Goal: Task Accomplishment & Management: Use online tool/utility

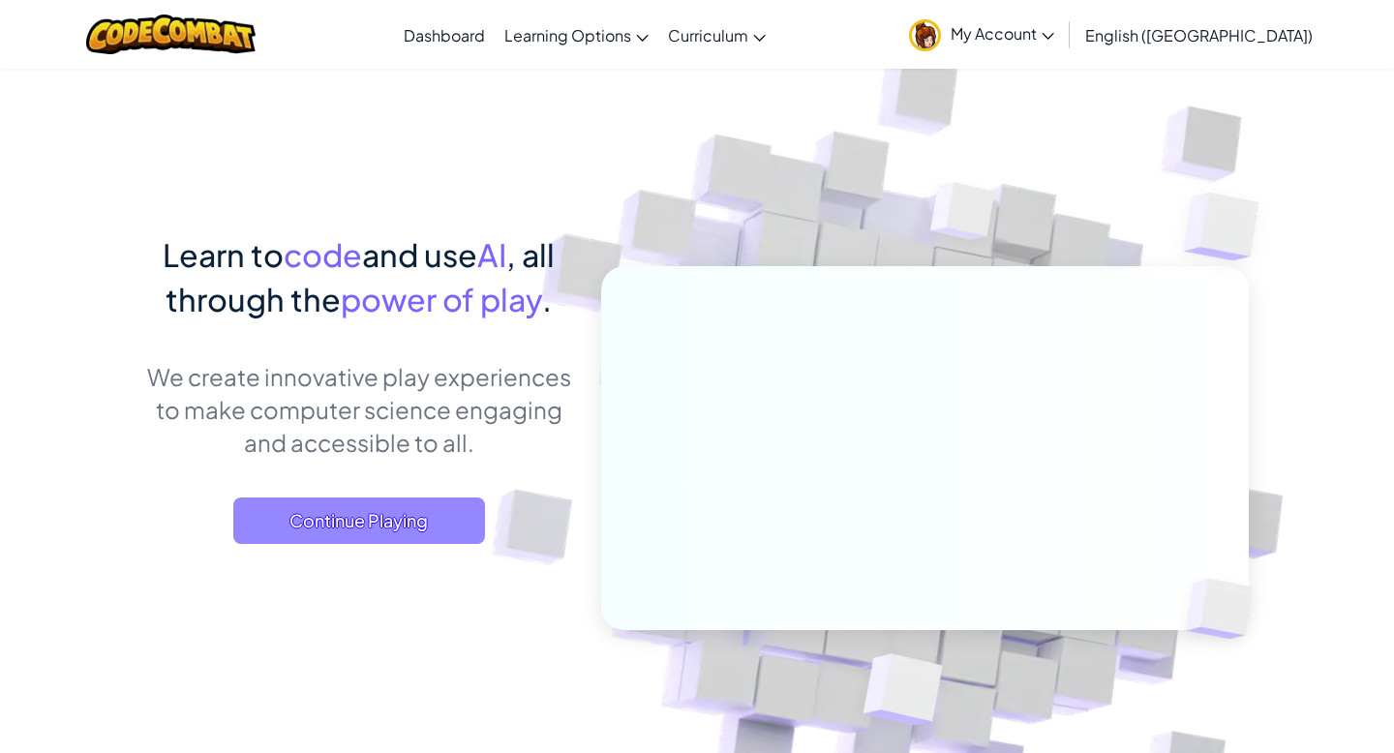
click at [422, 504] on span "Continue Playing" at bounding box center [359, 521] width 252 height 46
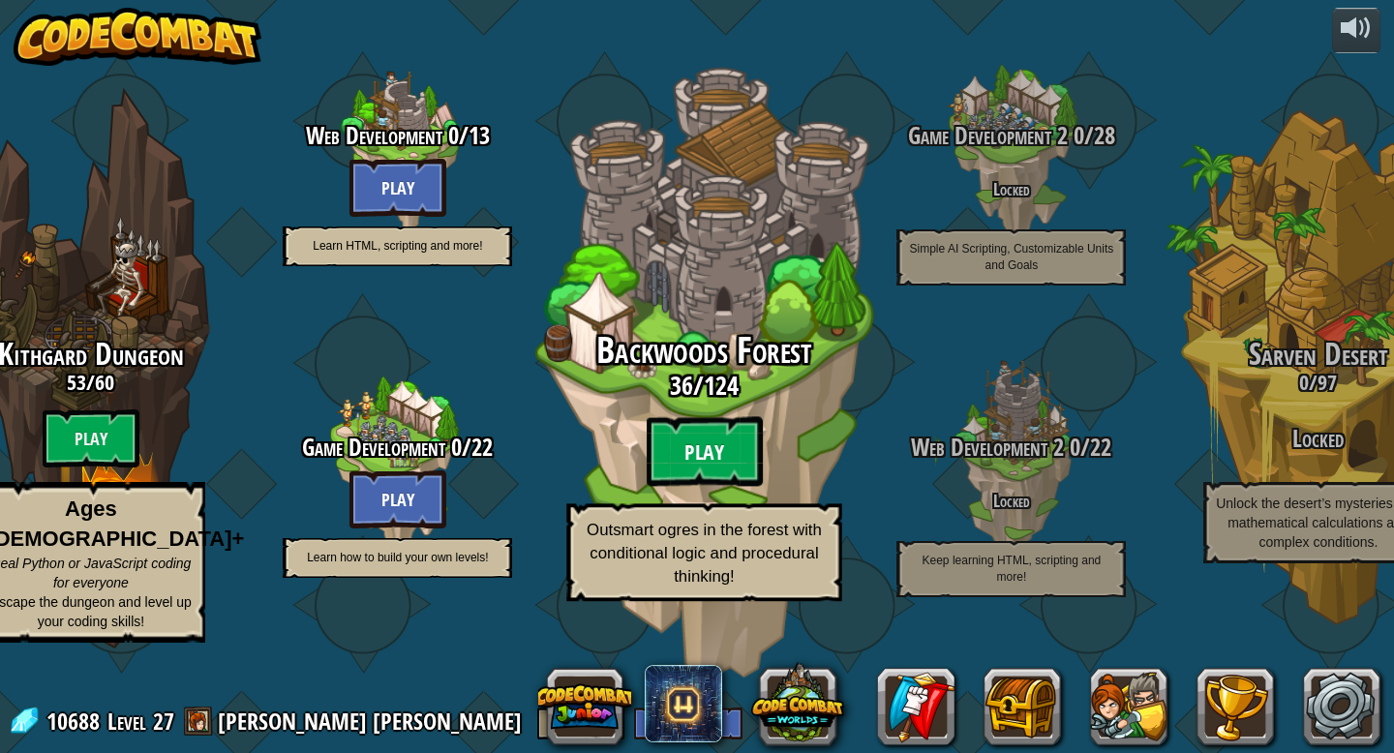
click at [721, 487] on btn "Play" at bounding box center [705, 452] width 116 height 70
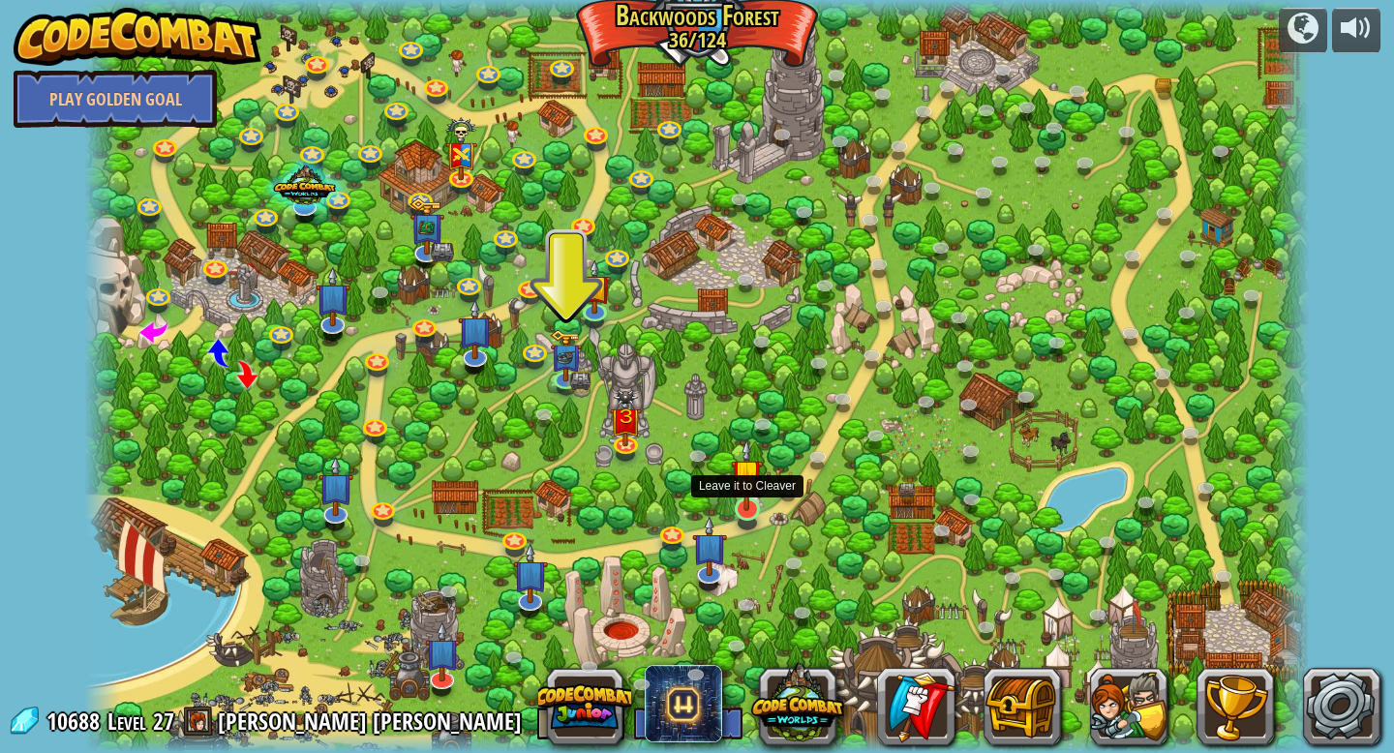
click at [738, 501] on img at bounding box center [747, 475] width 32 height 73
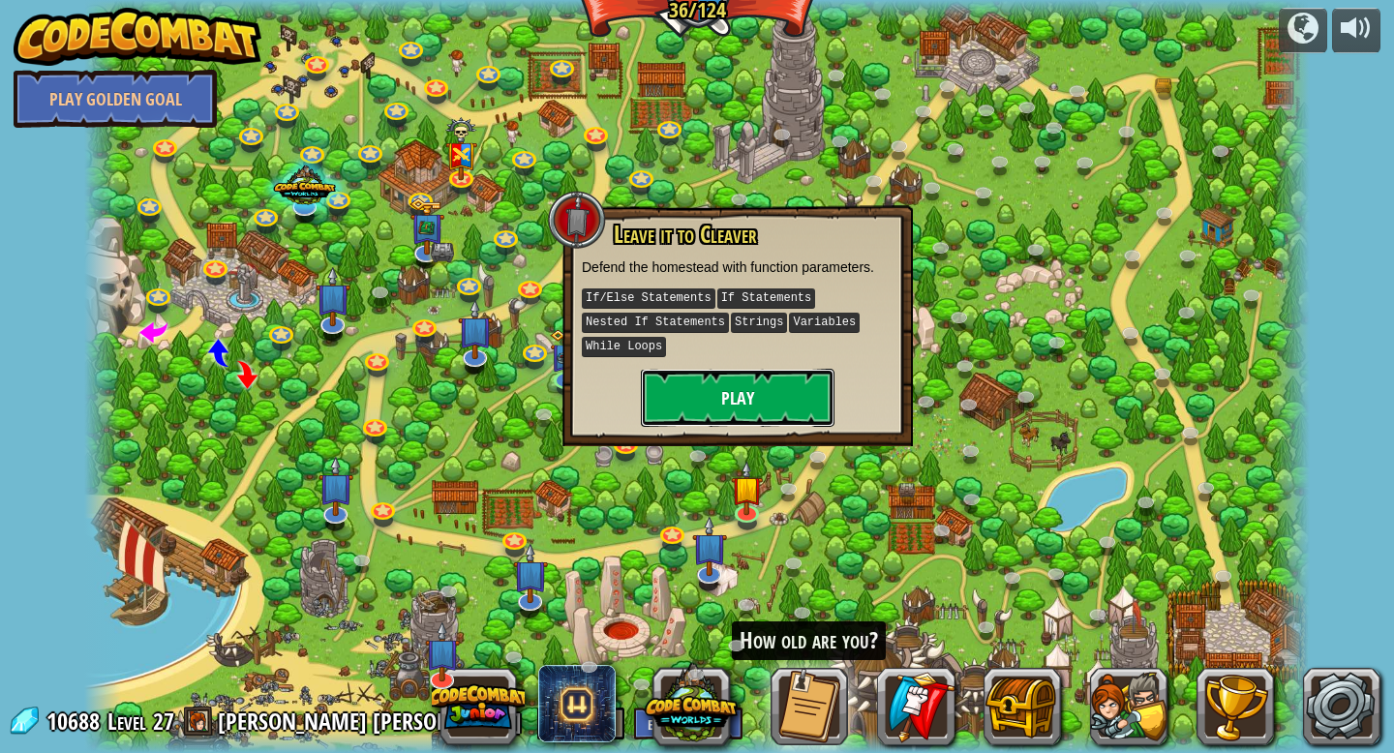
click at [744, 400] on button "Play" at bounding box center [738, 398] width 194 height 58
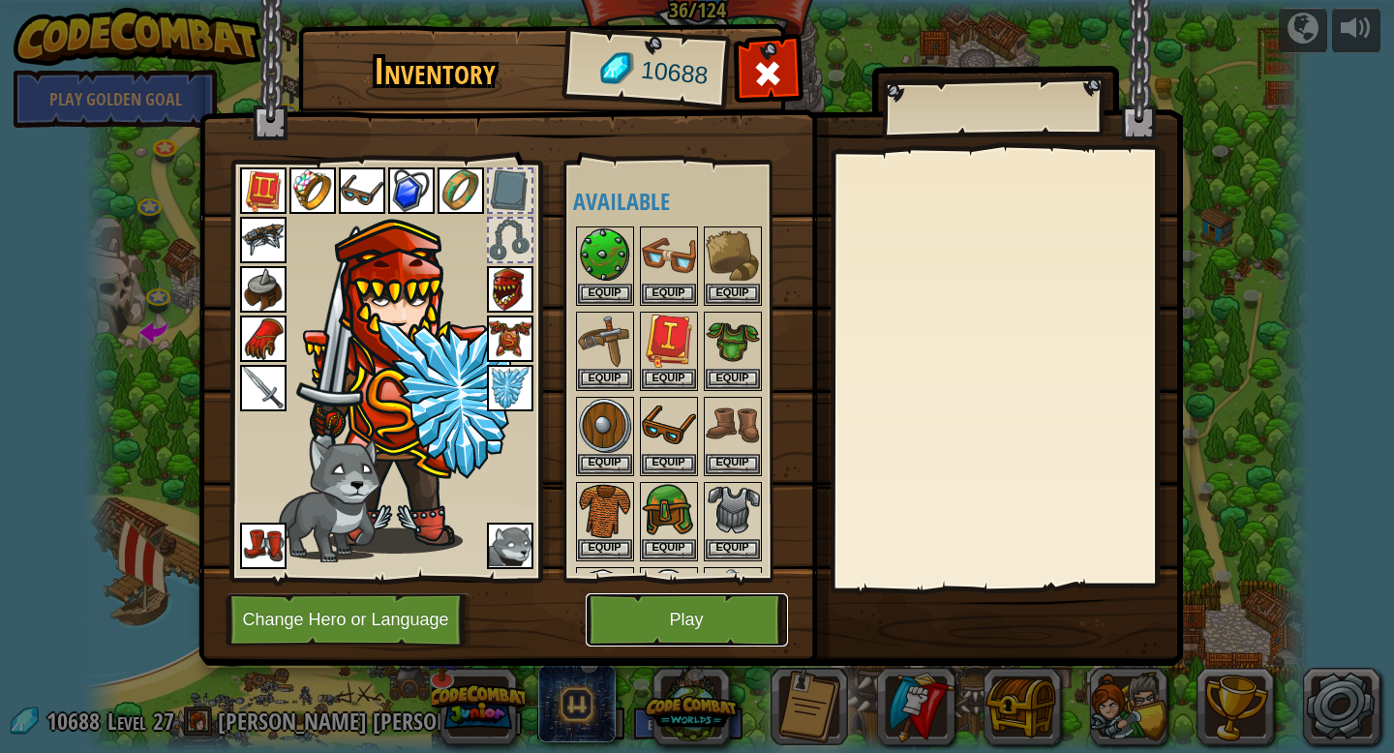
click at [666, 626] on button "Play" at bounding box center [687, 620] width 202 height 53
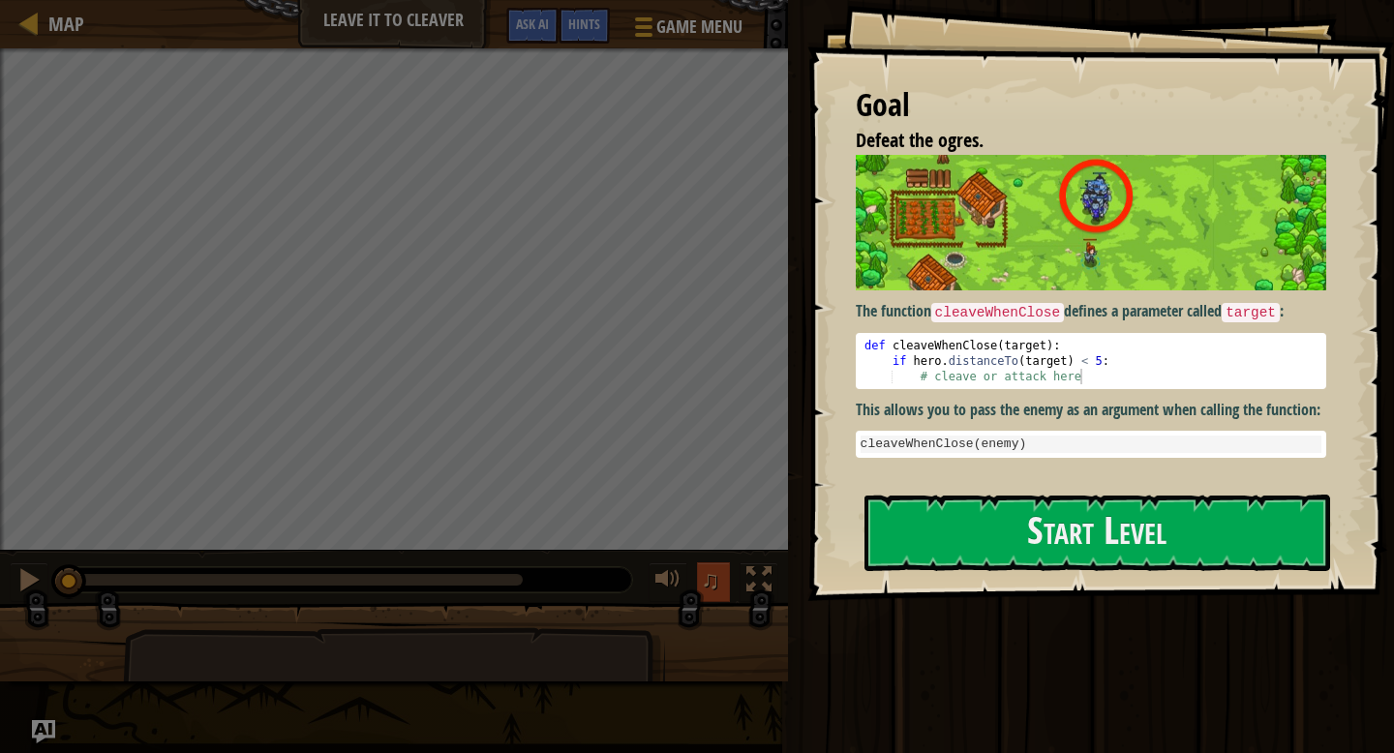
click at [707, 591] on span "♫" at bounding box center [710, 579] width 19 height 29
click at [703, 589] on span "♫" at bounding box center [710, 579] width 19 height 29
click at [708, 591] on span "♫" at bounding box center [710, 579] width 19 height 29
click at [710, 570] on span "♫" at bounding box center [710, 579] width 19 height 29
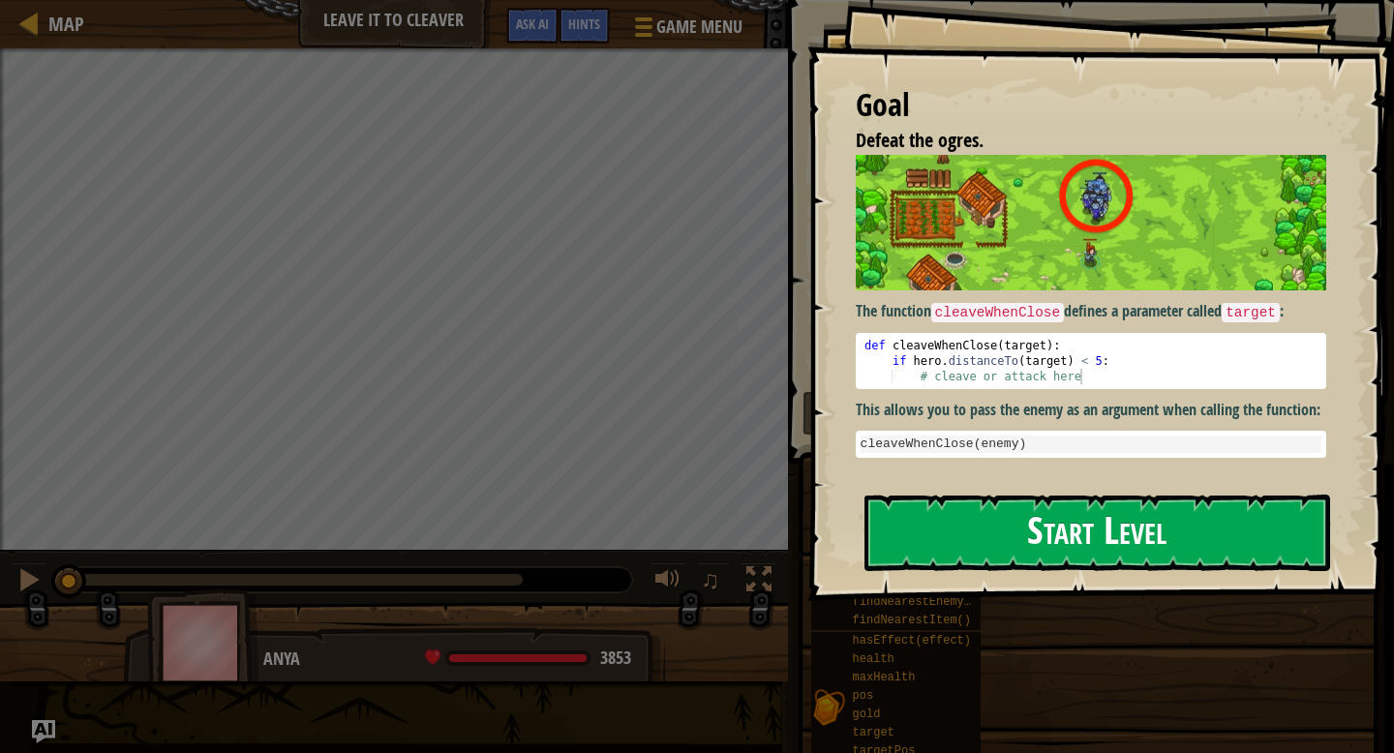
click at [1033, 532] on button "Start Level" at bounding box center [1098, 533] width 466 height 76
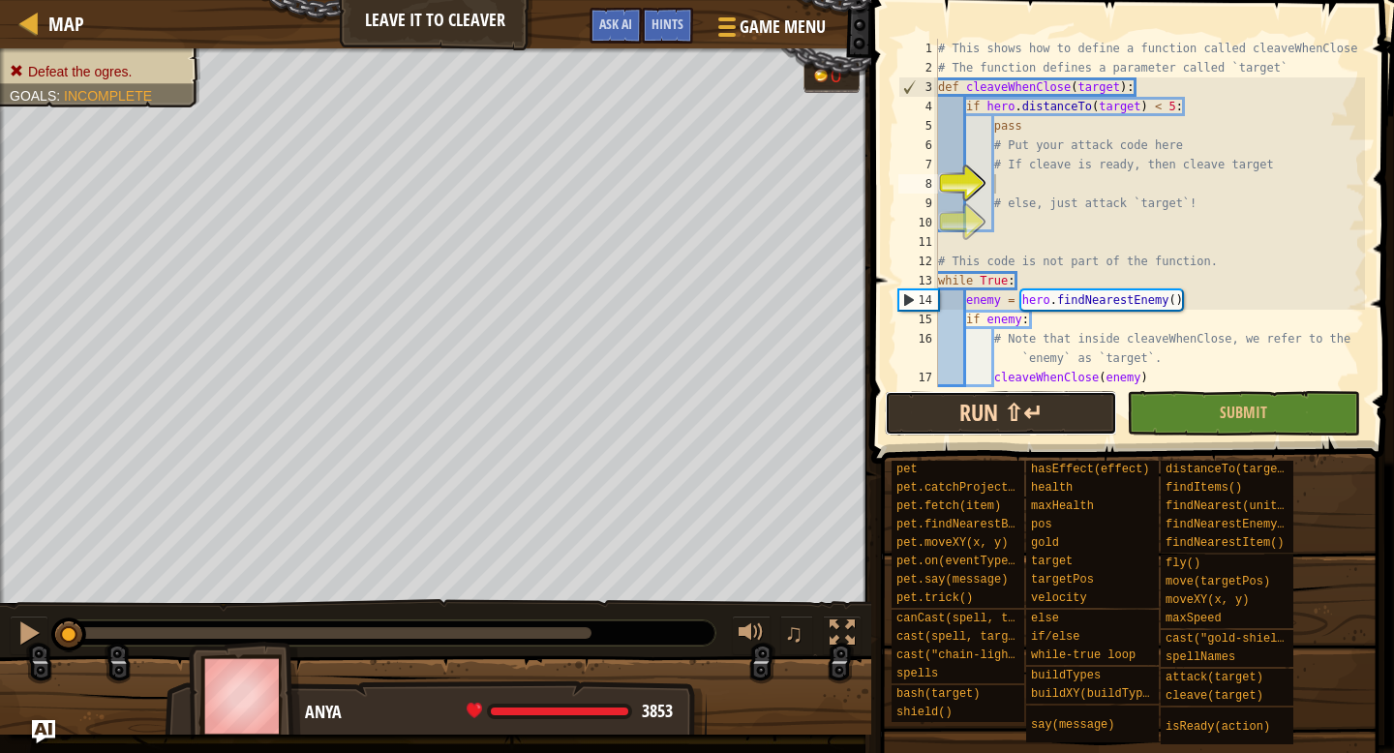
click at [1029, 418] on button "Run ⇧↵" at bounding box center [1001, 413] width 232 height 45
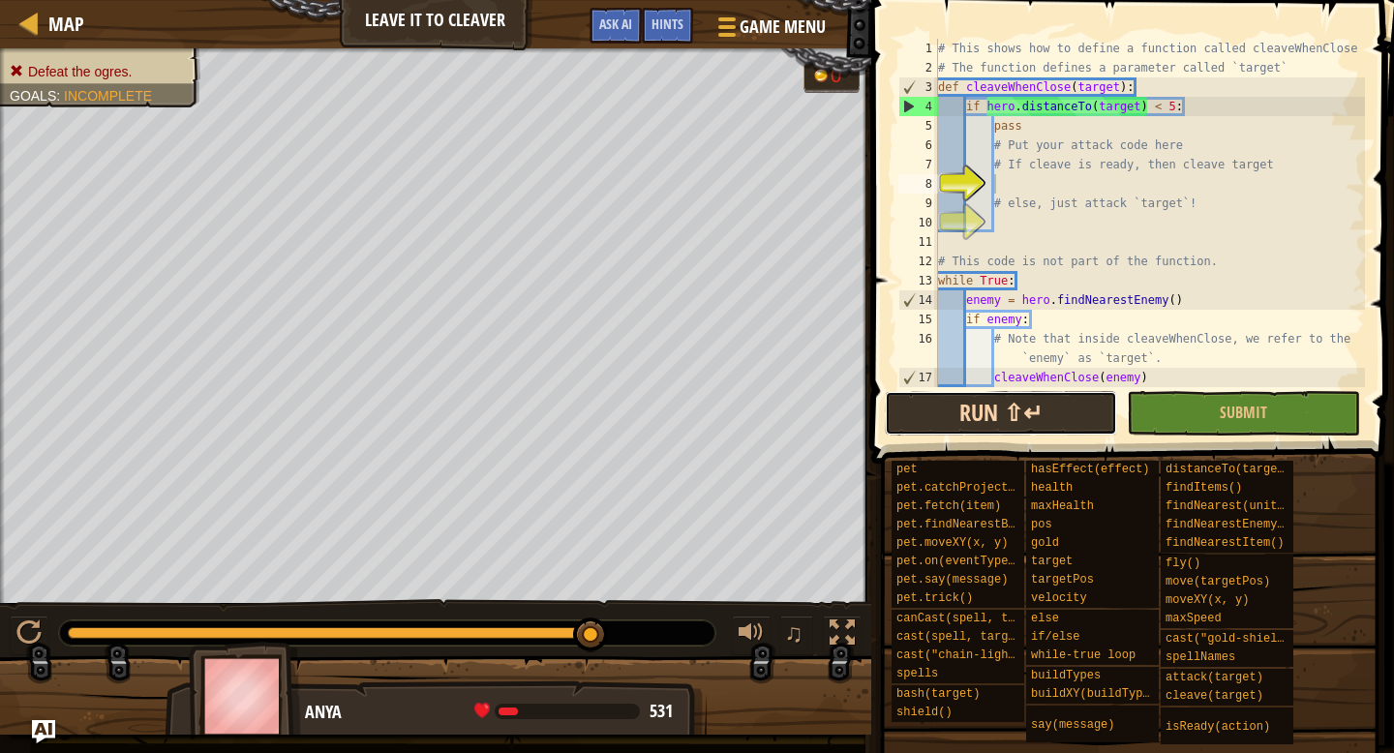
click at [1099, 411] on button "Run ⇧↵" at bounding box center [1001, 413] width 232 height 45
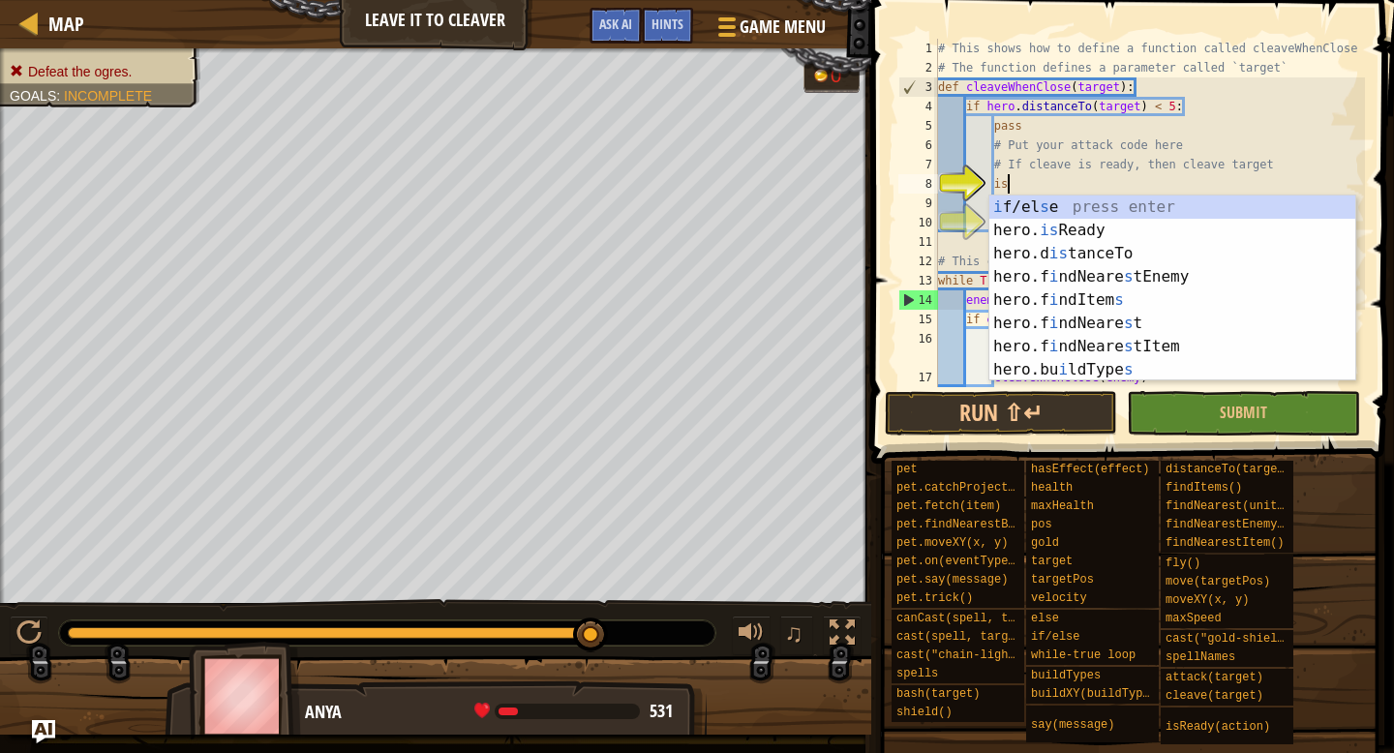
scroll to position [9, 5]
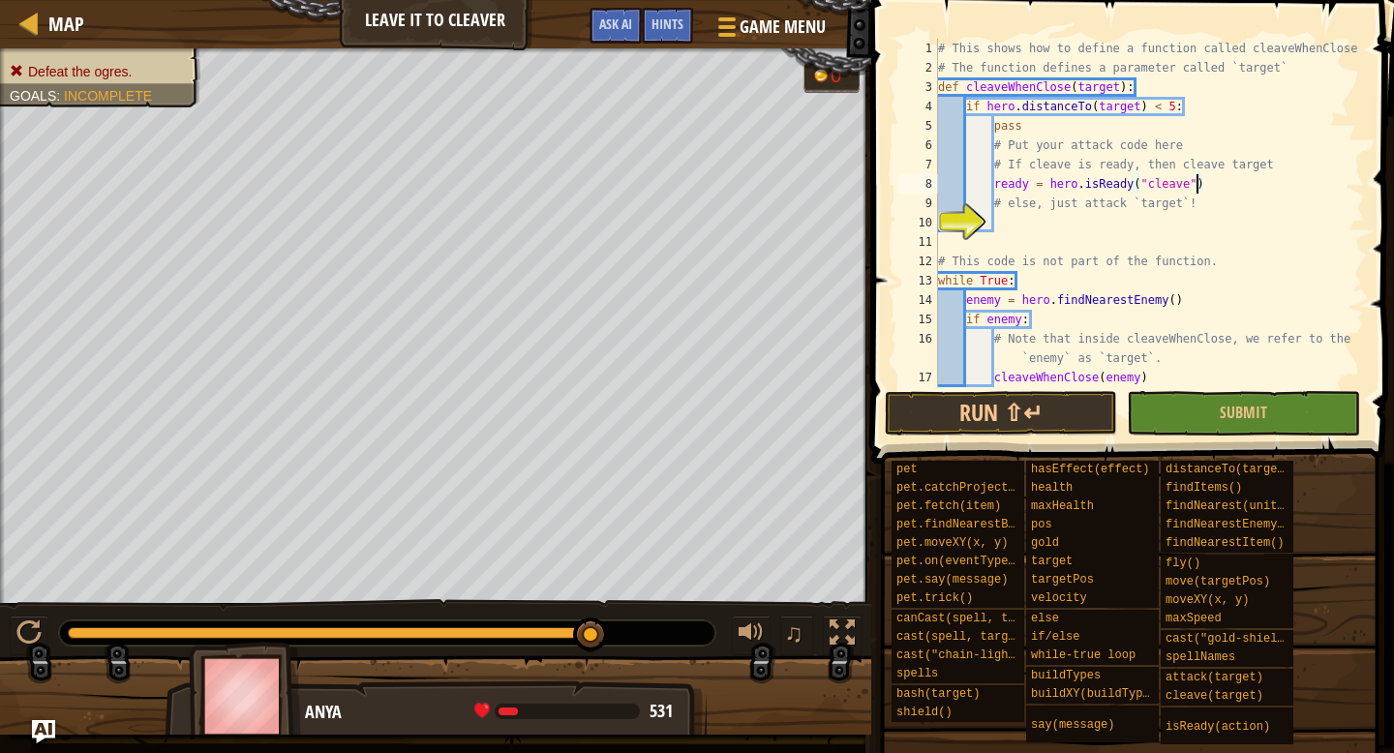
type textarea "# else, just attack `target`!"
type textarea "h"
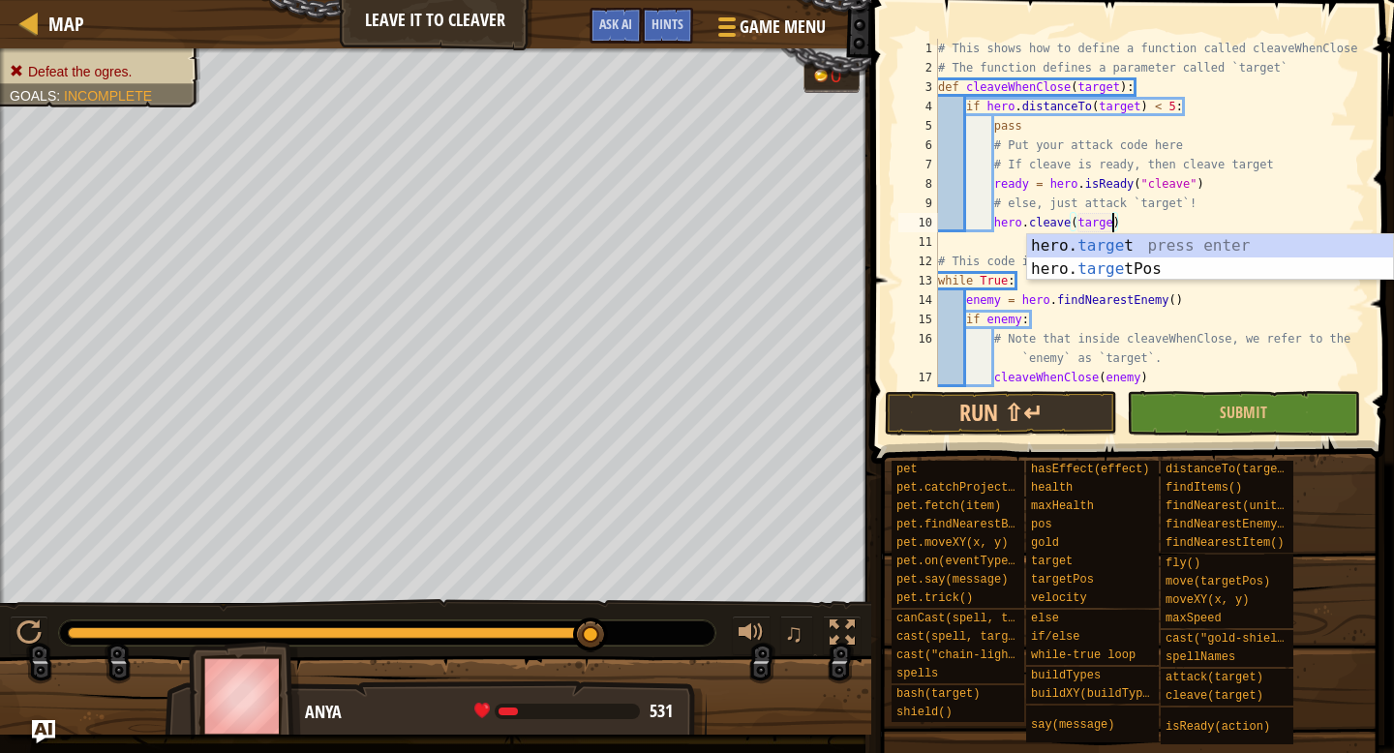
scroll to position [9, 15]
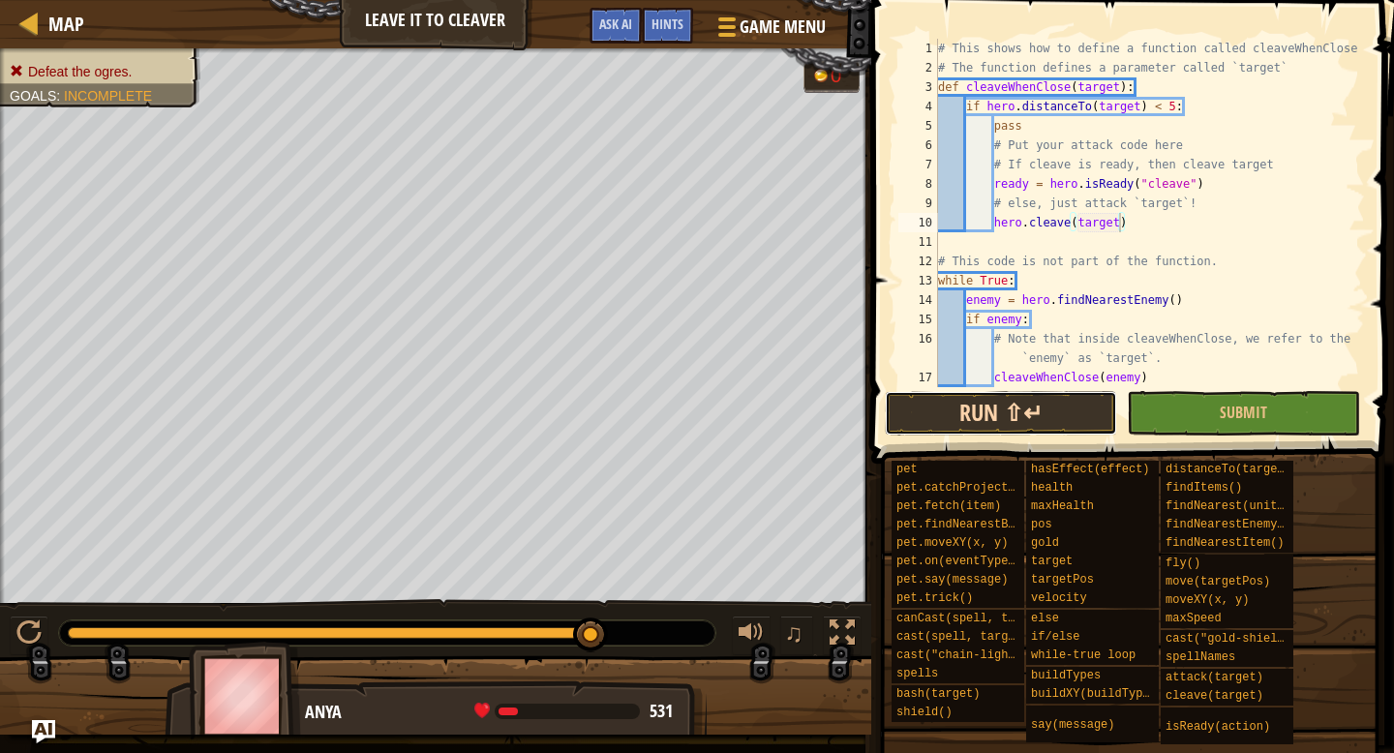
click at [1009, 423] on button "Run ⇧↵" at bounding box center [1001, 413] width 232 height 45
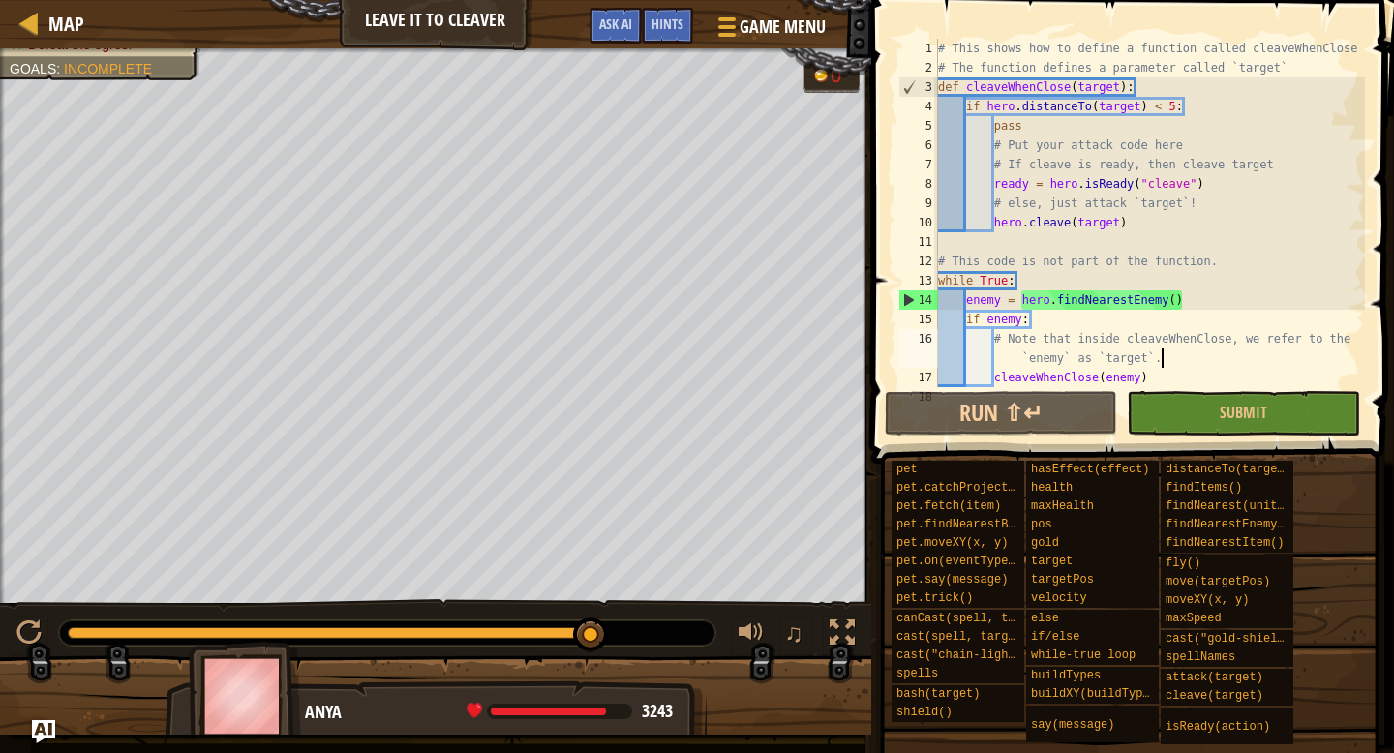
click at [1194, 351] on div "# This shows how to define a function called cleaveWhenClose # The function def…" at bounding box center [1149, 232] width 431 height 387
click at [39, 642] on div at bounding box center [28, 633] width 25 height 25
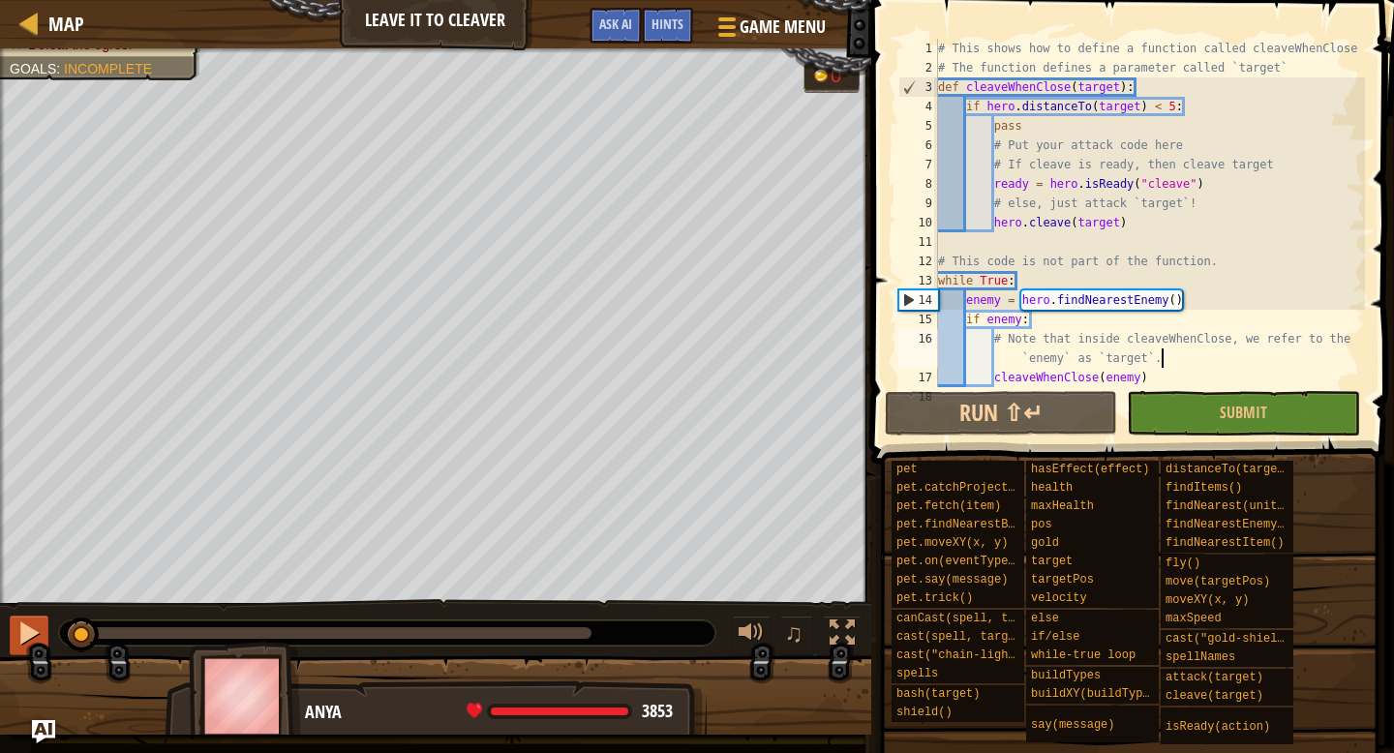
drag, startPoint x: 68, startPoint y: 634, endPoint x: 44, endPoint y: 638, distance: 24.5
type textarea "cleaveWhenClose(enemy)"
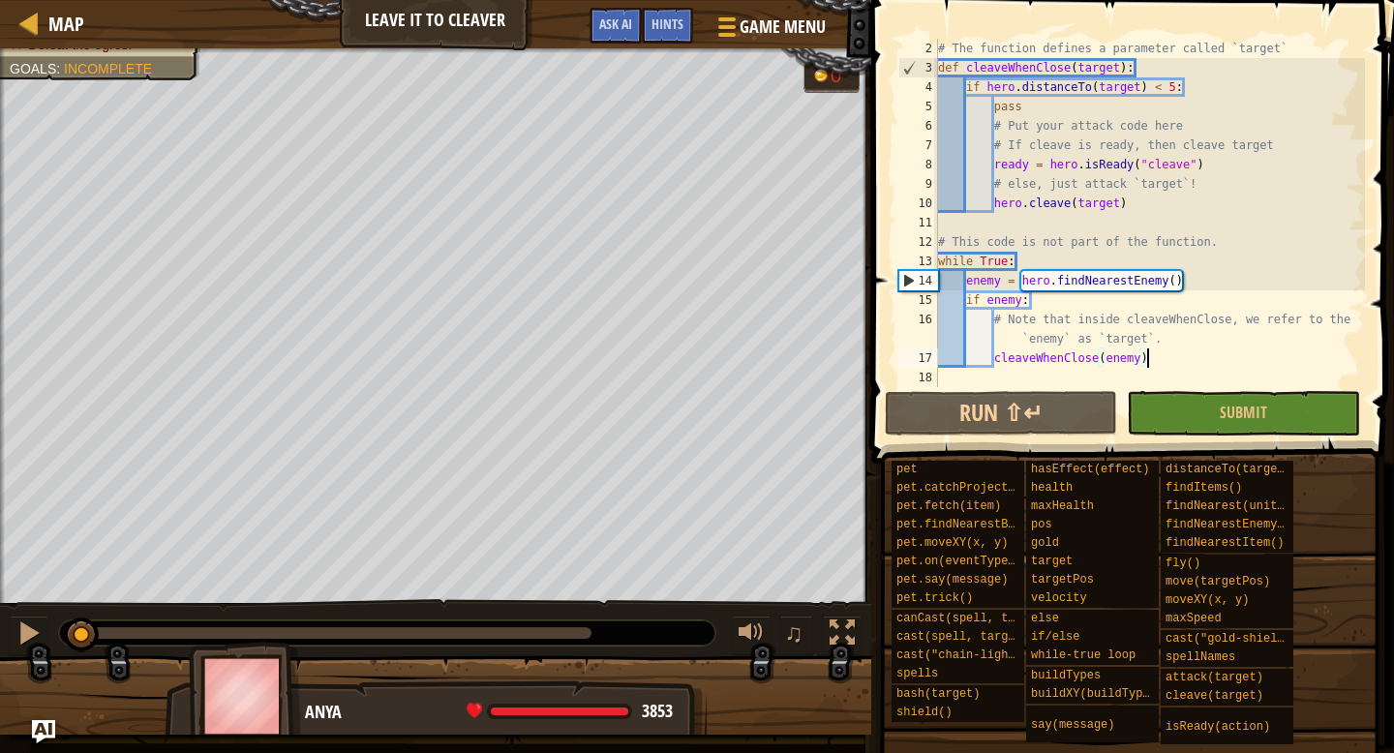
type textarea "# Note that inside cleaveWhenClose, we refer to the `enemy` as `target`."
click at [654, 23] on span "Hints" at bounding box center [668, 24] width 32 height 18
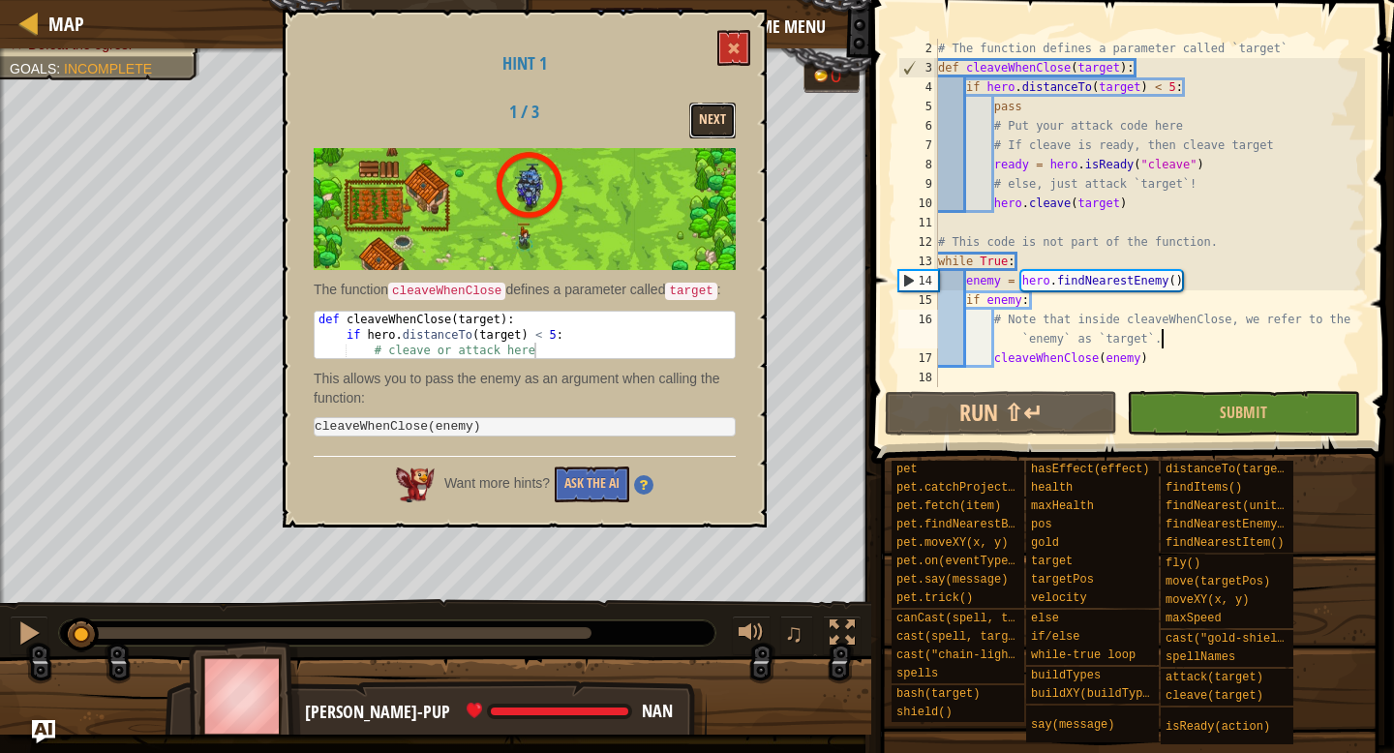
click at [706, 126] on button "Next" at bounding box center [712, 121] width 46 height 36
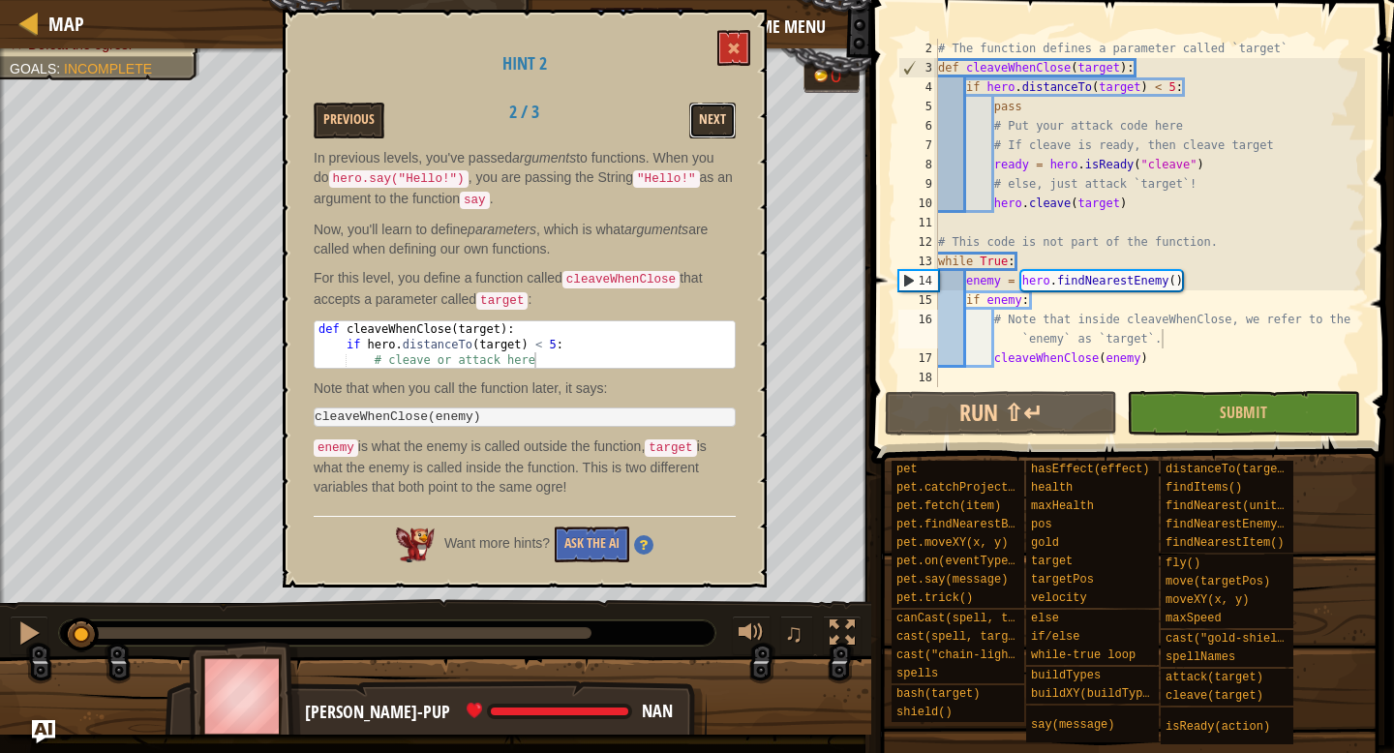
click at [696, 108] on button "Next" at bounding box center [712, 121] width 46 height 36
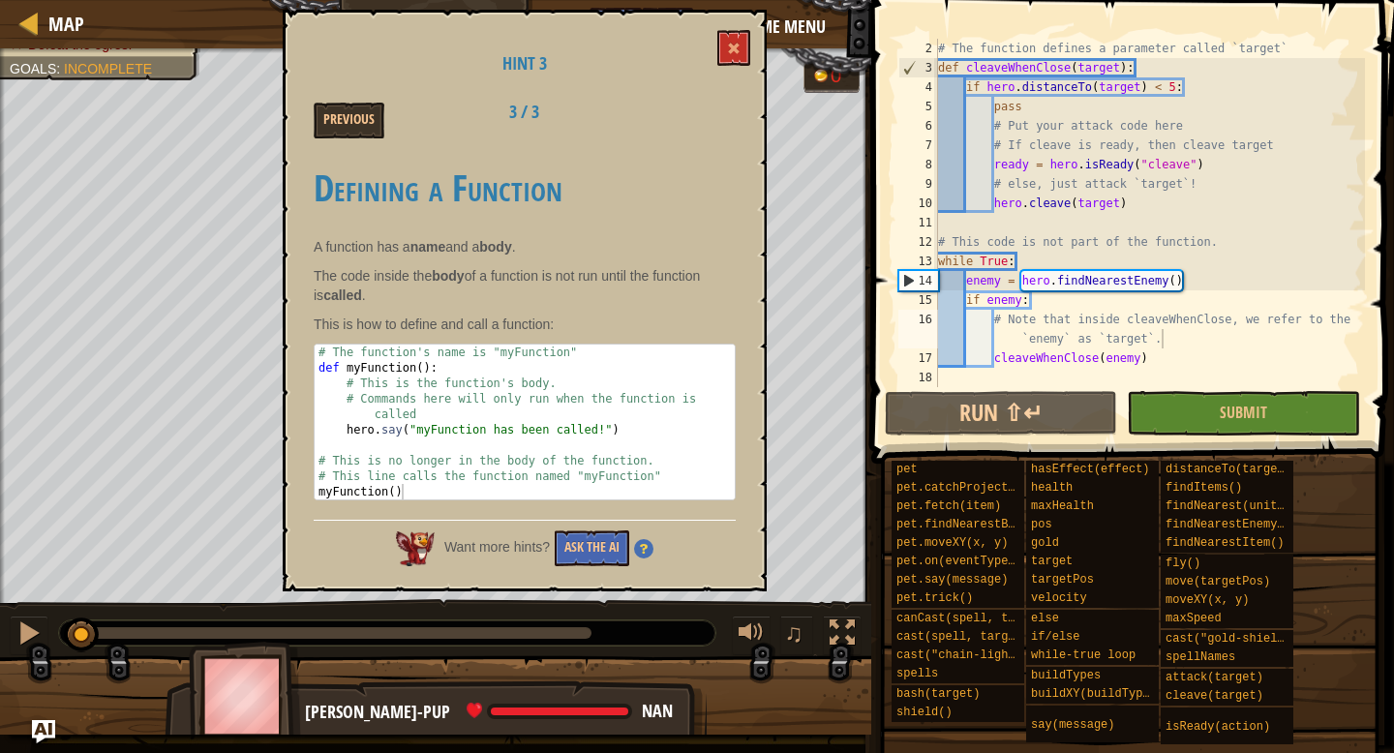
click at [1178, 342] on div "# The function defines a parameter called `target` def cleaveWhenClose ( target…" at bounding box center [1149, 232] width 431 height 387
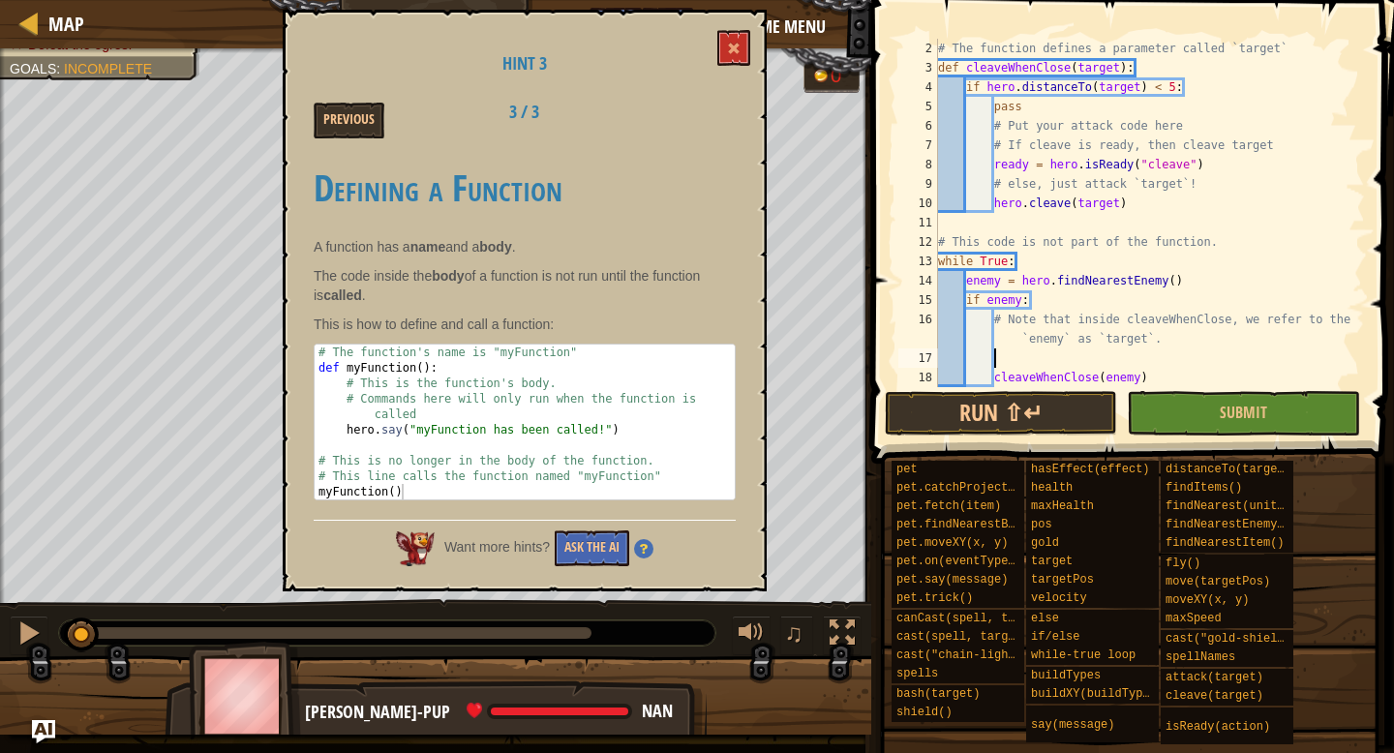
type textarea "h"
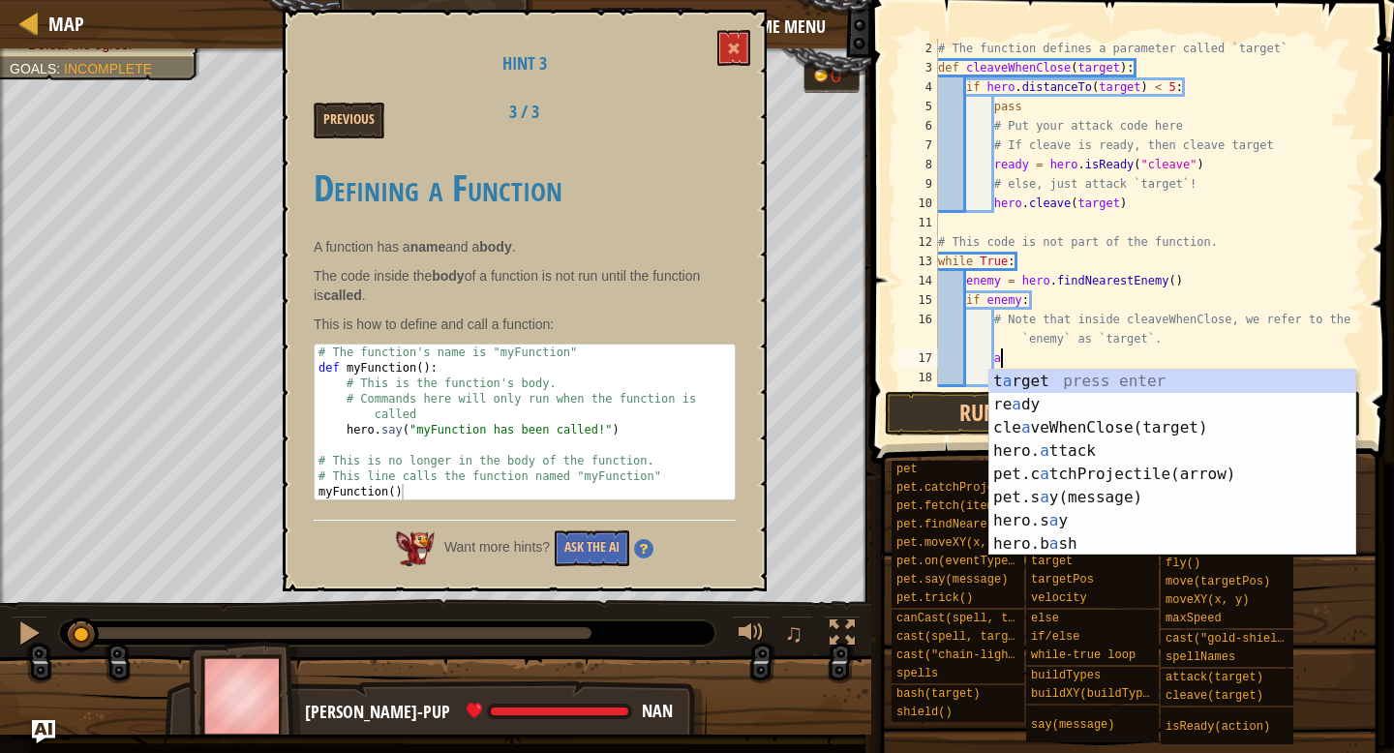
scroll to position [9, 4]
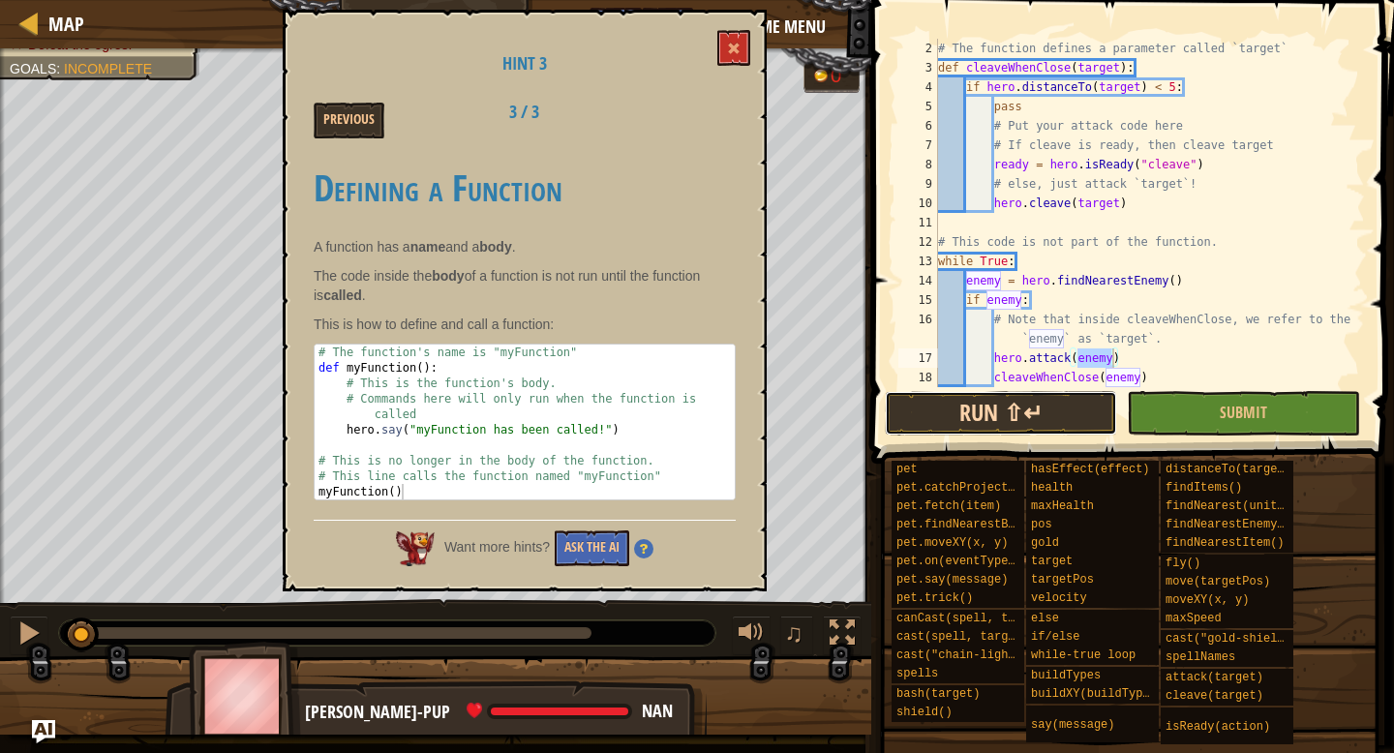
click at [1007, 407] on button "Run ⇧↵" at bounding box center [1001, 413] width 232 height 45
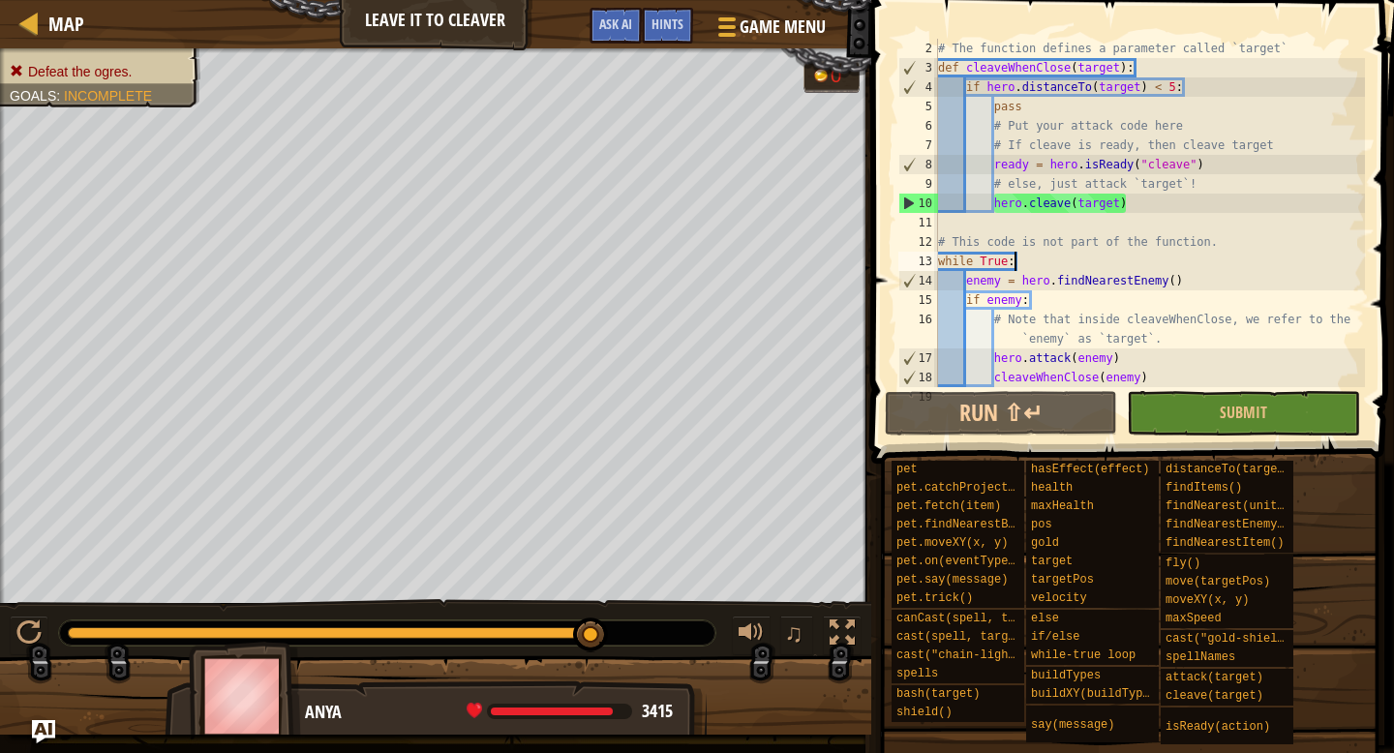
type textarea "# This code is not part of the function."
type textarea "# Put your attack code here"
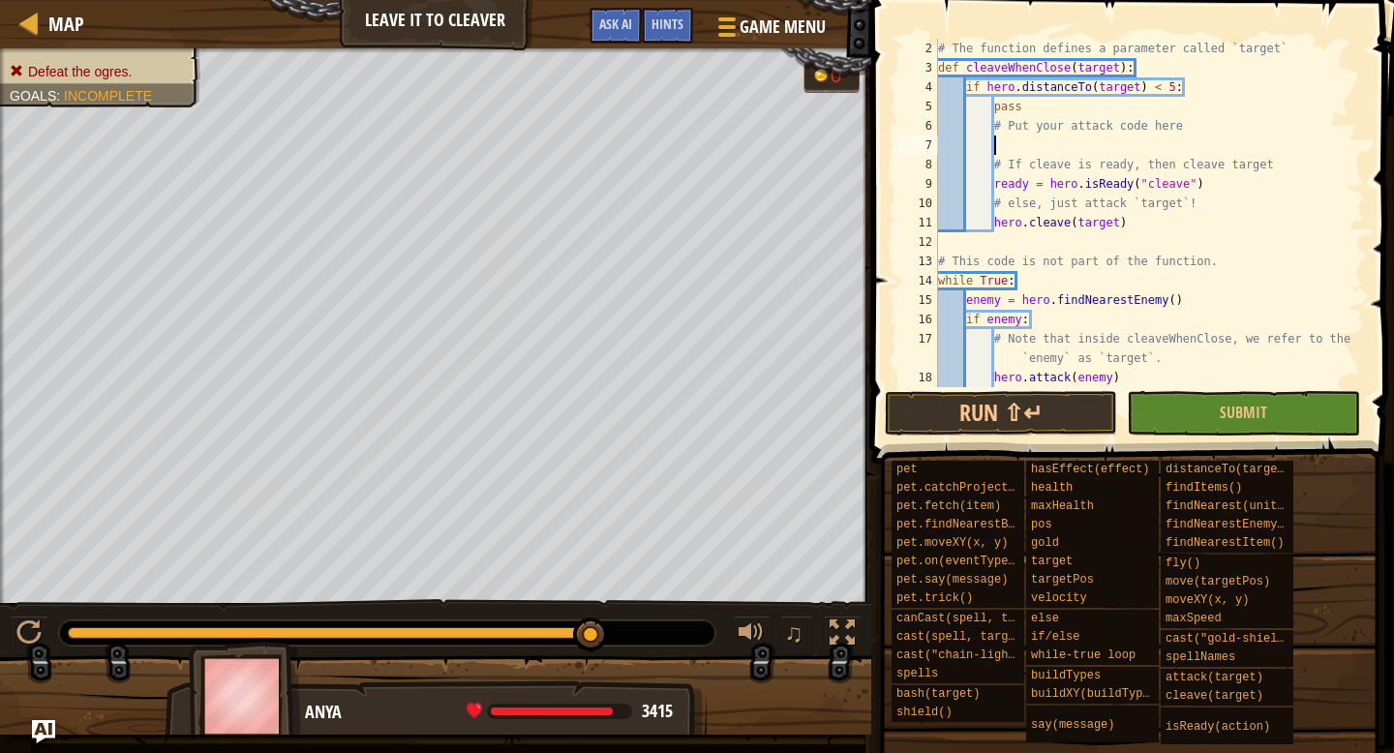
scroll to position [9, 4]
click at [987, 404] on button "Run ⇧↵" at bounding box center [1001, 413] width 232 height 45
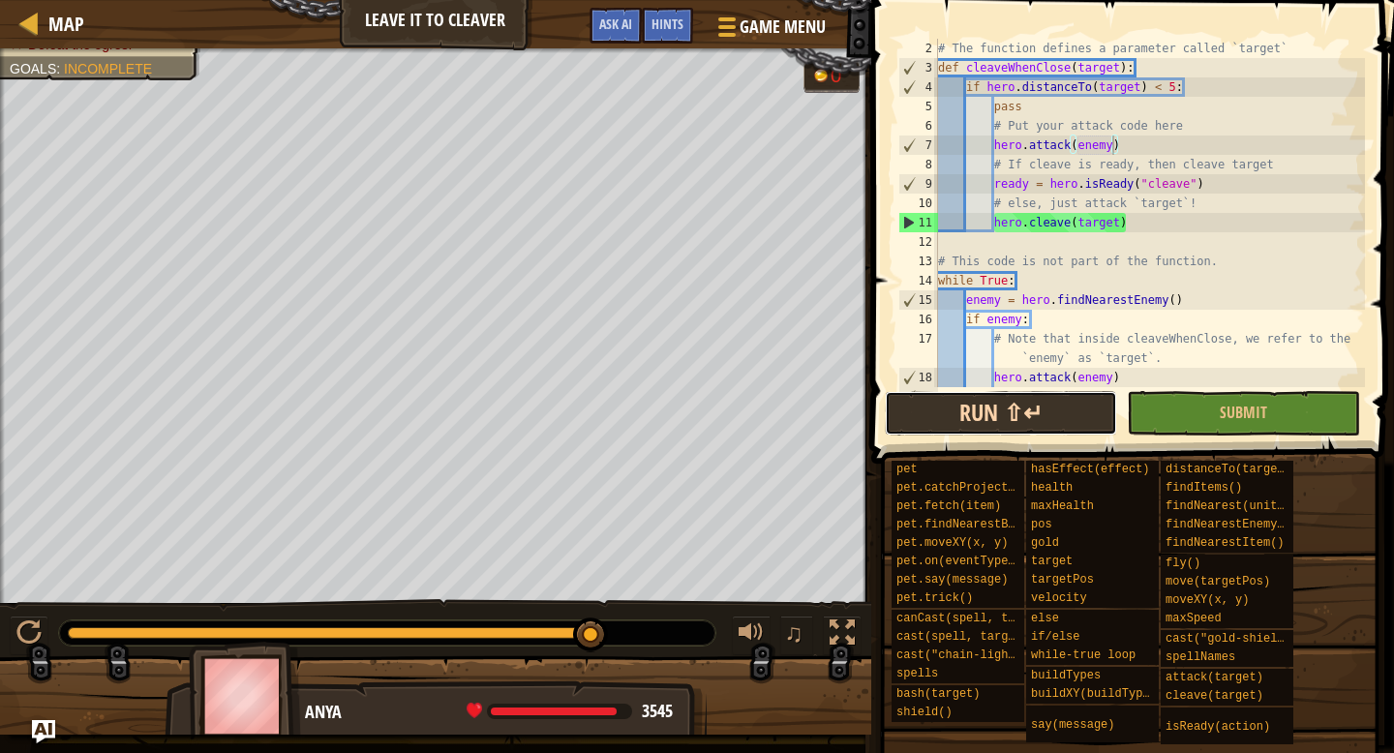
click at [984, 409] on button "Run ⇧↵" at bounding box center [1001, 413] width 232 height 45
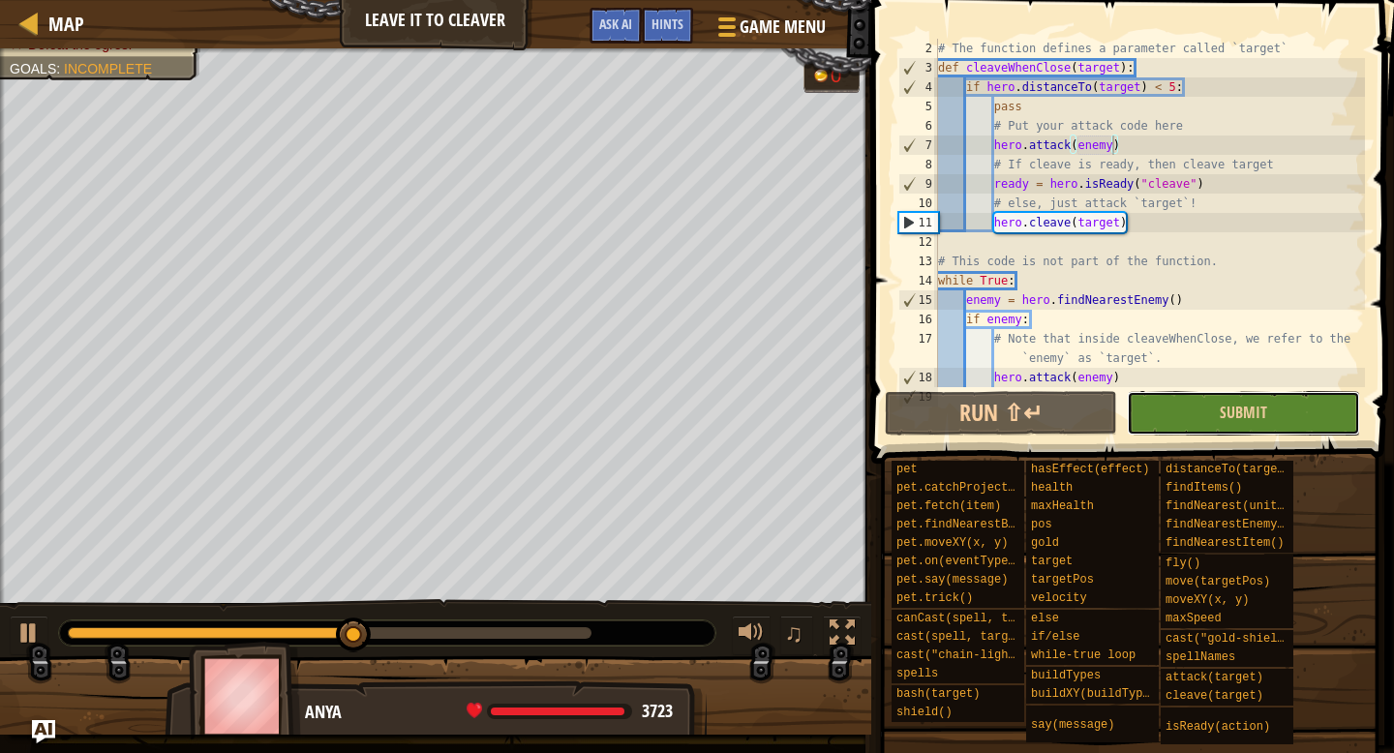
click at [1280, 402] on button "Submit" at bounding box center [1243, 413] width 232 height 45
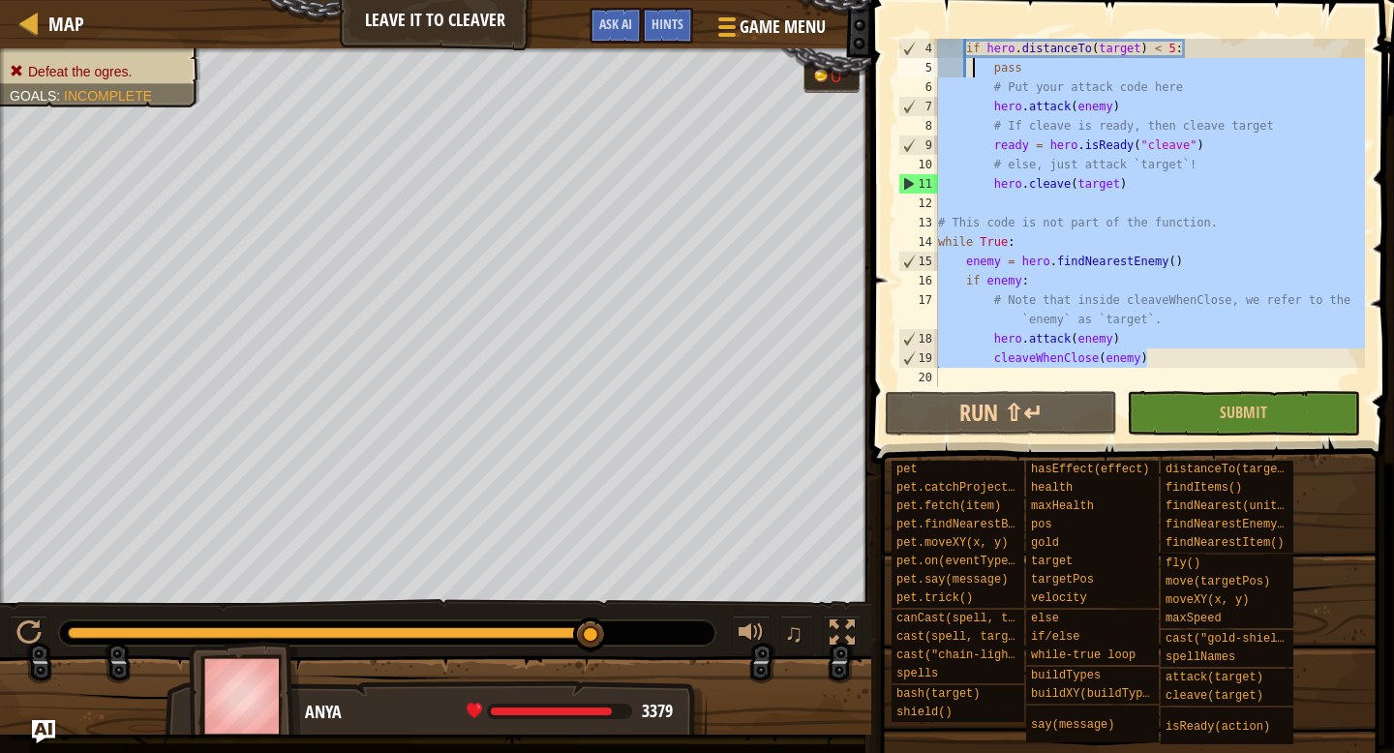
scroll to position [0, 0]
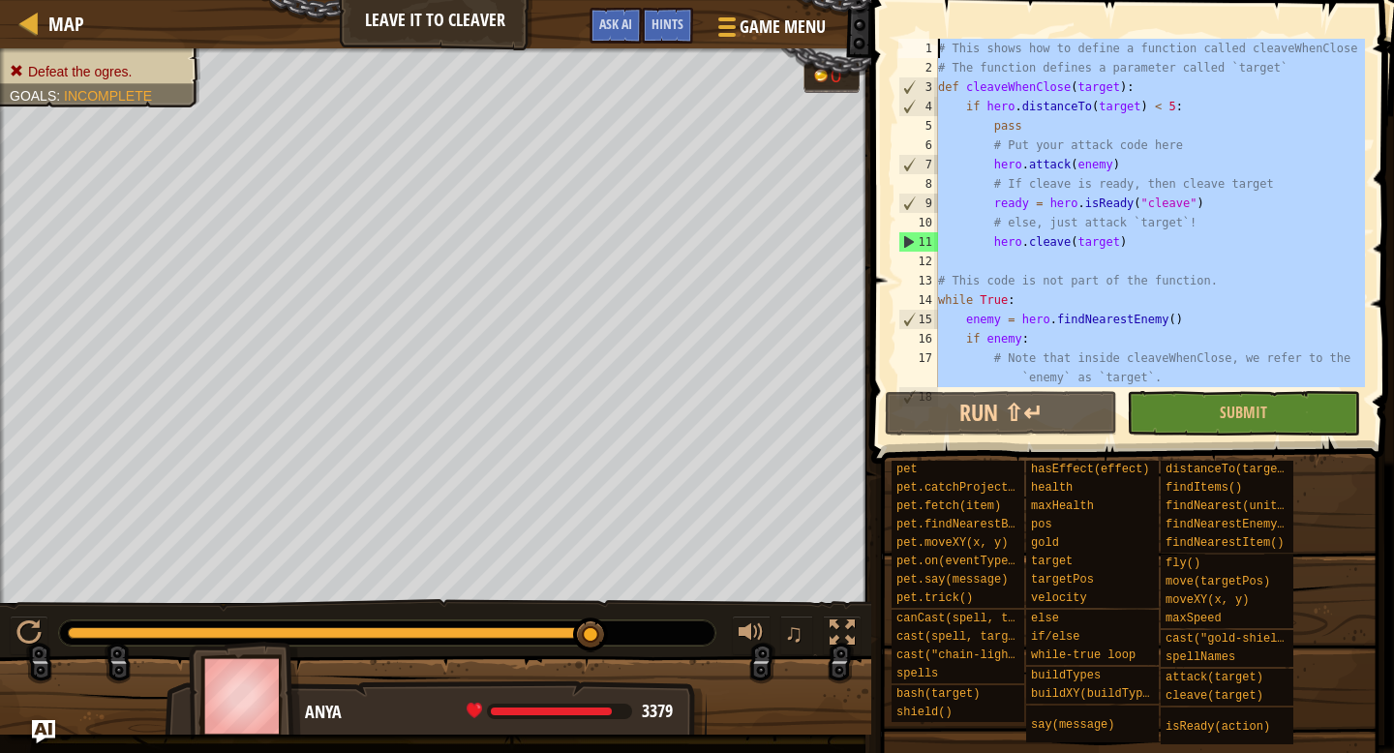
drag, startPoint x: 1155, startPoint y: 359, endPoint x: 888, endPoint y: -10, distance: 455.5
click at [888, 0] on html "Map Leave it to [PERSON_NAME] Game Menu Done Hints Ask AI 1 ההההההההההההההההההה…" at bounding box center [697, 0] width 1394 height 0
paste textarea "cleaveWhenClose(enemy)"
type textarea "cleaveWhenClose(enemy)"
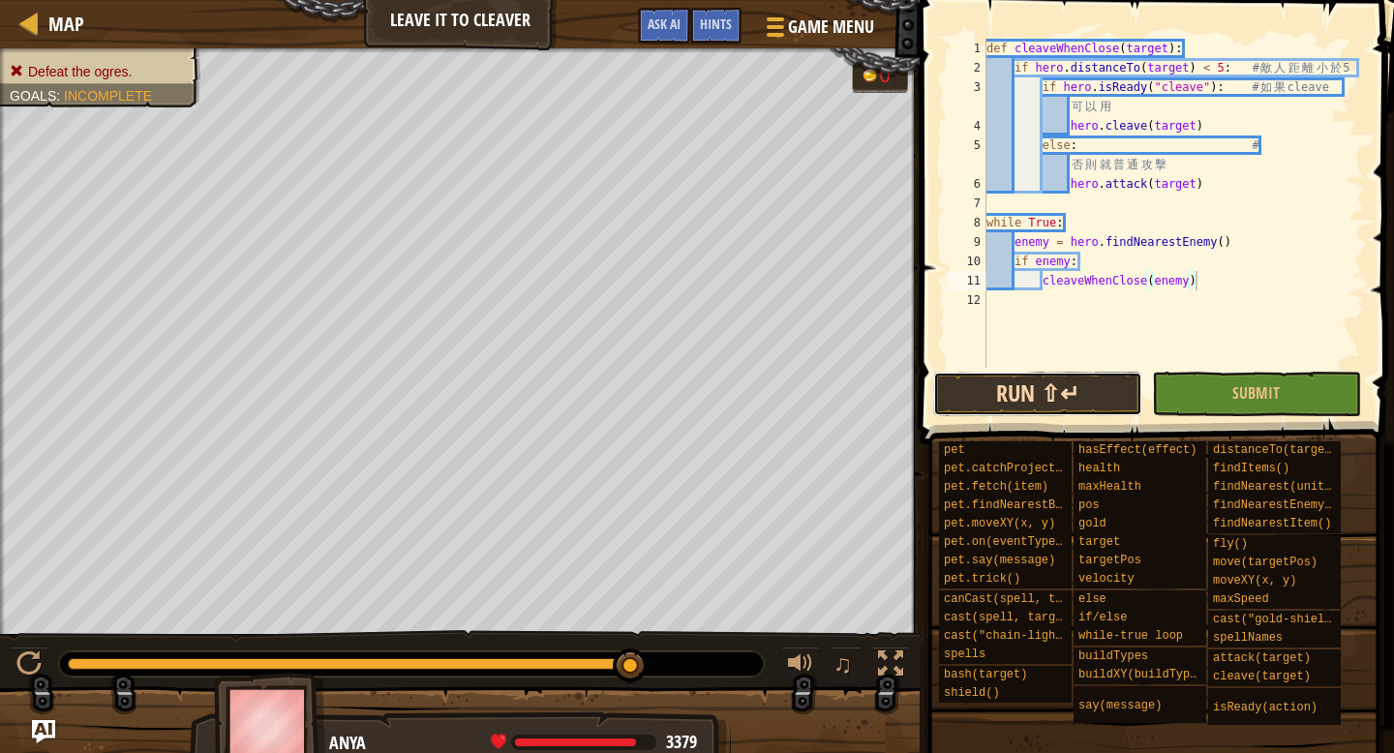
click at [1012, 372] on button "Run ⇧↵" at bounding box center [1037, 394] width 209 height 45
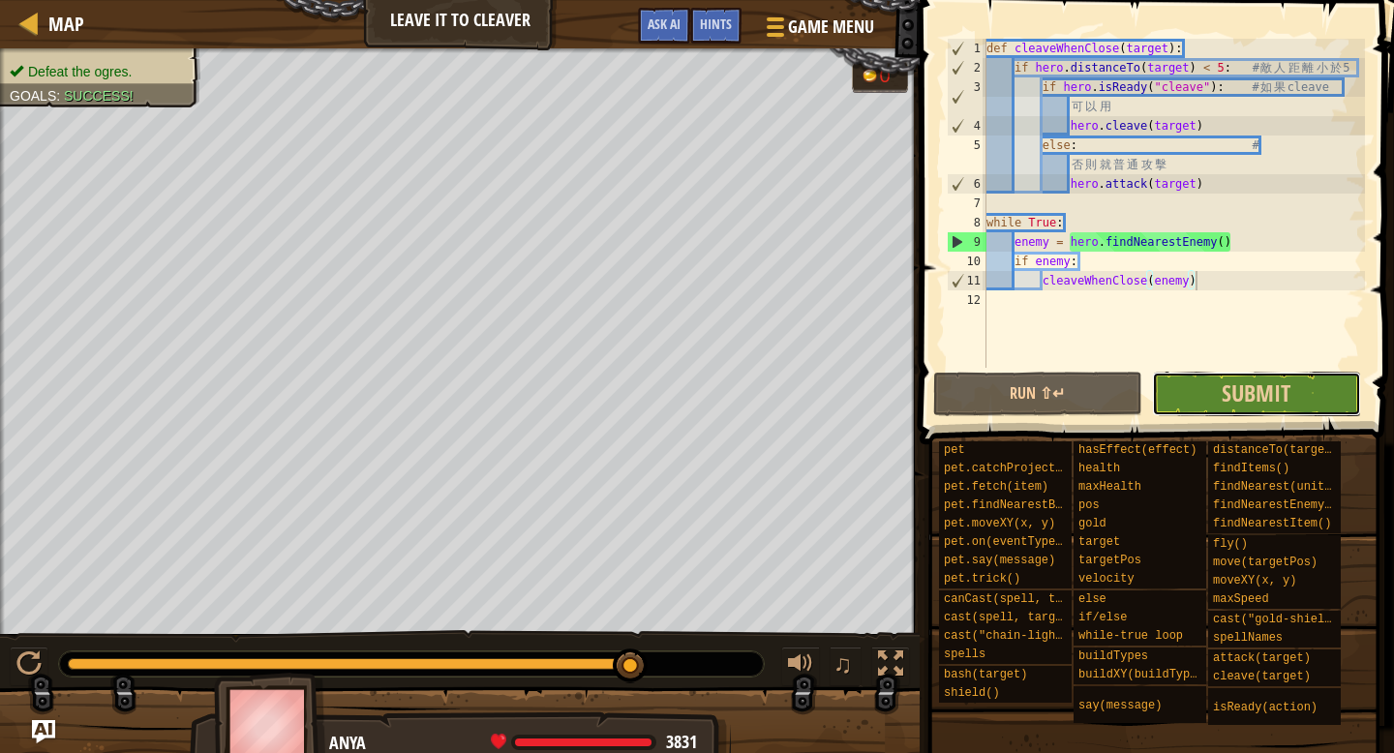
click at [1314, 394] on button "Submit" at bounding box center [1256, 394] width 209 height 45
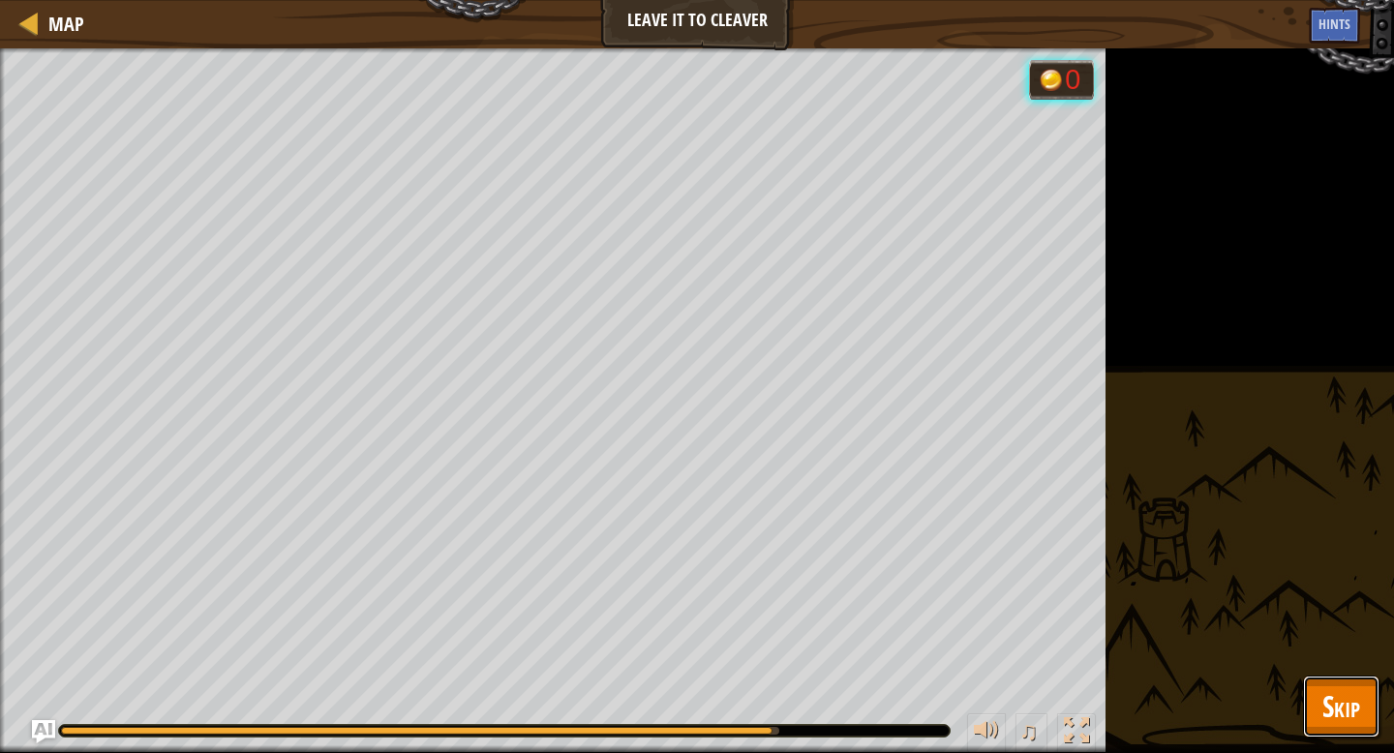
click at [1347, 687] on span "Skip" at bounding box center [1342, 707] width 38 height 40
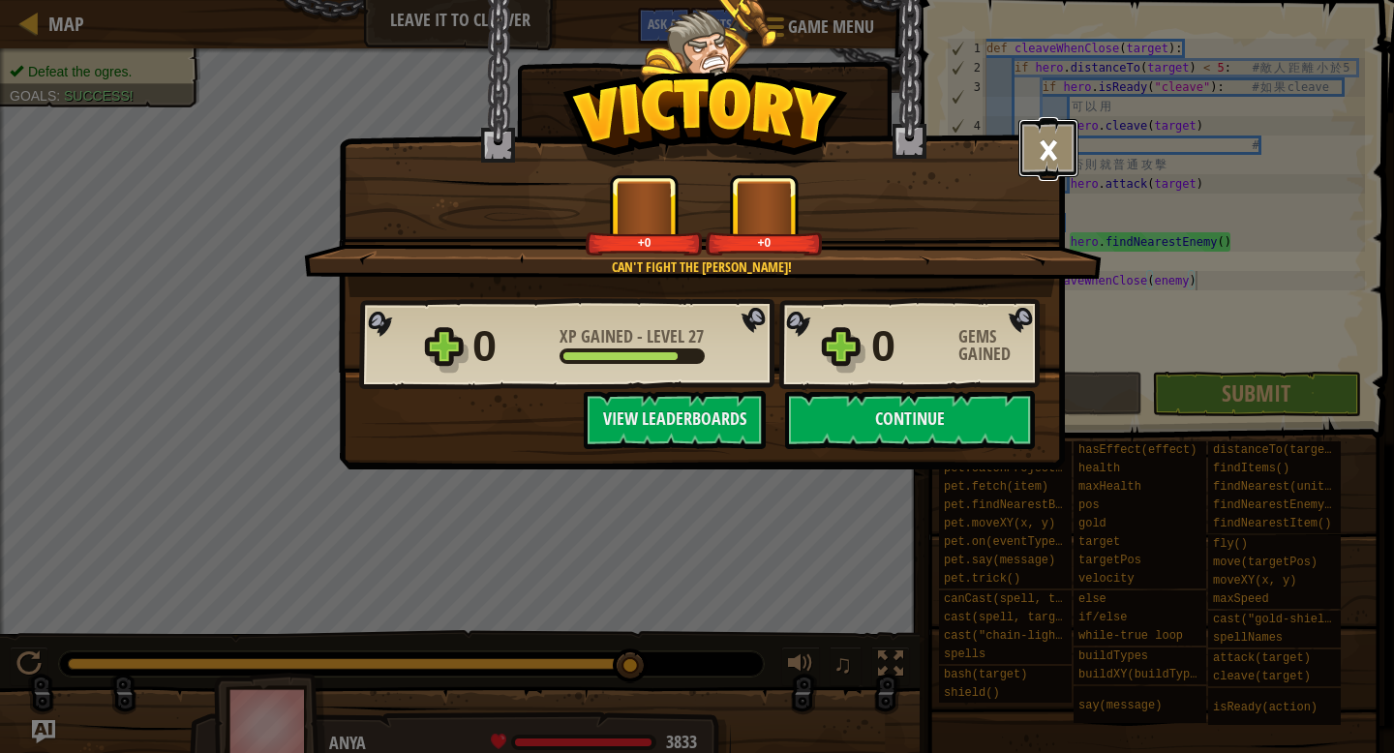
click at [1040, 155] on button "×" at bounding box center [1049, 148] width 60 height 58
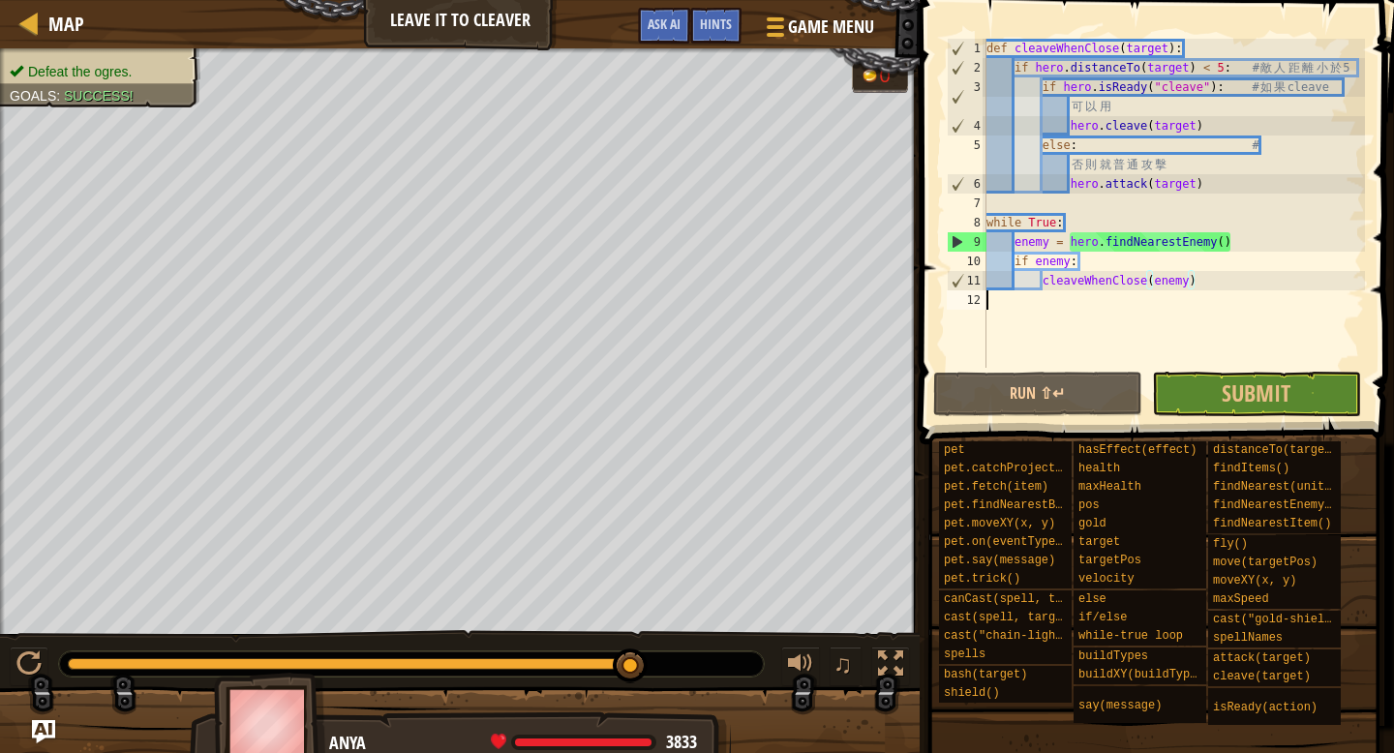
click at [1214, 304] on div "def cleaveWhenClose ( target ) : if hero . distanceTo ( target ) < 5 : # 敵 人 距 …" at bounding box center [1174, 223] width 382 height 368
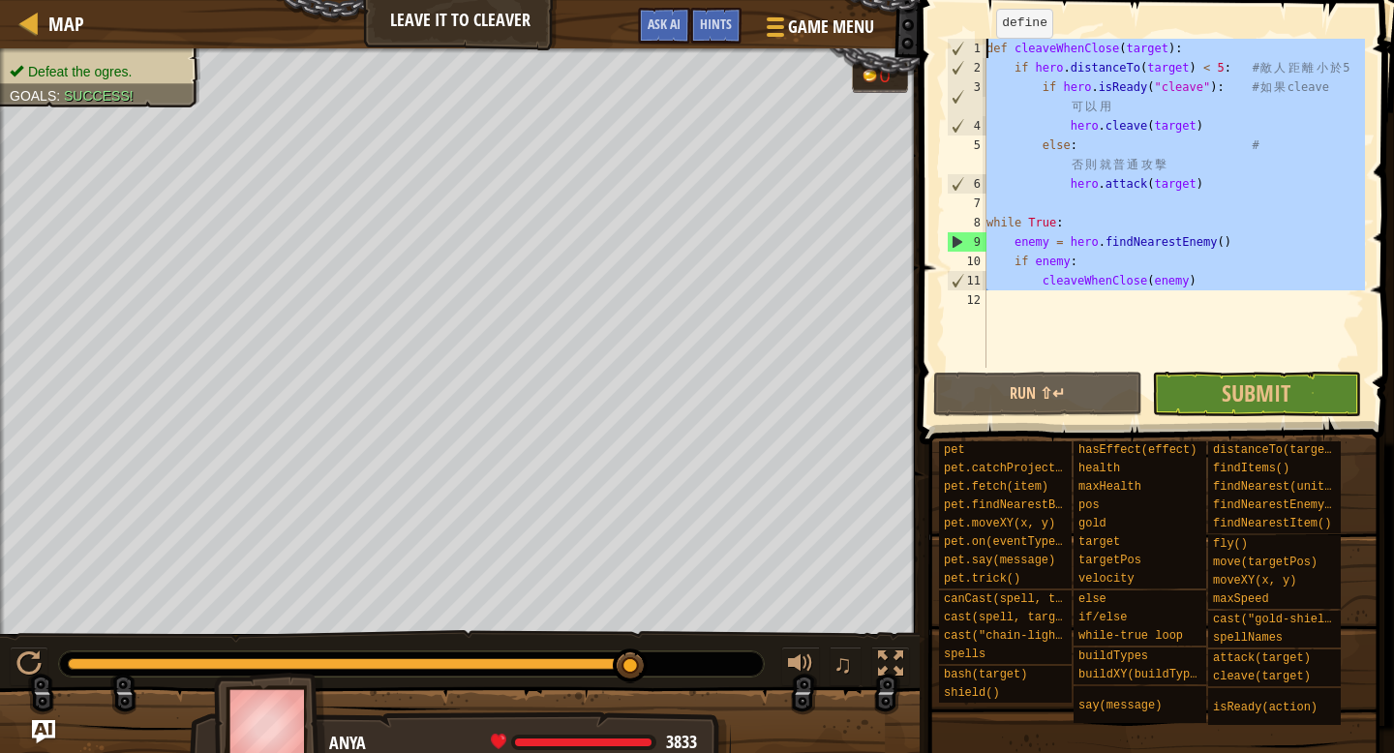
drag, startPoint x: 1219, startPoint y: 296, endPoint x: 946, endPoint y: 40, distance: 374.7
click at [946, 40] on div "1 2 3 4 5 6 7 8 9 10 11 12 def cleaveWhenClose ( target ) : if hero . distanceT…" at bounding box center [1154, 203] width 422 height 329
type textarea "def cleaveWhenClose(target): if hero.distanceTo(target) < 5: # 敵人距離小於5"
paste textarea
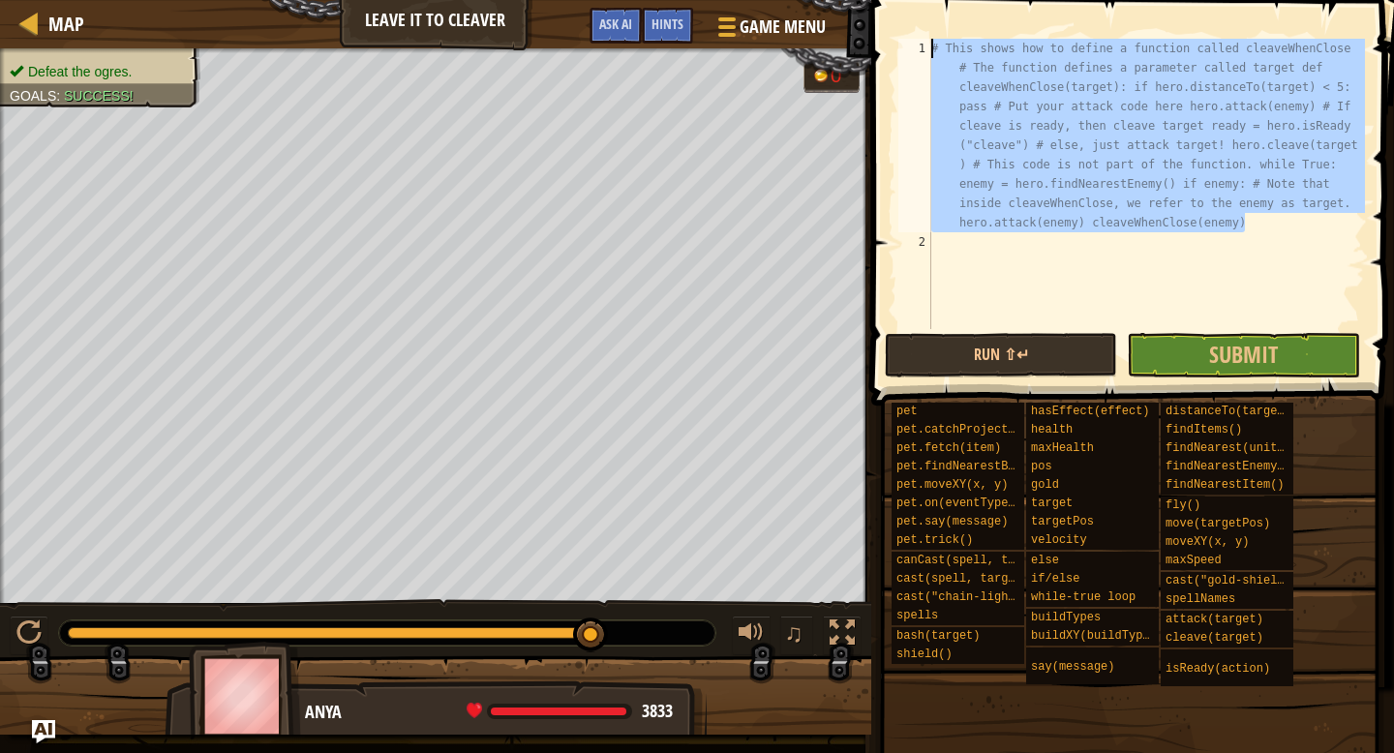
drag, startPoint x: 1267, startPoint y: 229, endPoint x: 925, endPoint y: 45, distance: 388.2
click at [925, 45] on div "1 2 # This shows how to define a function called cleaveWhenClose # The function…" at bounding box center [1130, 184] width 471 height 290
paste textarea
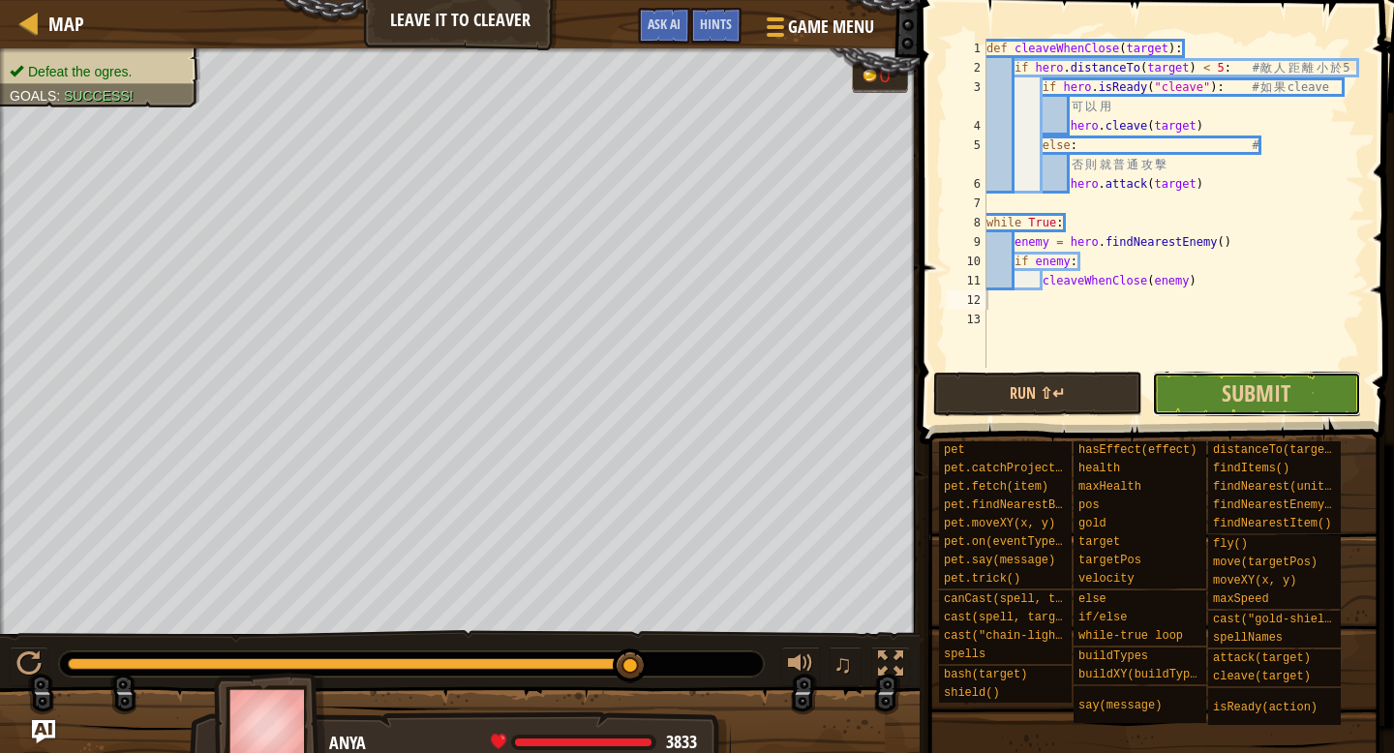
click at [1201, 391] on button "Submit" at bounding box center [1256, 394] width 209 height 45
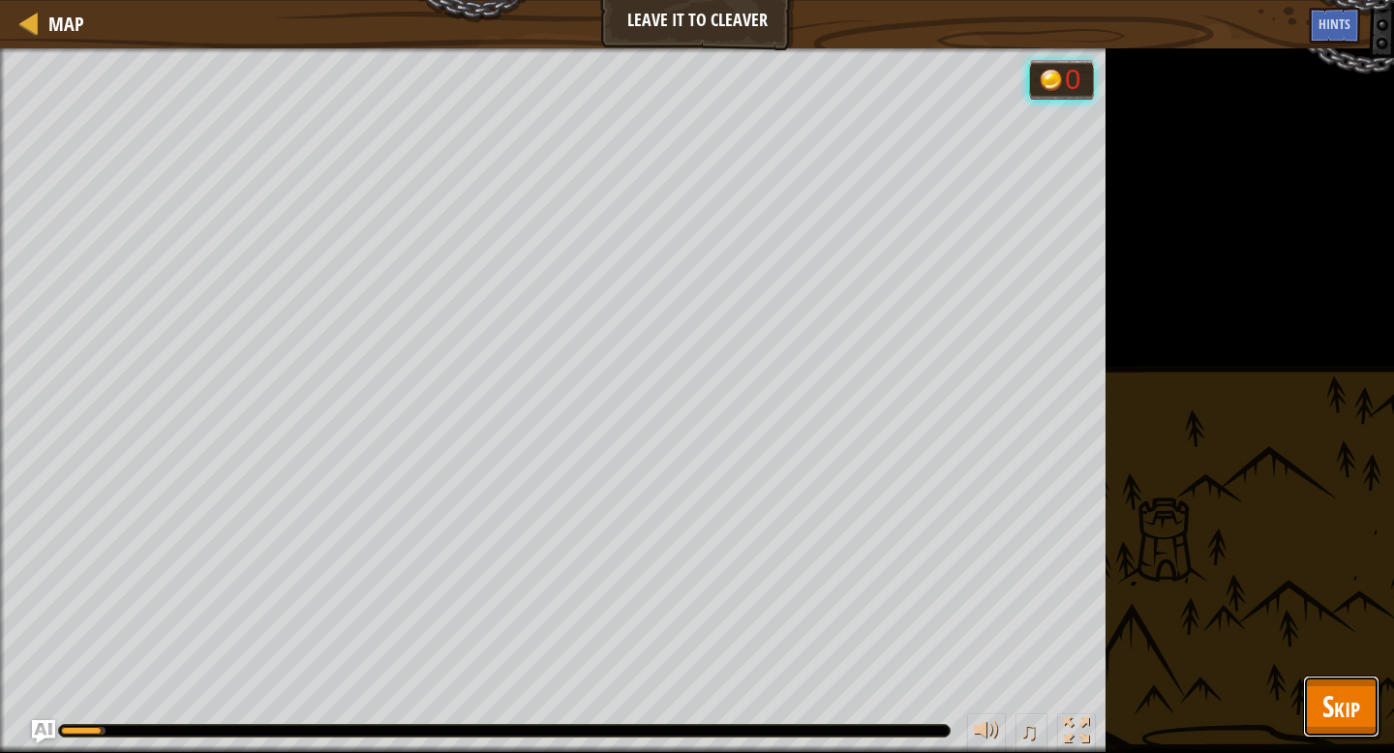
click at [1346, 705] on span "Skip" at bounding box center [1342, 707] width 38 height 40
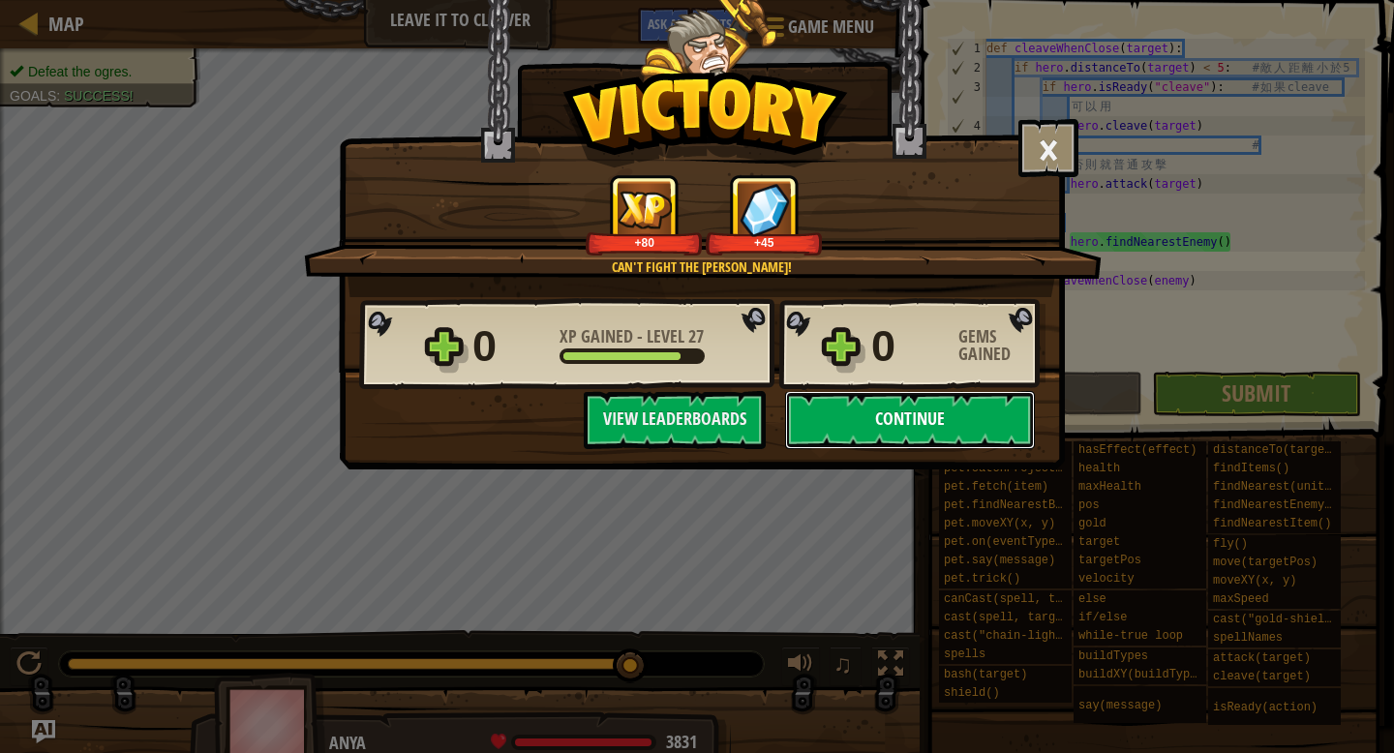
click at [908, 425] on button "Continue" at bounding box center [910, 420] width 250 height 58
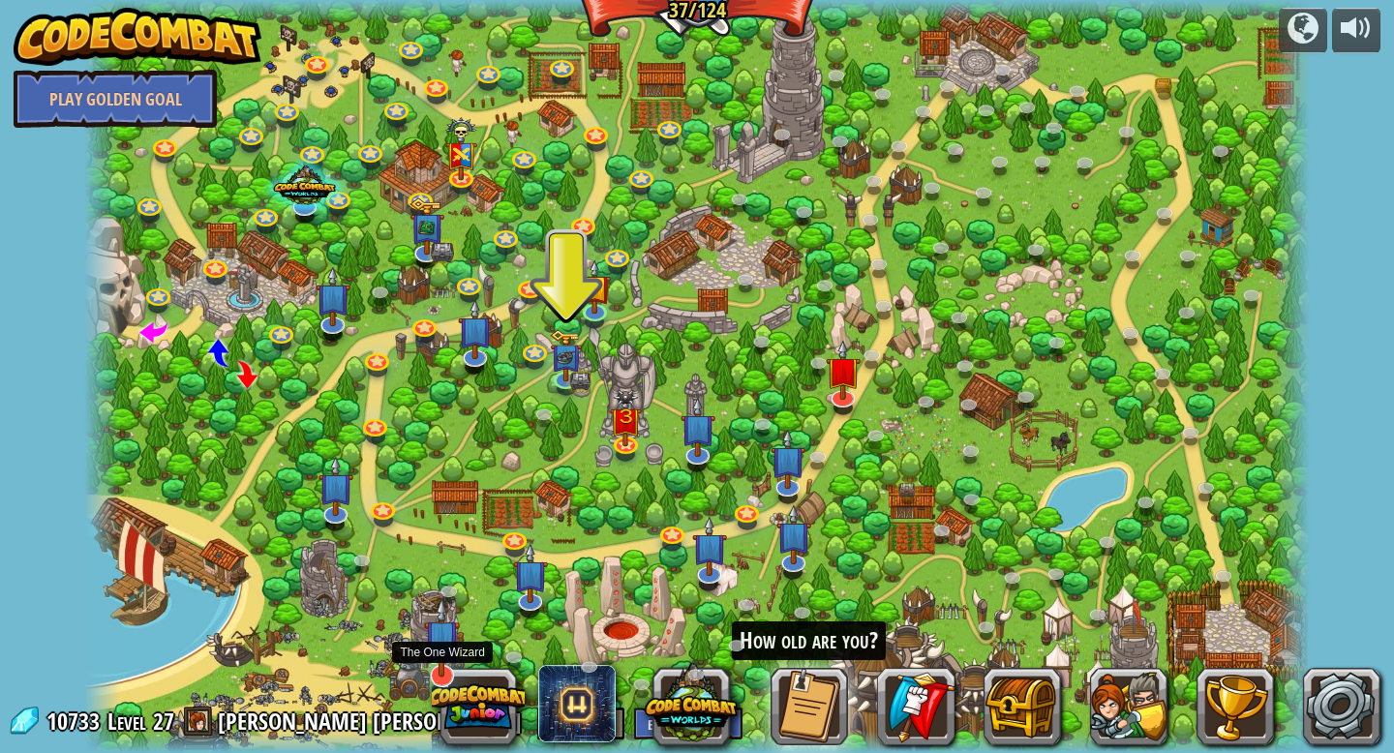
click at [445, 661] on img at bounding box center [441, 637] width 35 height 80
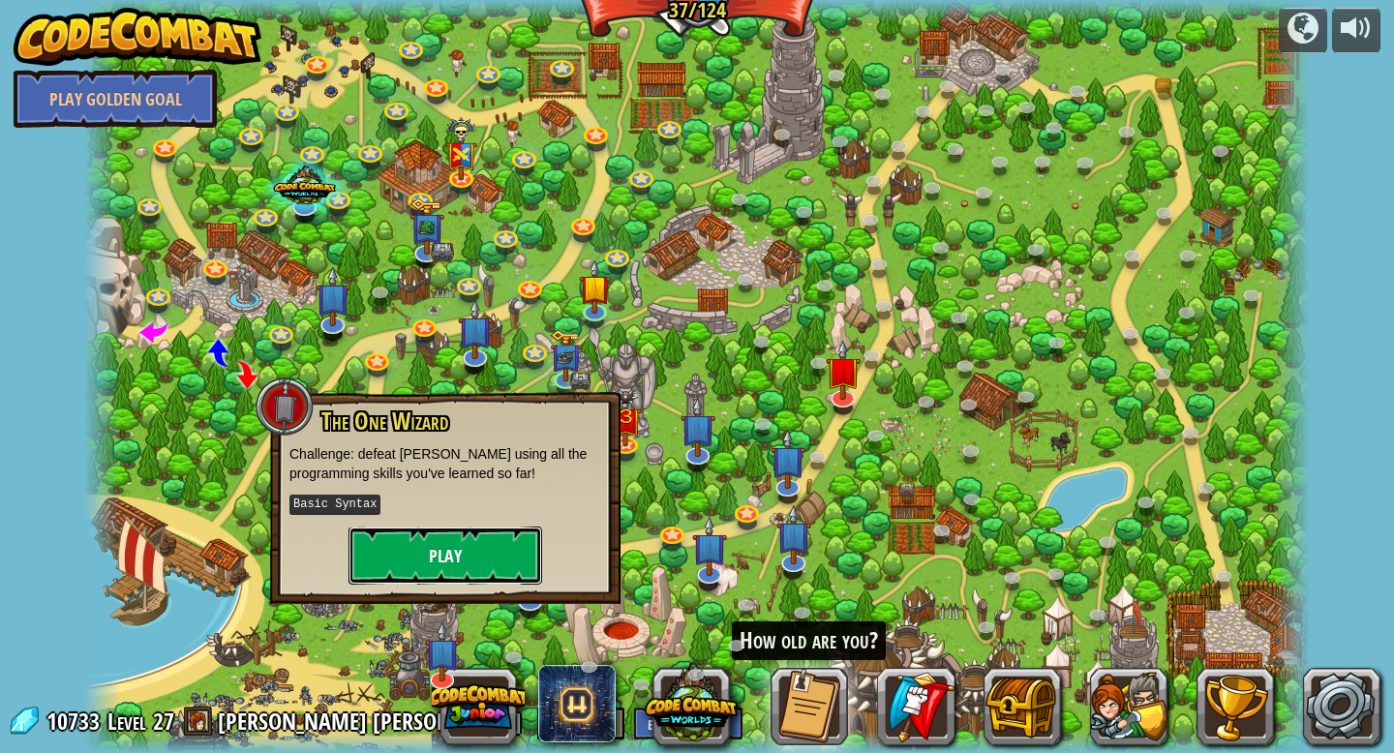
click at [445, 556] on button "Play" at bounding box center [446, 556] width 194 height 58
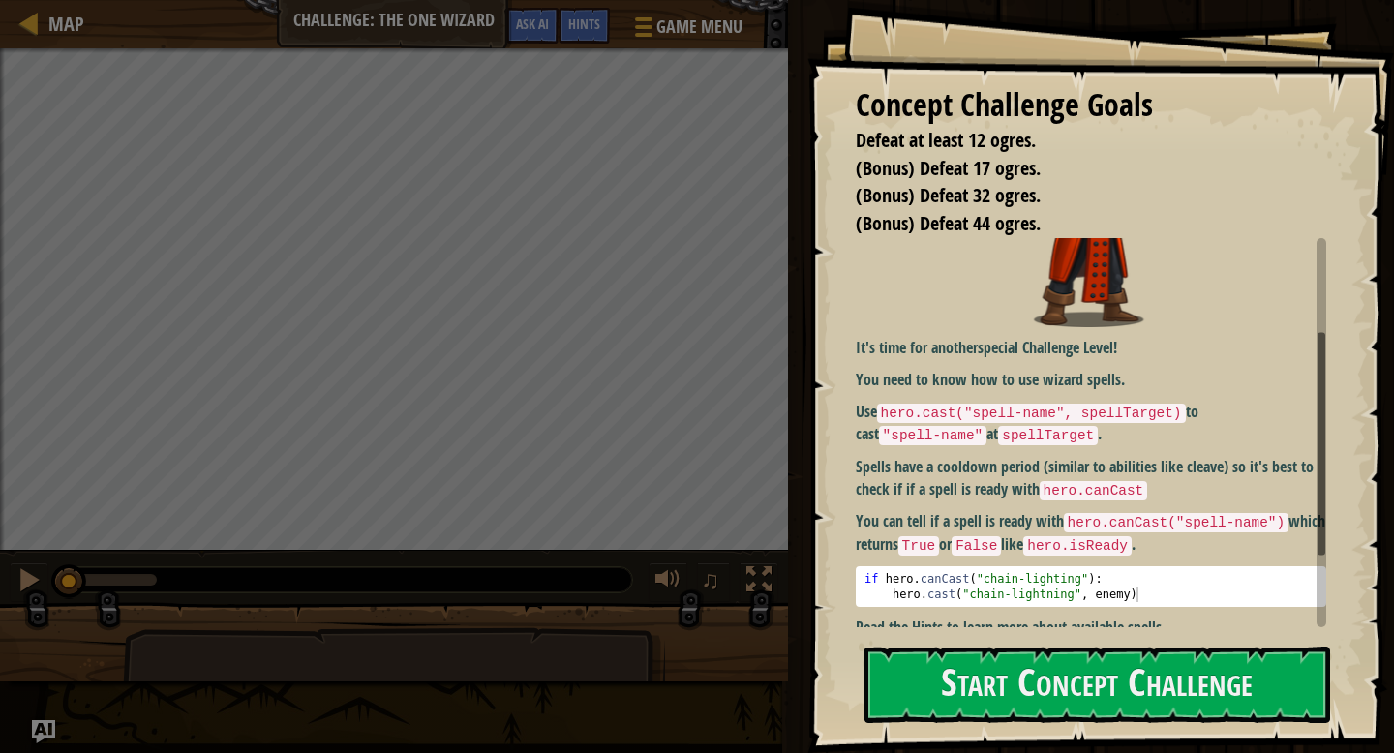
scroll to position [171, 0]
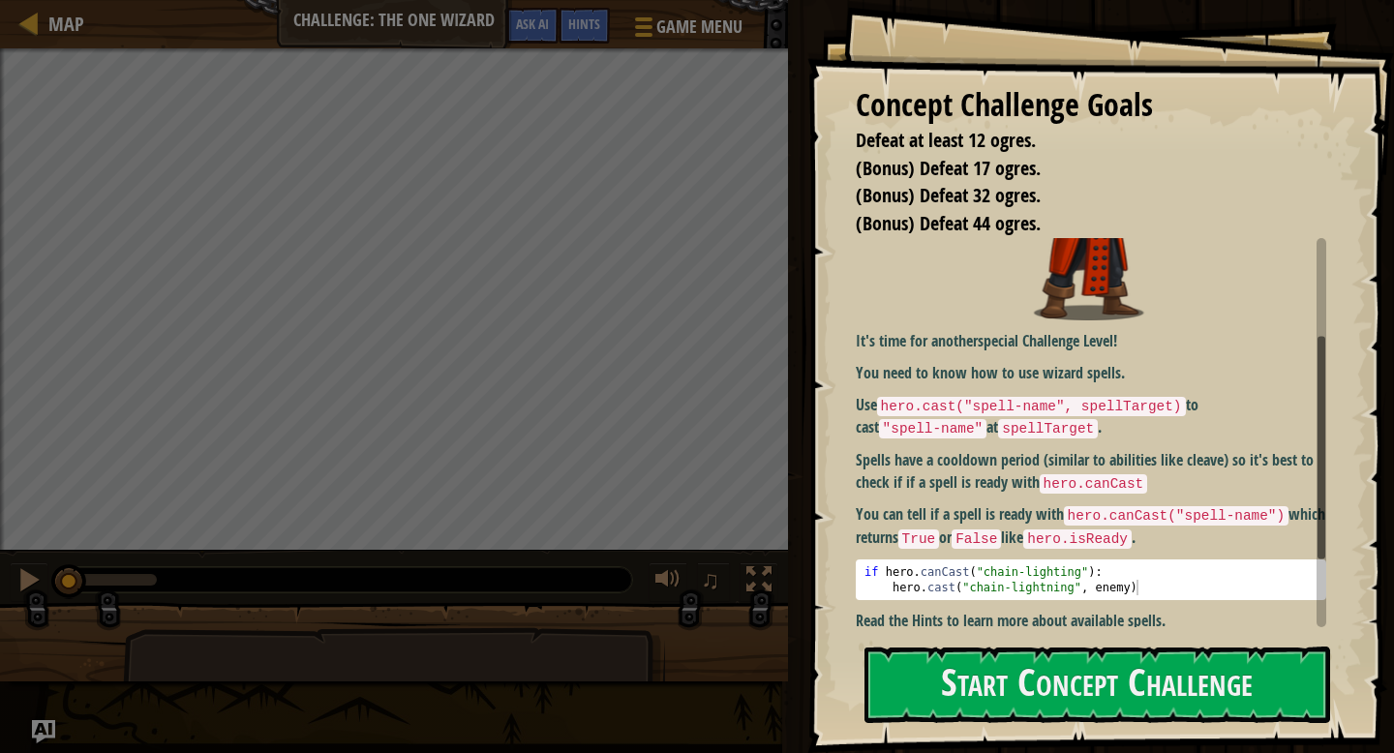
click at [961, 382] on p "You need to know how to use wizard spells." at bounding box center [1091, 373] width 471 height 22
click at [1100, 691] on button "Start Concept Challenge" at bounding box center [1098, 685] width 466 height 76
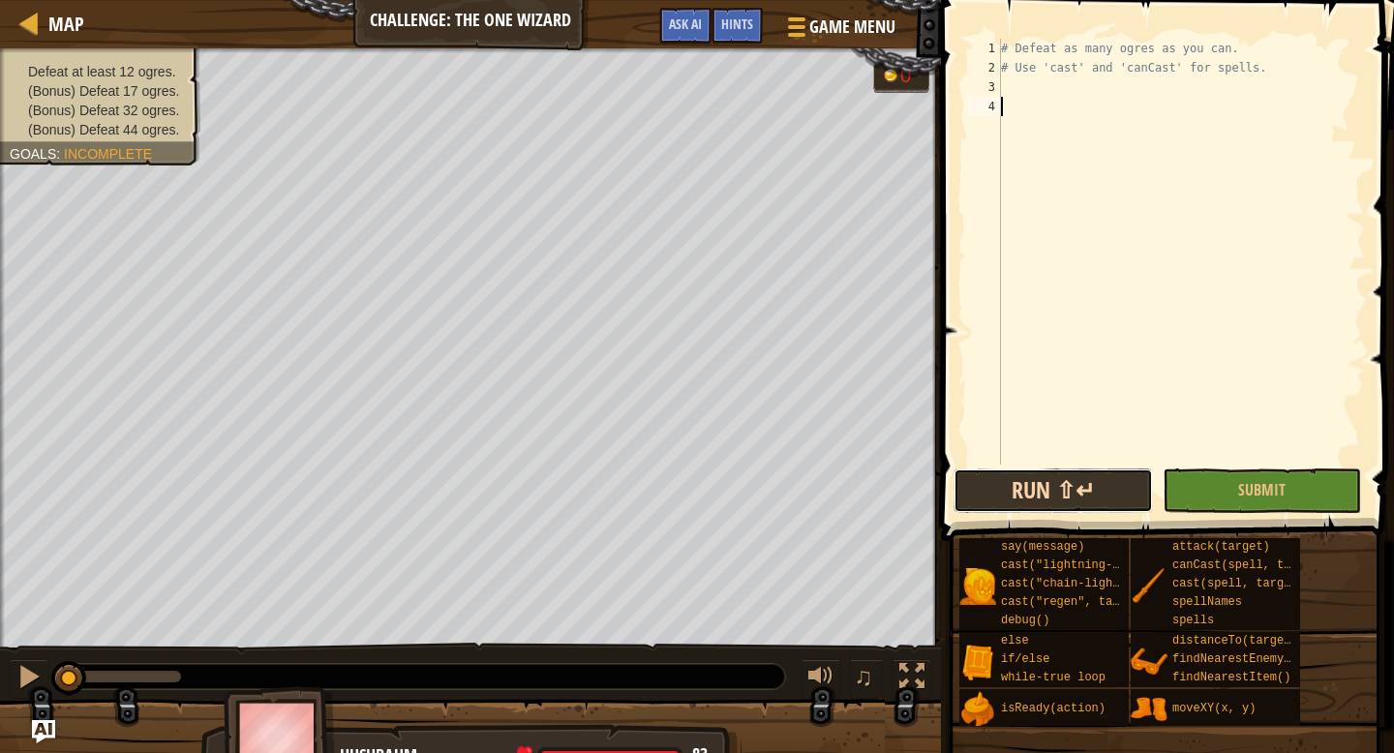
click at [1066, 504] on button "Run ⇧↵" at bounding box center [1053, 491] width 198 height 45
click at [1072, 483] on button "Run ⇧↵" at bounding box center [1053, 491] width 198 height 45
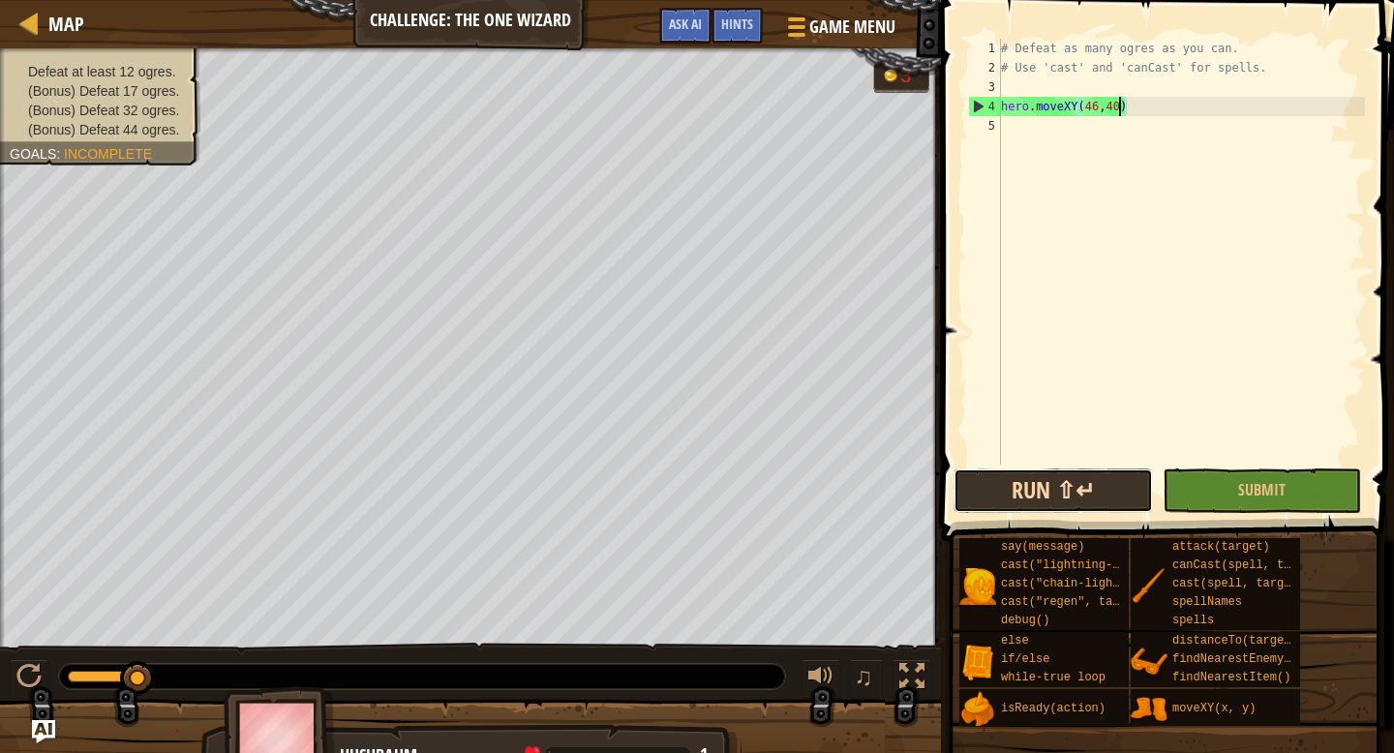
click at [1072, 483] on button "Run ⇧↵" at bounding box center [1053, 491] width 198 height 45
click at [36, 670] on div at bounding box center [28, 676] width 25 height 25
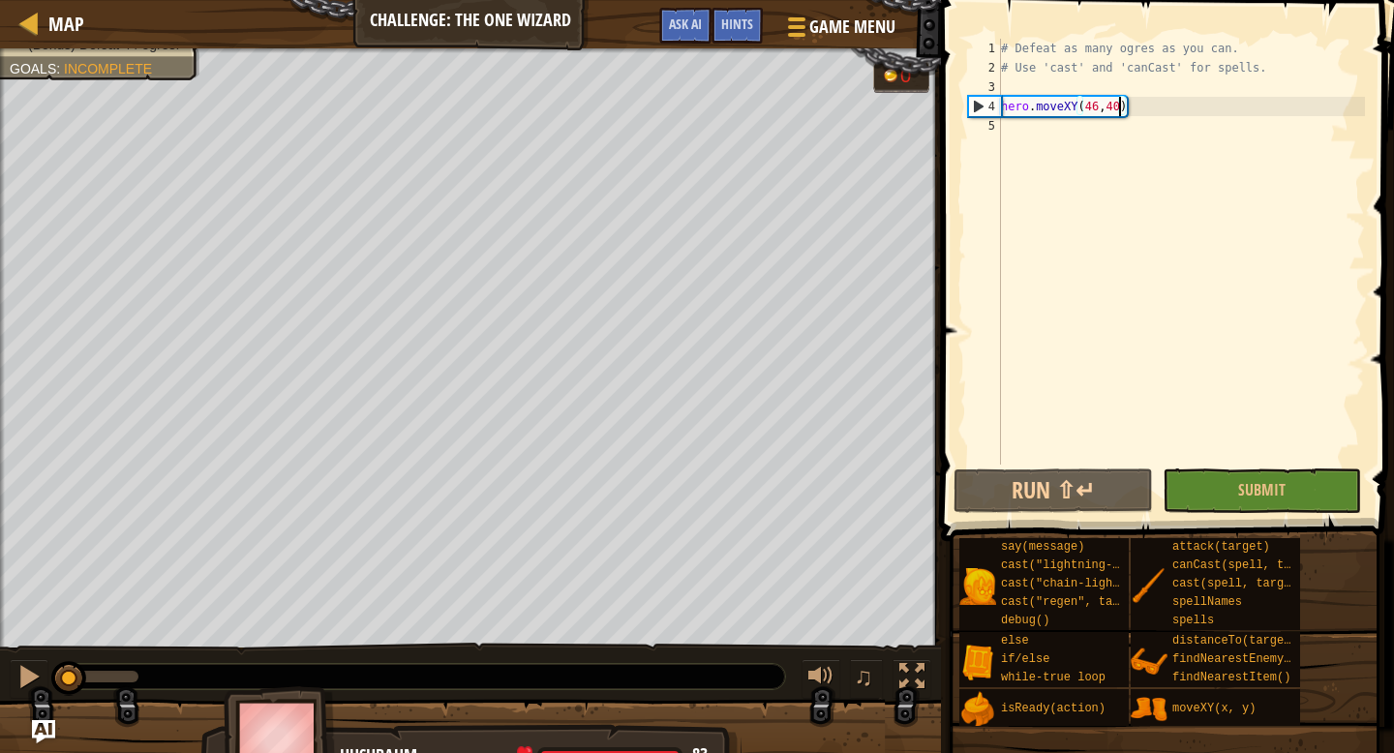
click at [50, 595] on div "Defeat at least 12 ogres. (Bonus) Defeat 17 ogres. (Bonus) Defeat 32 ogres. (Bo…" at bounding box center [697, 413] width 1394 height 730
click at [39, 672] on div at bounding box center [28, 676] width 25 height 25
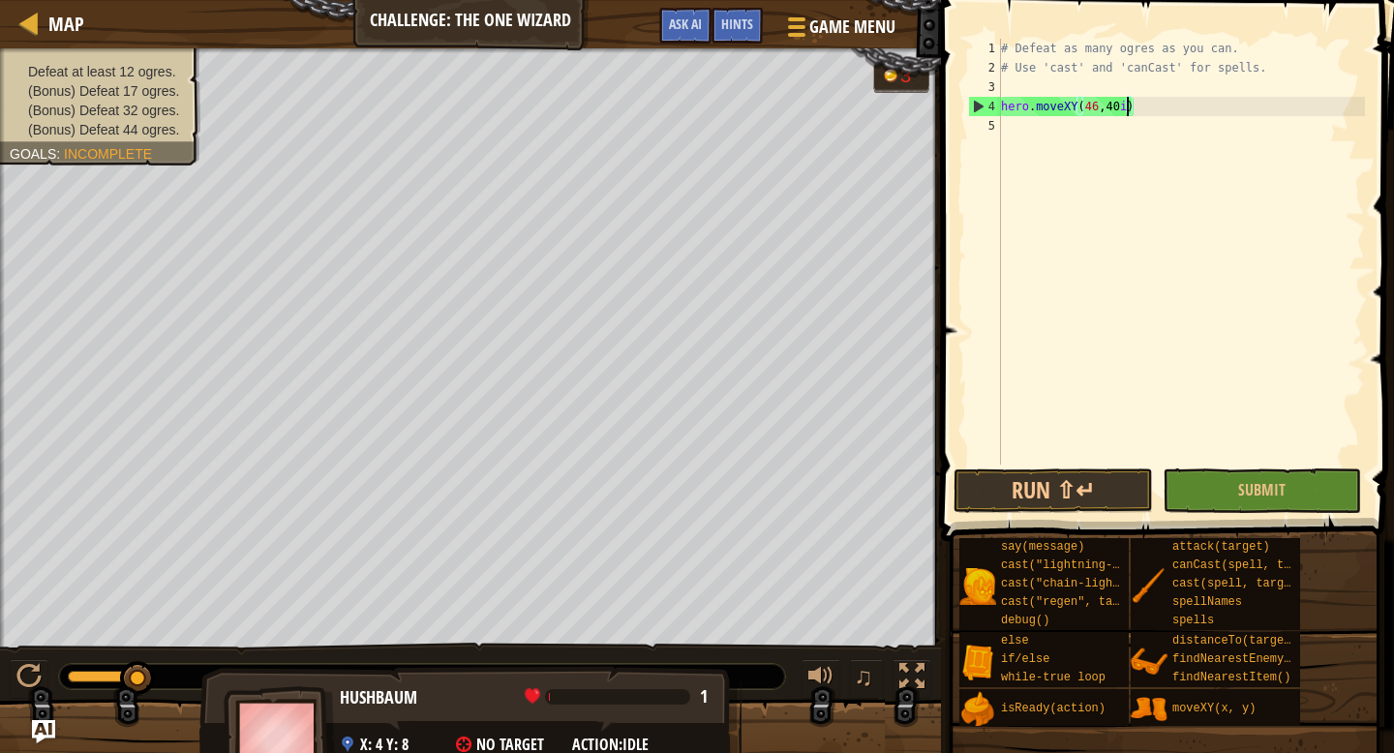
type textarea "hero.moveXY(46,40)"
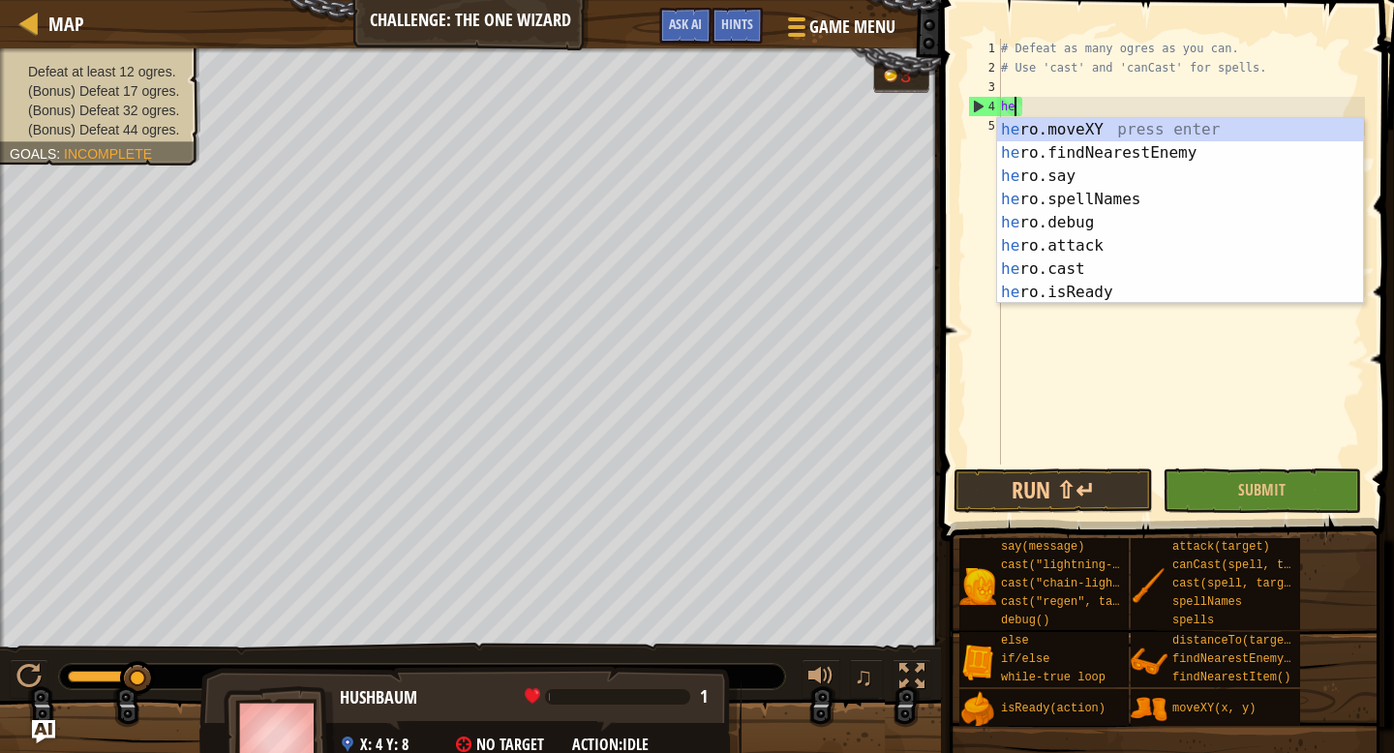
type textarea "h"
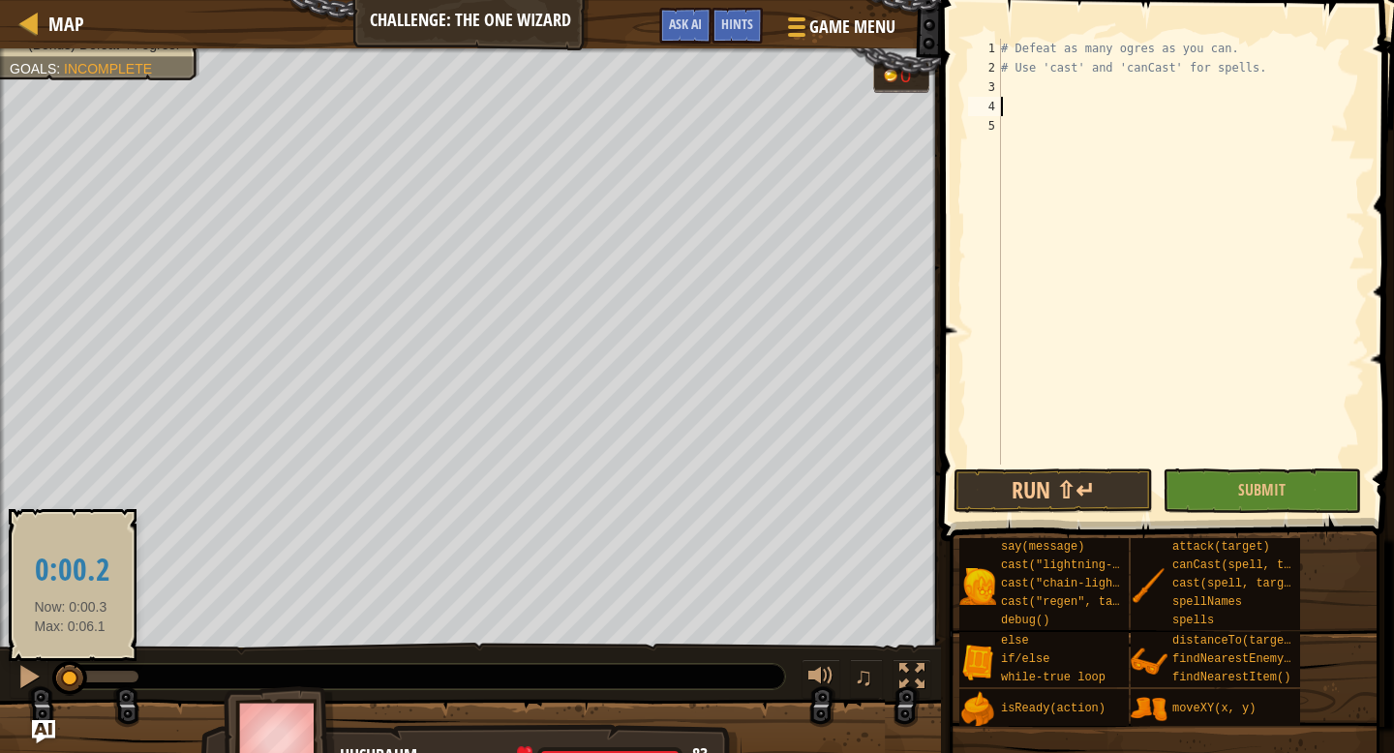
drag, startPoint x: 84, startPoint y: 678, endPoint x: 71, endPoint y: 684, distance: 14.7
click at [71, 683] on div at bounding box center [69, 677] width 3 height 12
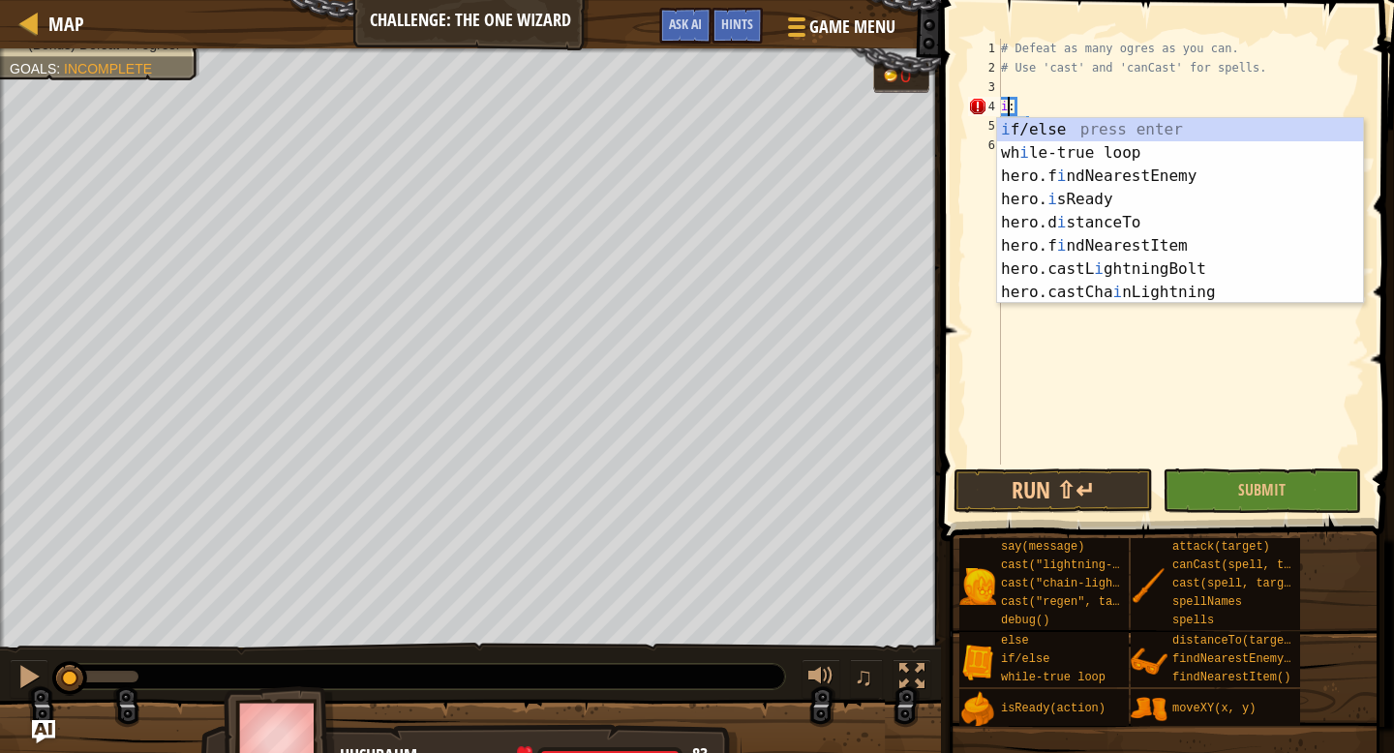
type textarea ":"
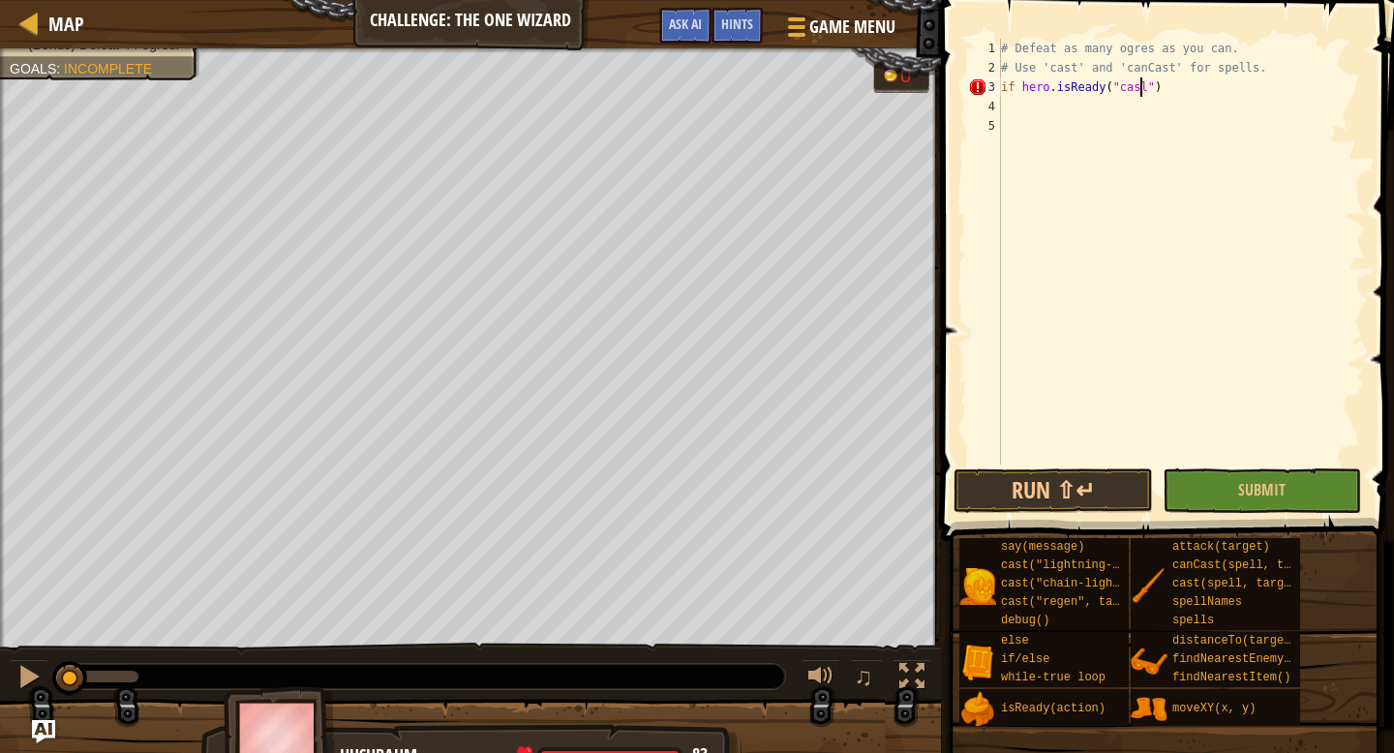
scroll to position [9, 12]
type textarea "if hero.isReady("cast")"
type textarea "h"
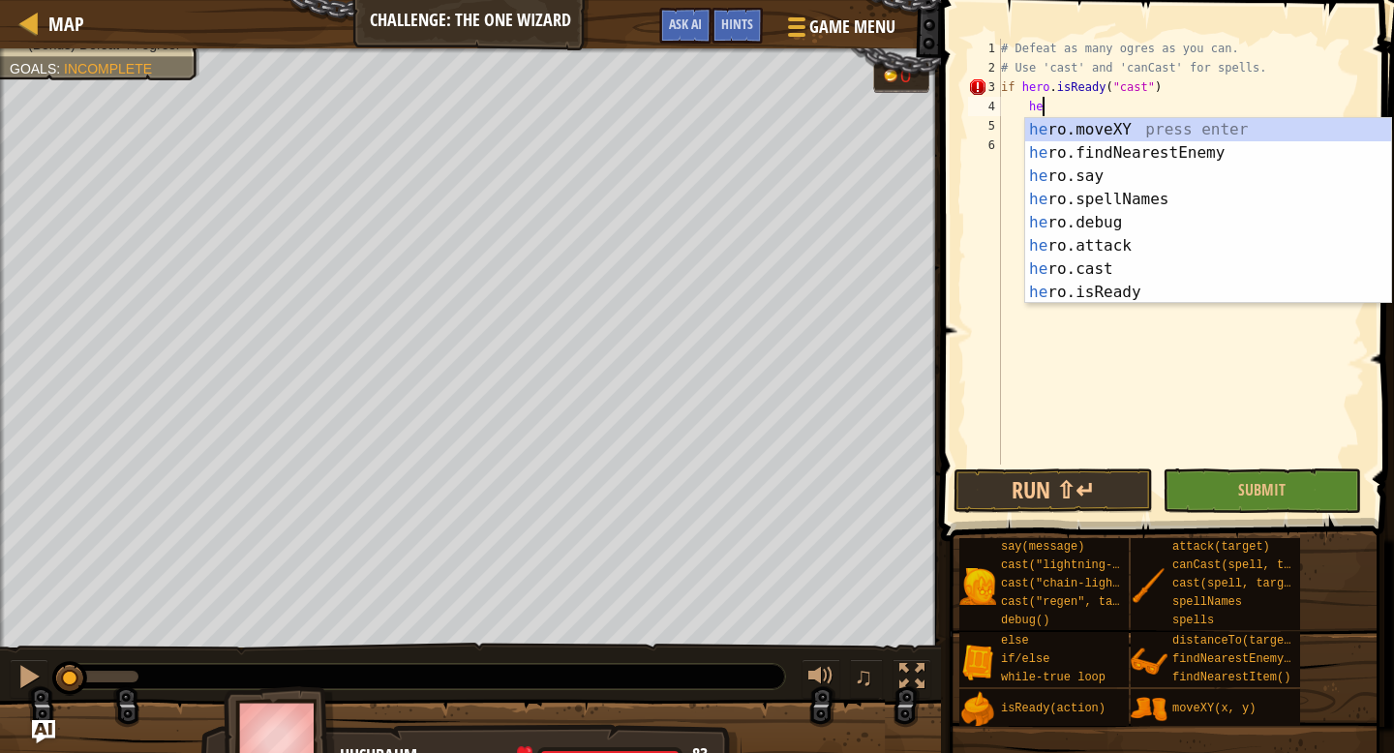
type textarea "h"
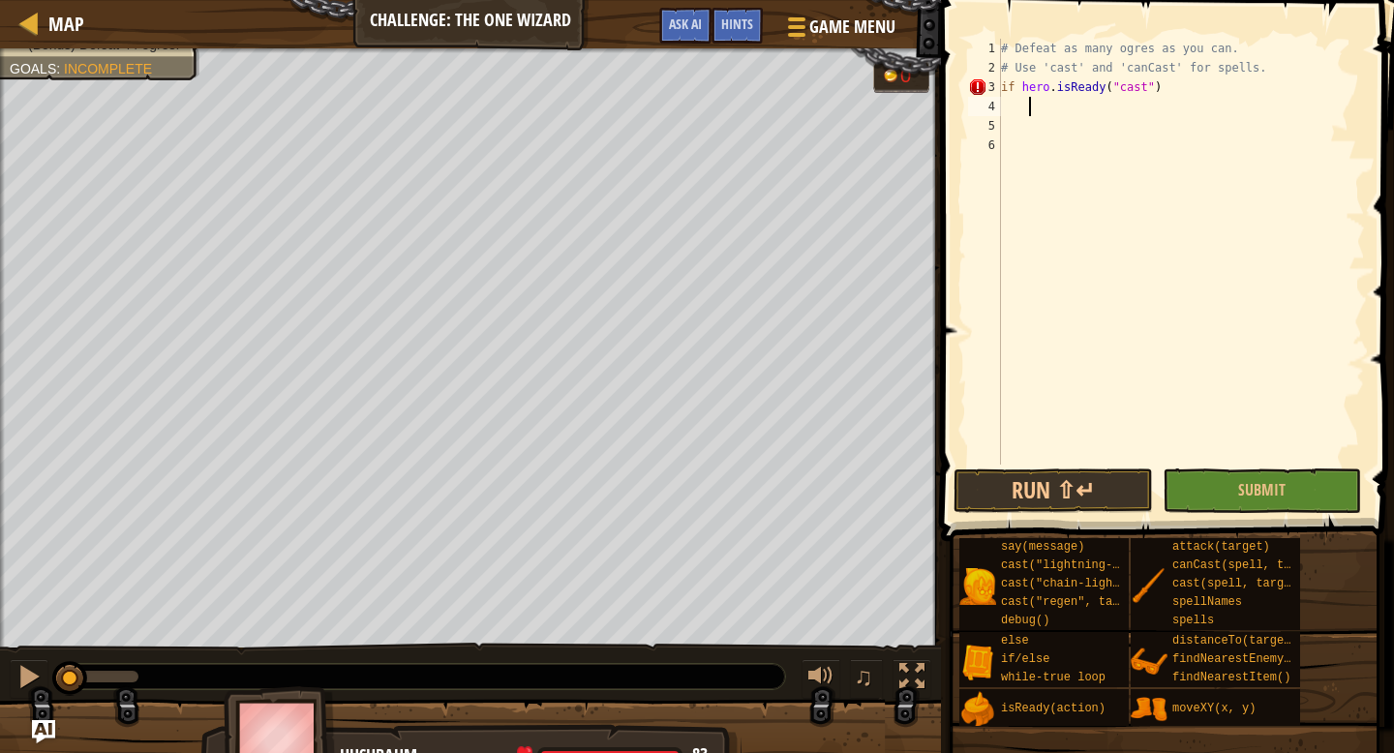
scroll to position [9, 2]
click at [1033, 478] on button "Run ⇧↵" at bounding box center [1053, 491] width 198 height 45
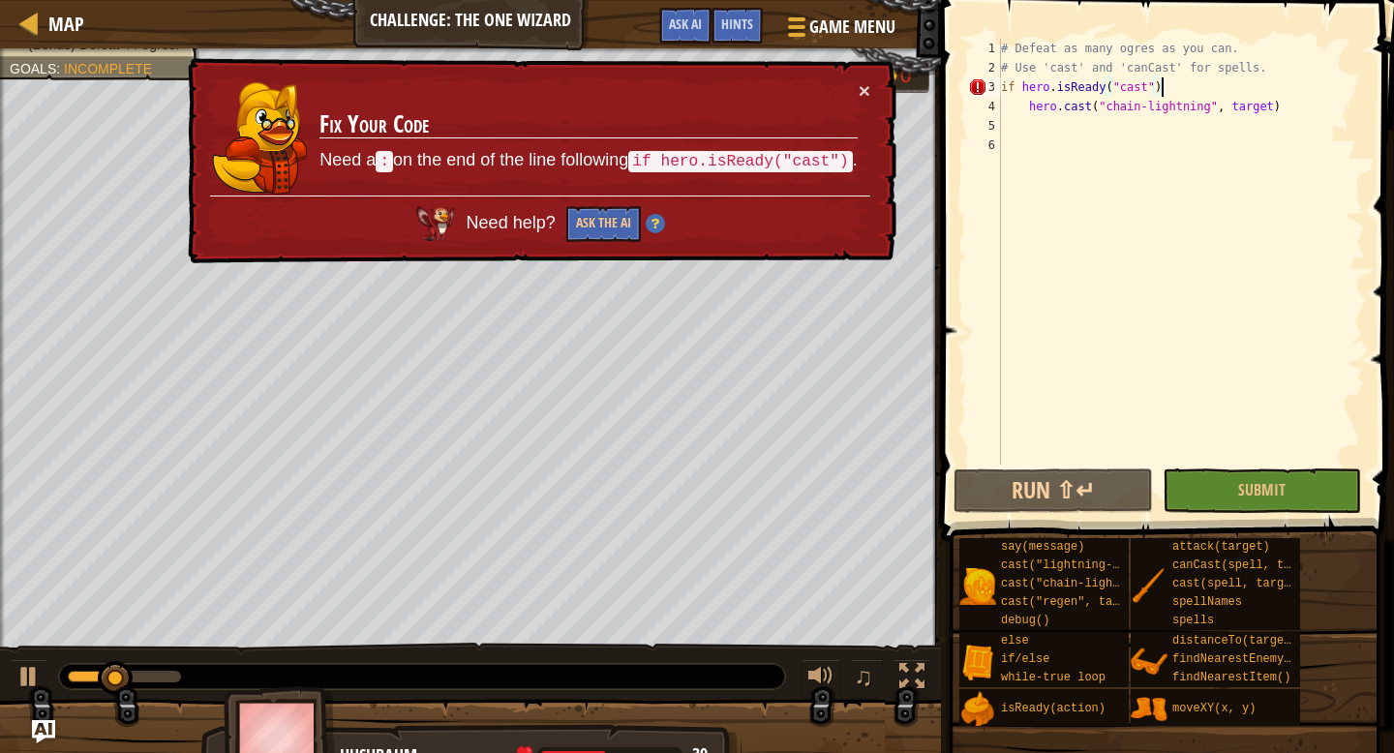
click at [1195, 94] on div "# Defeat as many ogres as you can. # Use 'cast' and 'canCast' for spells. if he…" at bounding box center [1181, 271] width 368 height 465
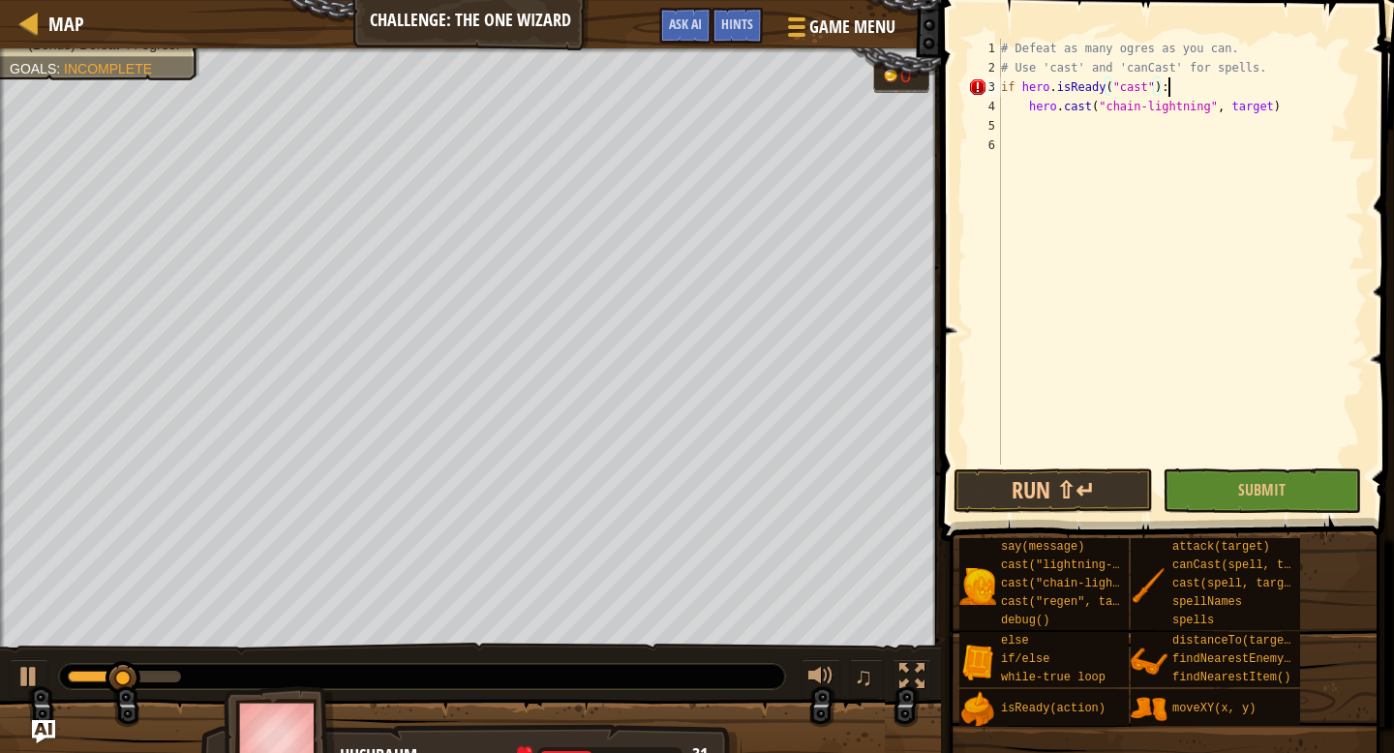
scroll to position [9, 13]
click at [1058, 504] on button "Run ⇧↵" at bounding box center [1053, 491] width 198 height 45
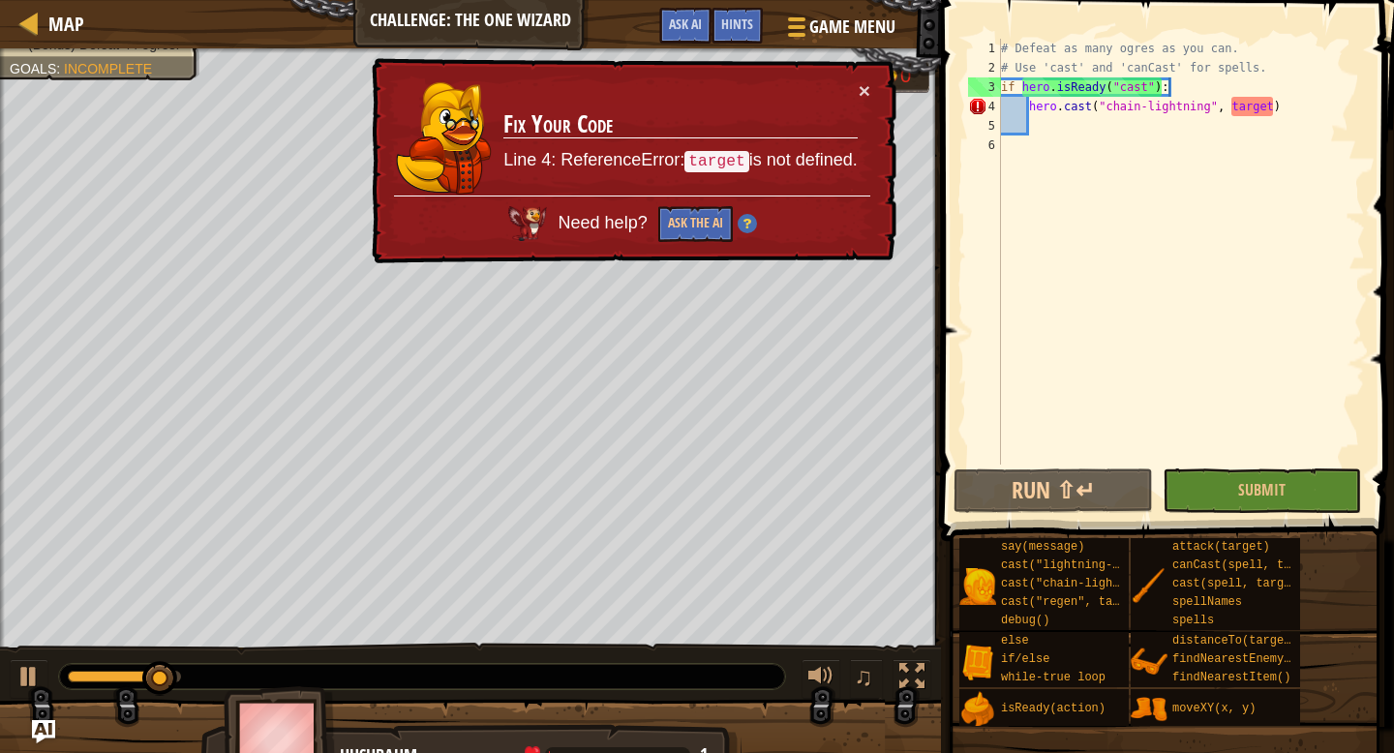
click at [850, 96] on td "Fix Your Code Line 4: ReferenceError: target is not defined." at bounding box center [680, 137] width 355 height 115
click at [864, 99] on button "×" at bounding box center [865, 90] width 12 height 20
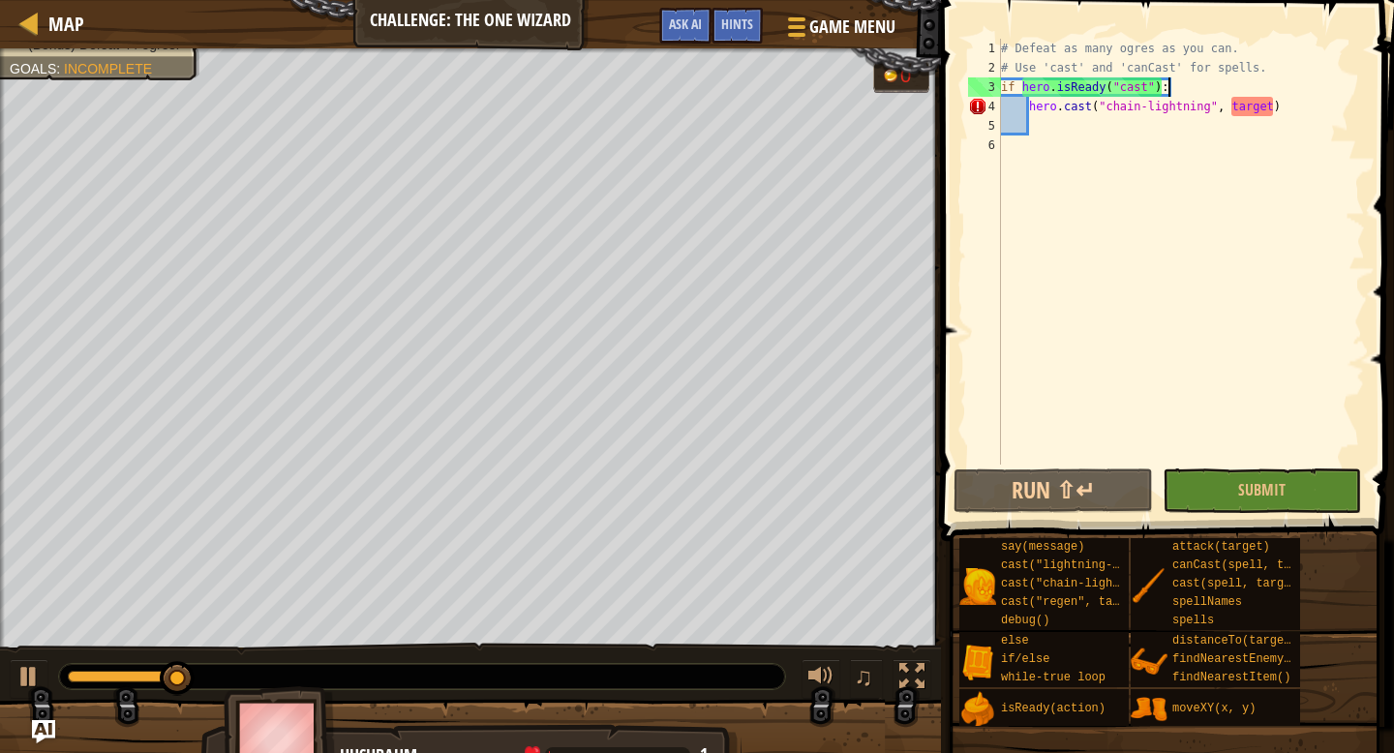
click at [1336, 87] on div "# Defeat as many ogres as you can. # Use 'cast' and 'canCast' for spells. if he…" at bounding box center [1181, 271] width 368 height 465
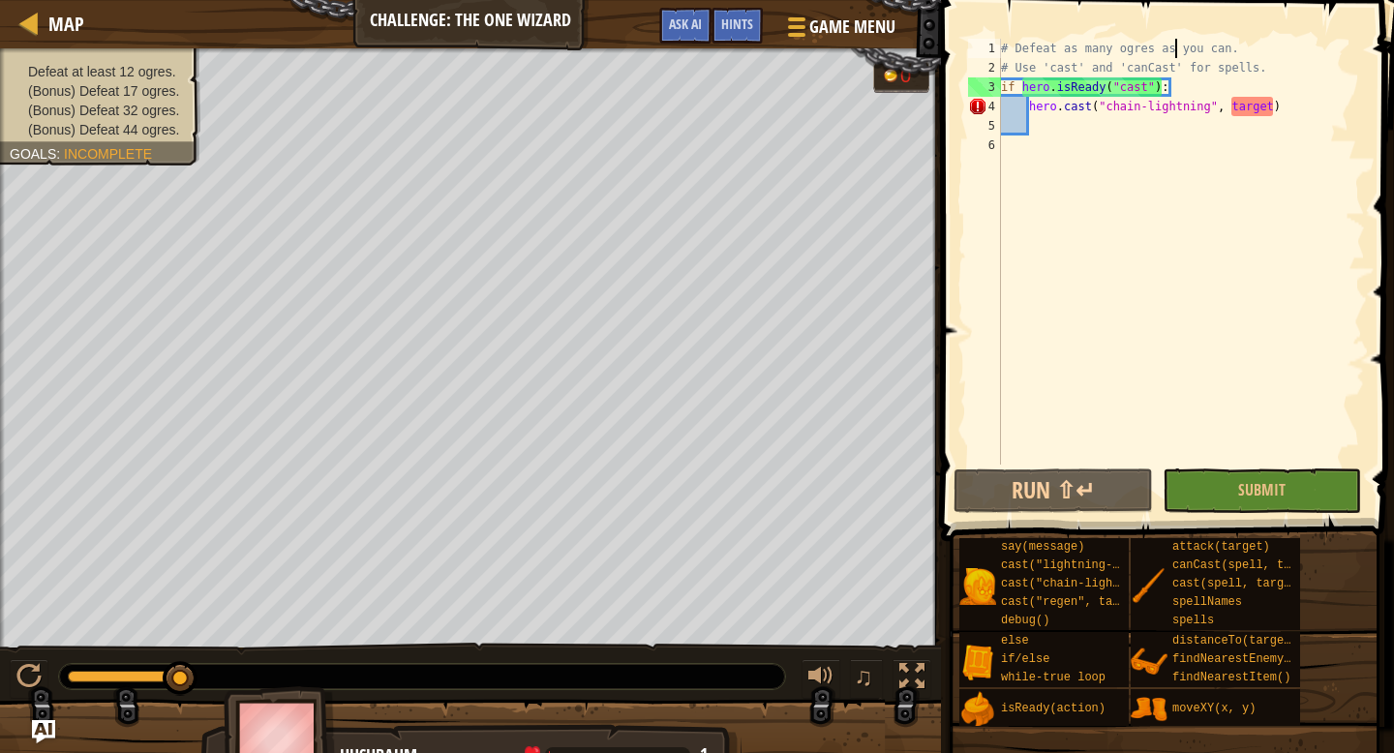
type textarea "# Use 'cast' and 'canCast' for spells."
click at [38, 29] on div at bounding box center [29, 23] width 24 height 24
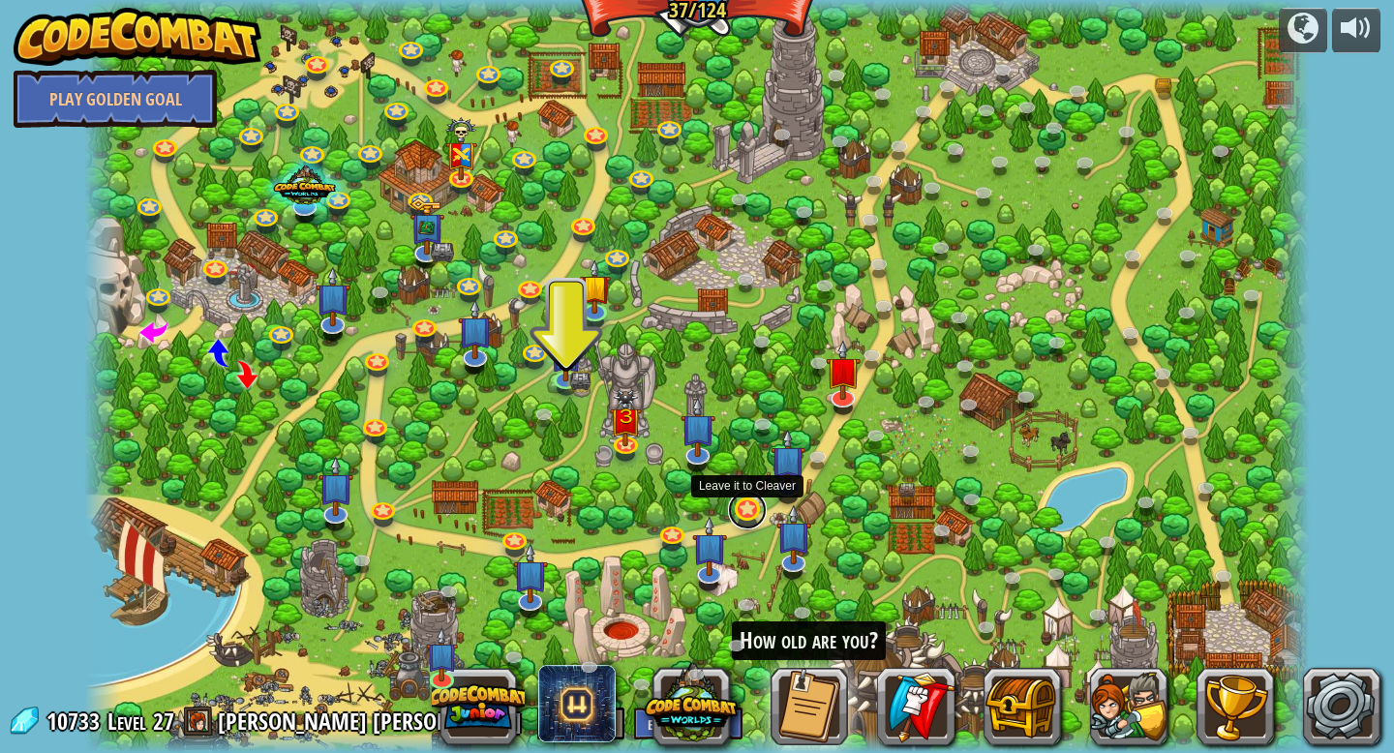
click at [746, 509] on link at bounding box center [747, 510] width 39 height 39
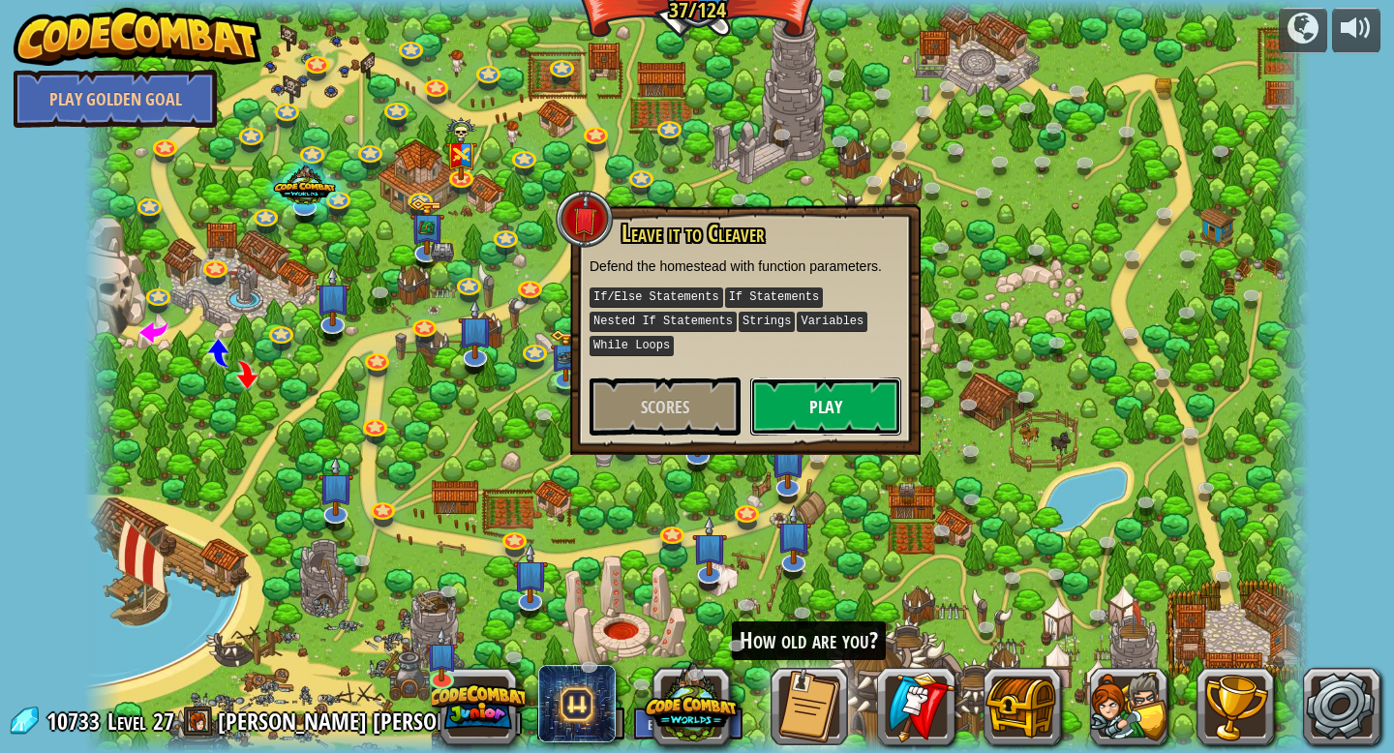
click at [829, 396] on button "Play" at bounding box center [825, 407] width 151 height 58
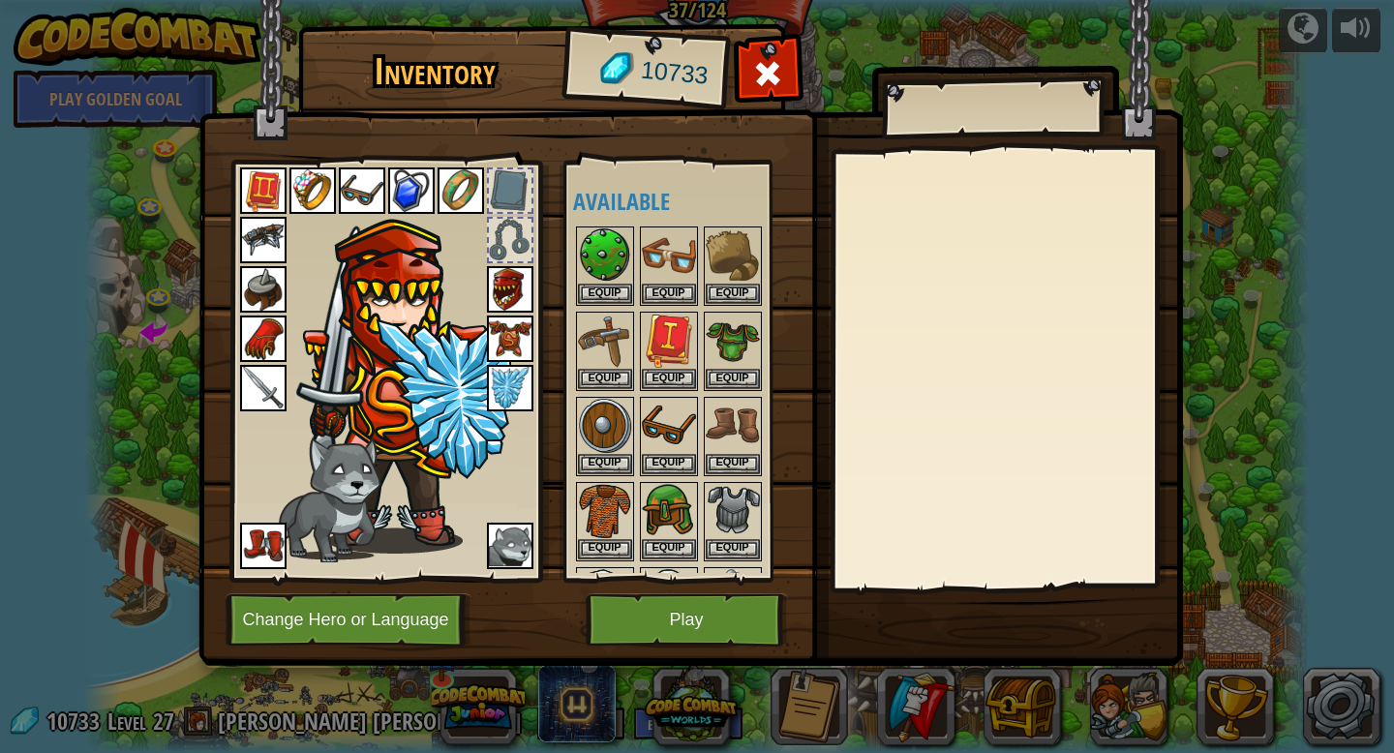
click at [640, 587] on img at bounding box center [690, 314] width 985 height 703
click at [640, 602] on button "Play" at bounding box center [687, 620] width 202 height 53
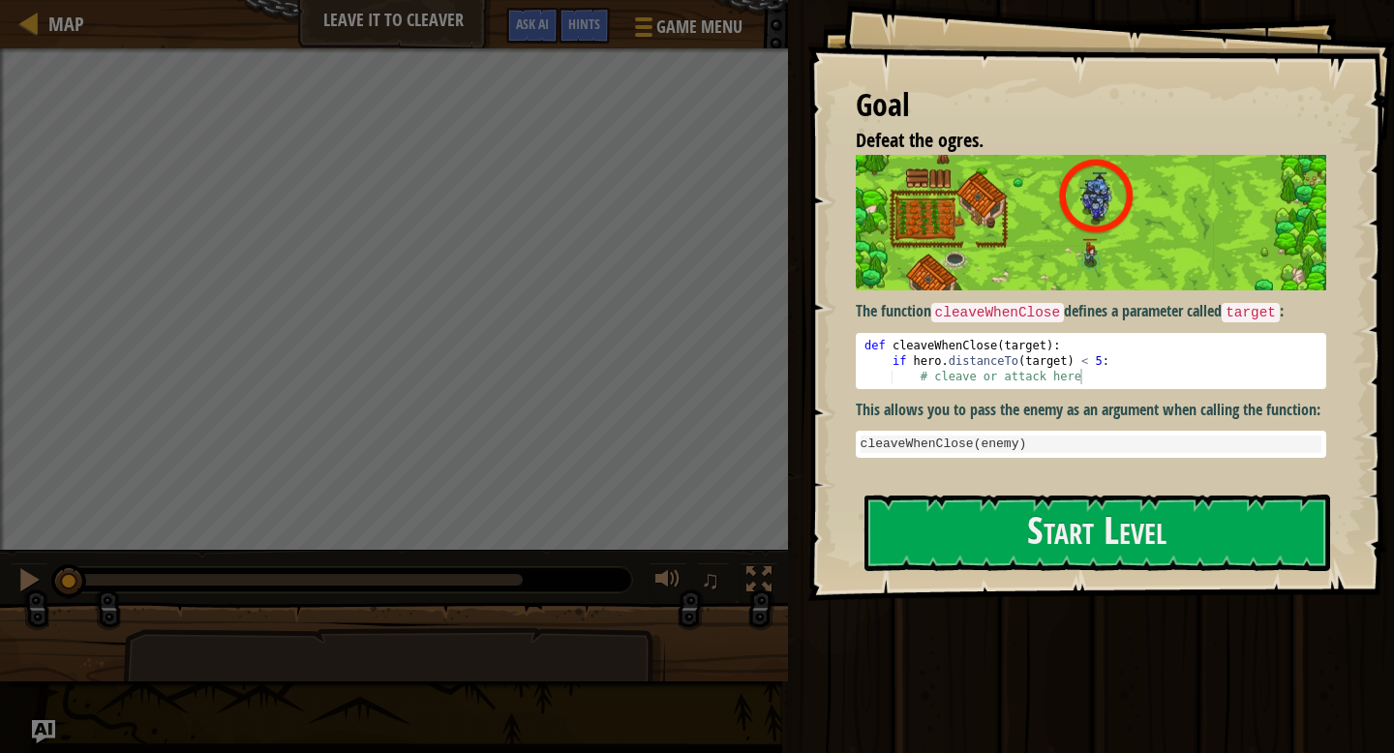
click at [954, 309] on code "cleaveWhenClose" at bounding box center [998, 312] width 134 height 19
click at [935, 530] on button "Start Level" at bounding box center [1098, 533] width 466 height 76
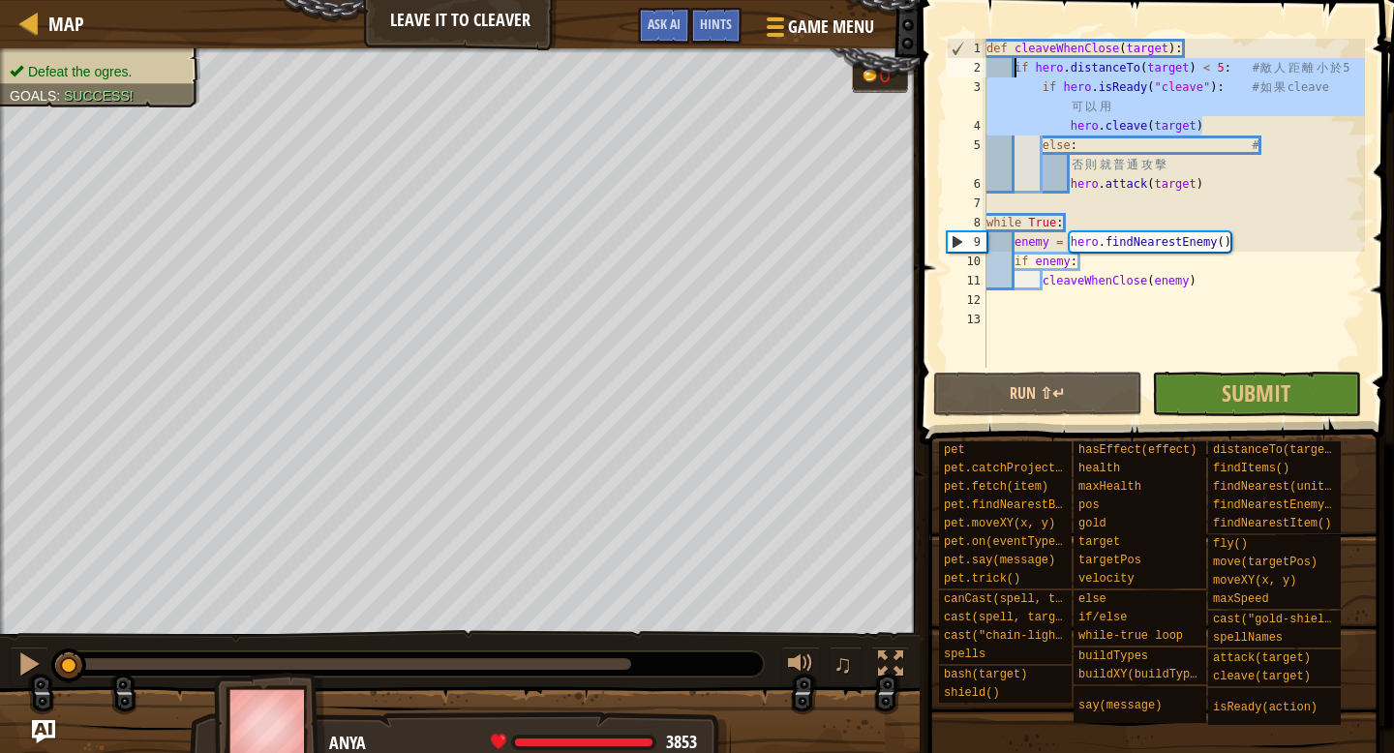
drag, startPoint x: 1268, startPoint y: 127, endPoint x: 1014, endPoint y: 75, distance: 260.0
click at [1014, 75] on div "def cleaveWhenClose ( target ) : if hero . distanceTo ( target ) < 5 : # 敵 人 距 …" at bounding box center [1174, 223] width 382 height 368
type textarea "if hero.distanceTo(target) < 5: # 敵人距離小於5 if hero.isReady("cleave"): # 如果 cleav…"
click at [43, 22] on link "Map" at bounding box center [62, 24] width 46 height 26
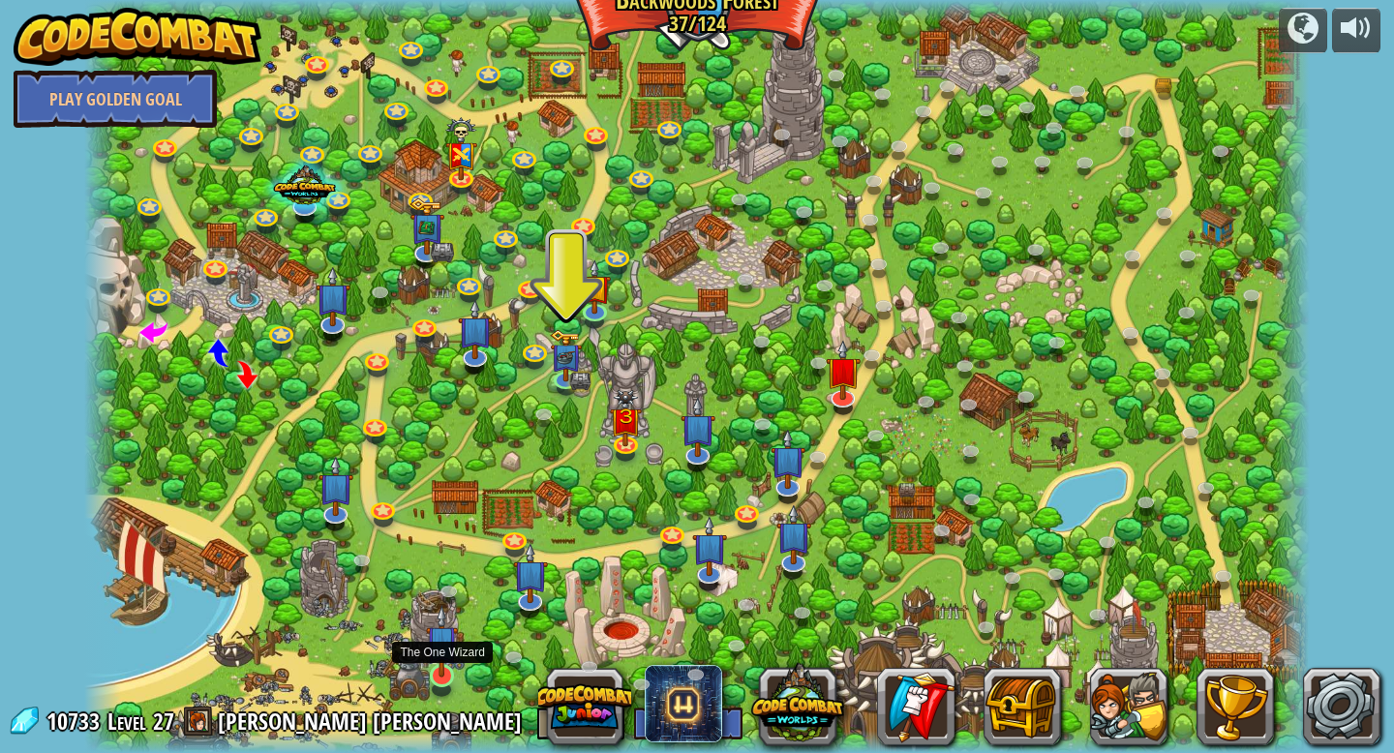
click at [449, 675] on img at bounding box center [442, 641] width 32 height 73
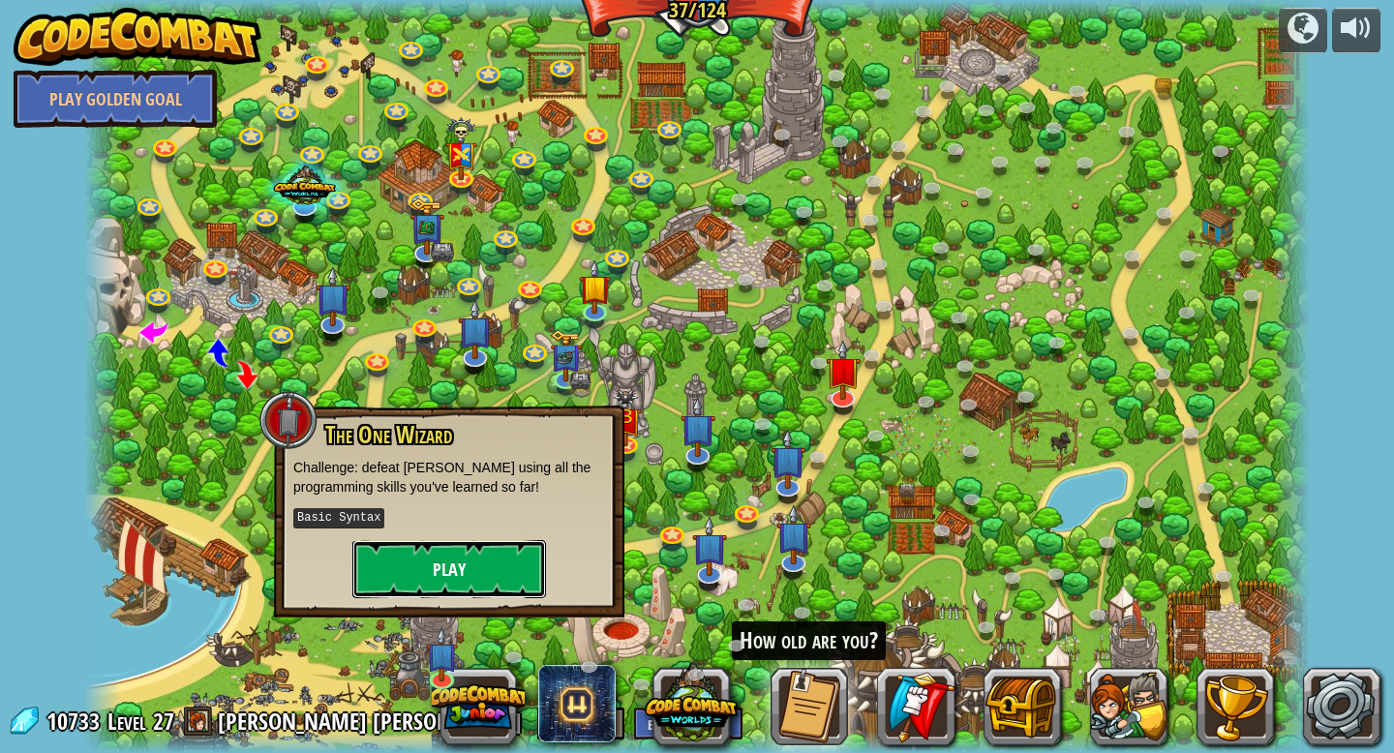
click at [515, 555] on button "Play" at bounding box center [449, 569] width 194 height 58
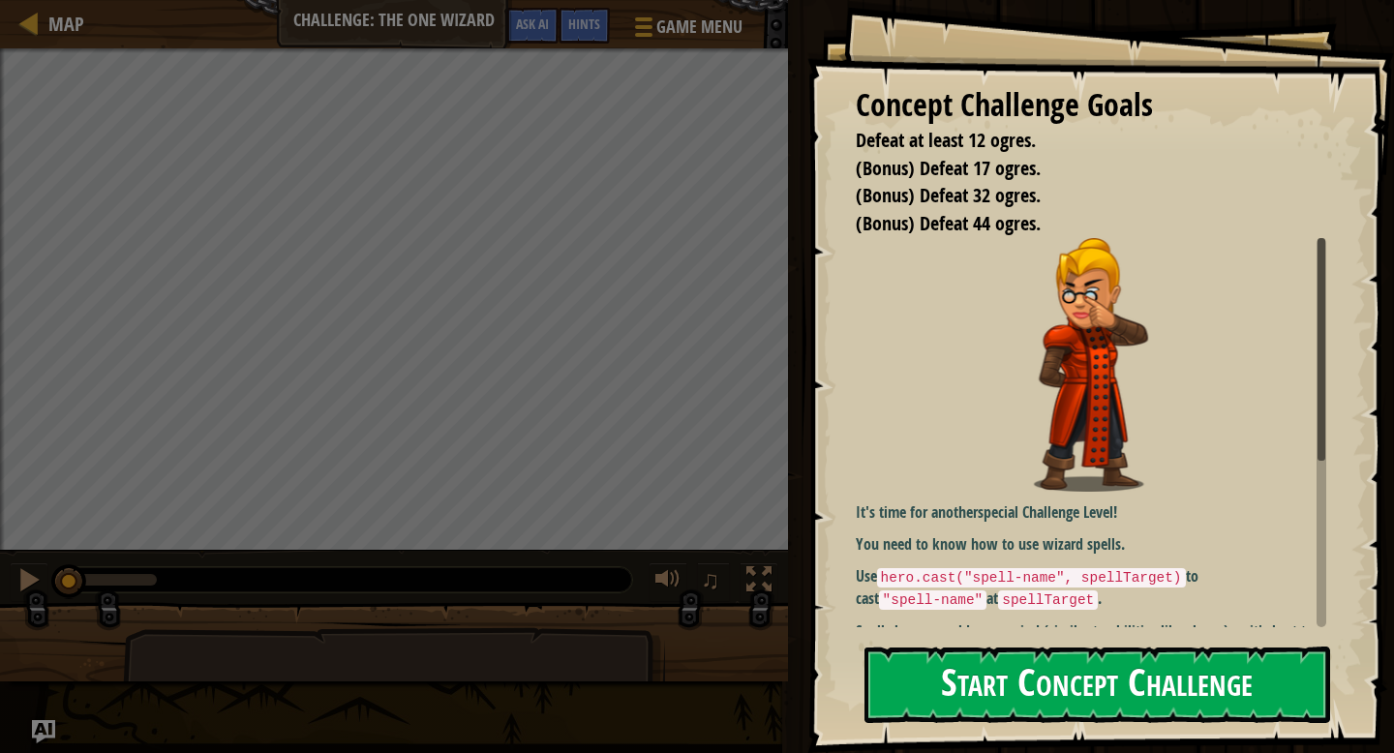
click at [1041, 684] on button "Start Concept Challenge" at bounding box center [1098, 685] width 466 height 76
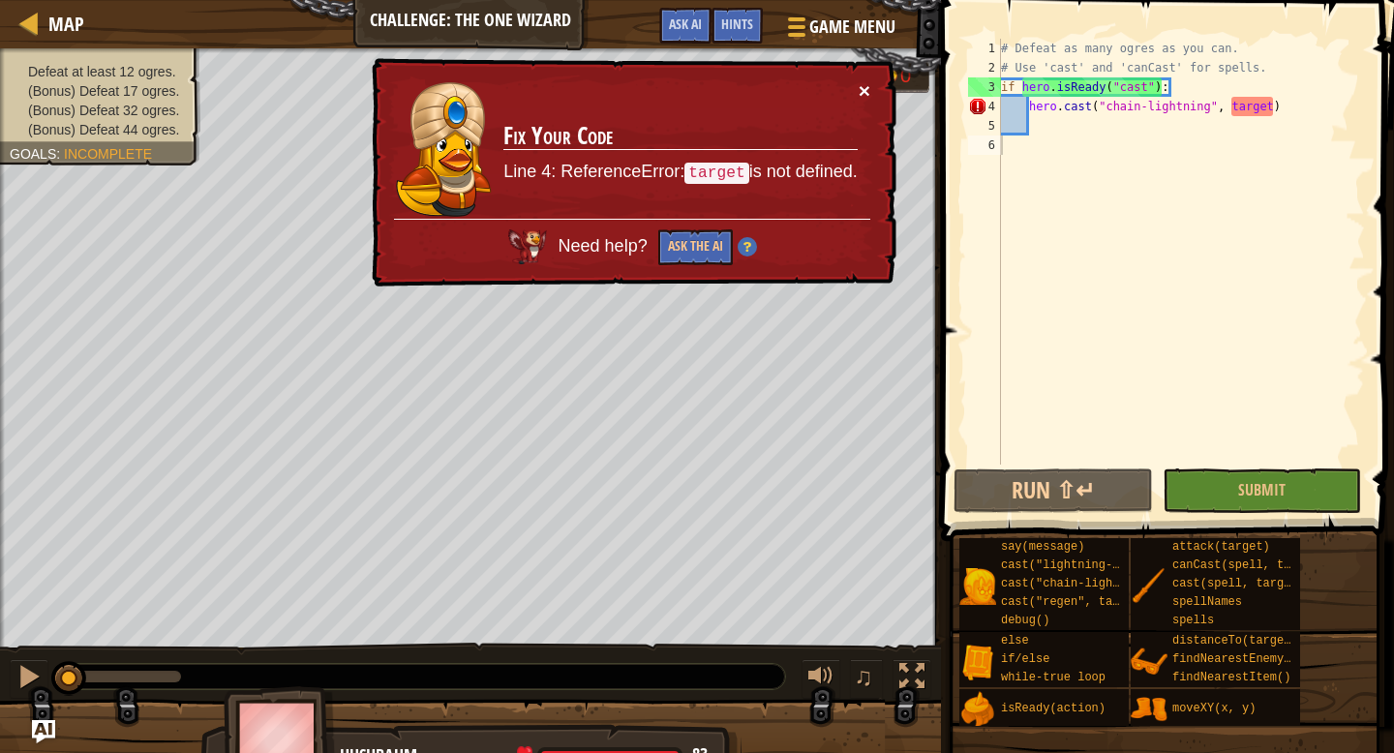
click at [870, 96] on button "×" at bounding box center [865, 90] width 12 height 20
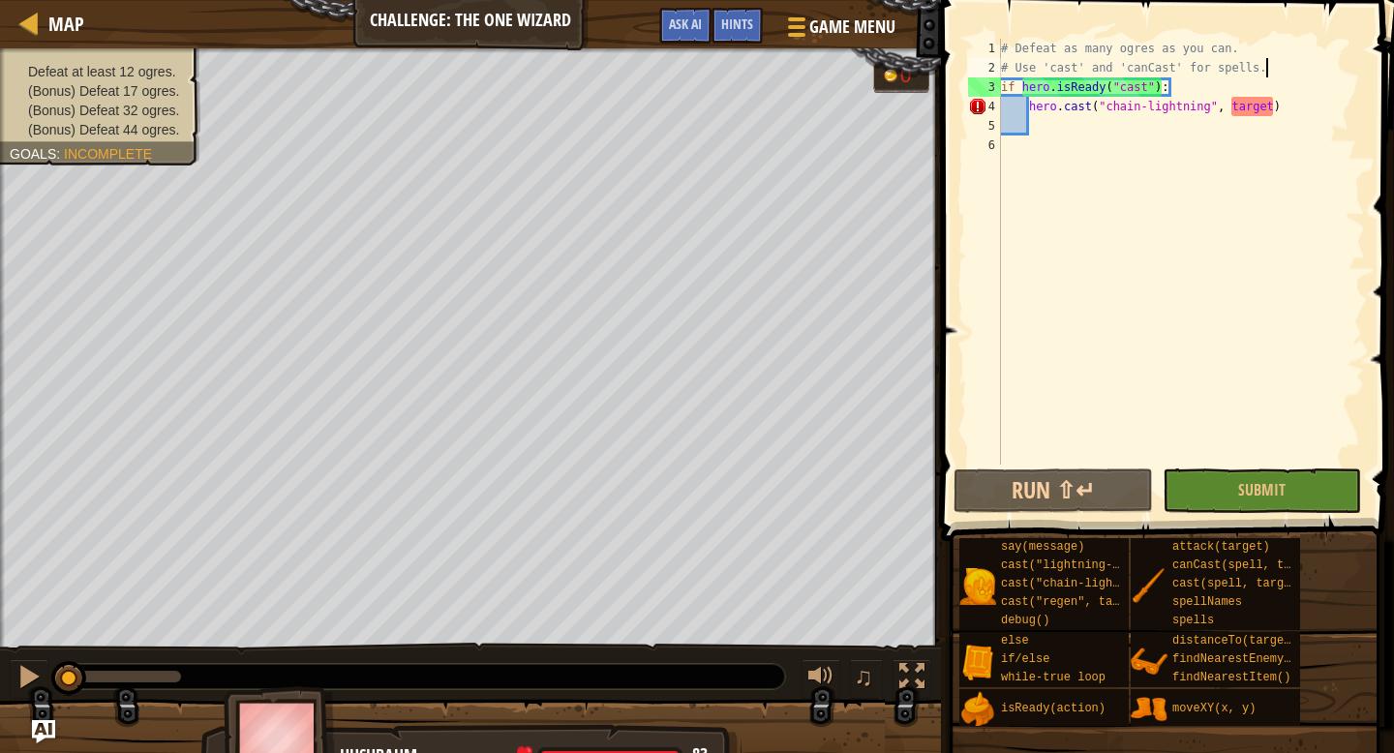
click at [1273, 59] on div "# Defeat as many ogres as you can. # Use 'cast' and 'canCast' for spells. if he…" at bounding box center [1181, 271] width 368 height 465
type textarea "# Use 'cast' and 'canCast' for spells."
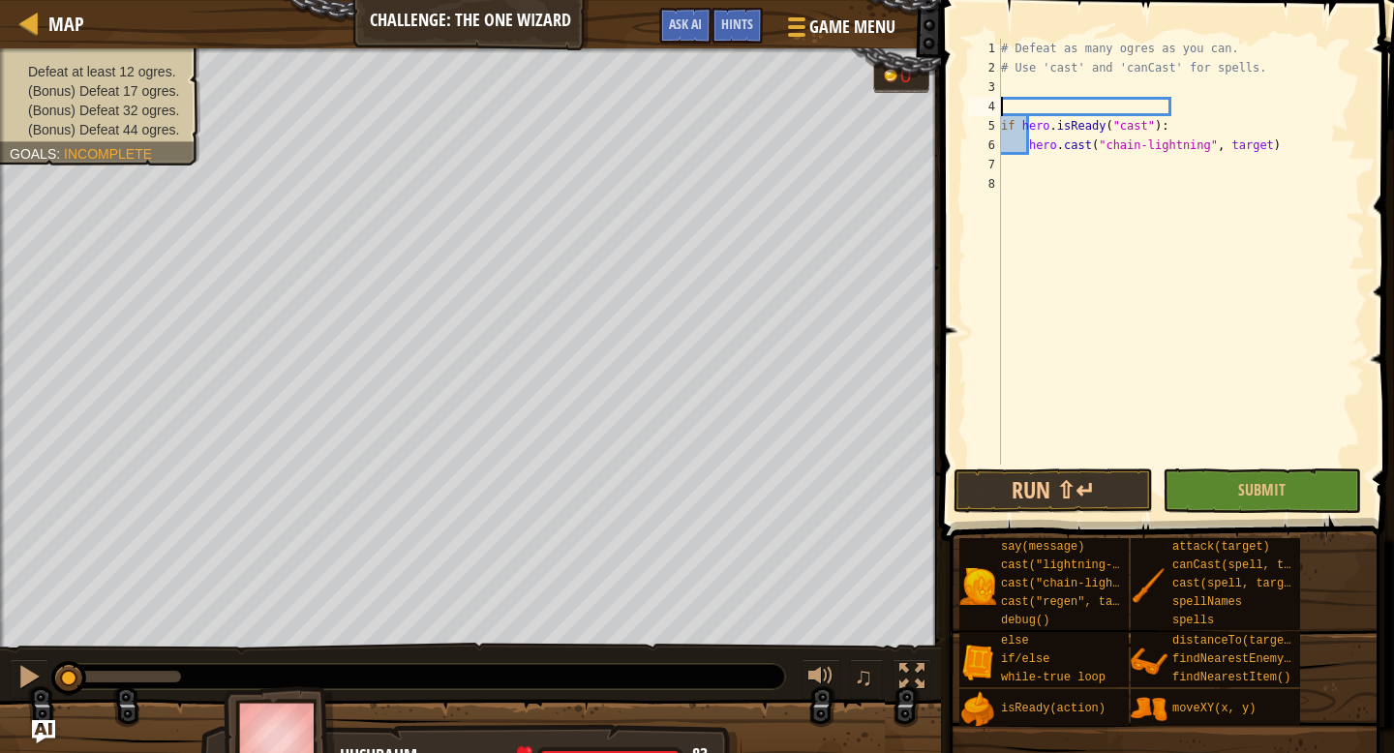
paste textarea "hero.cleave(target)"
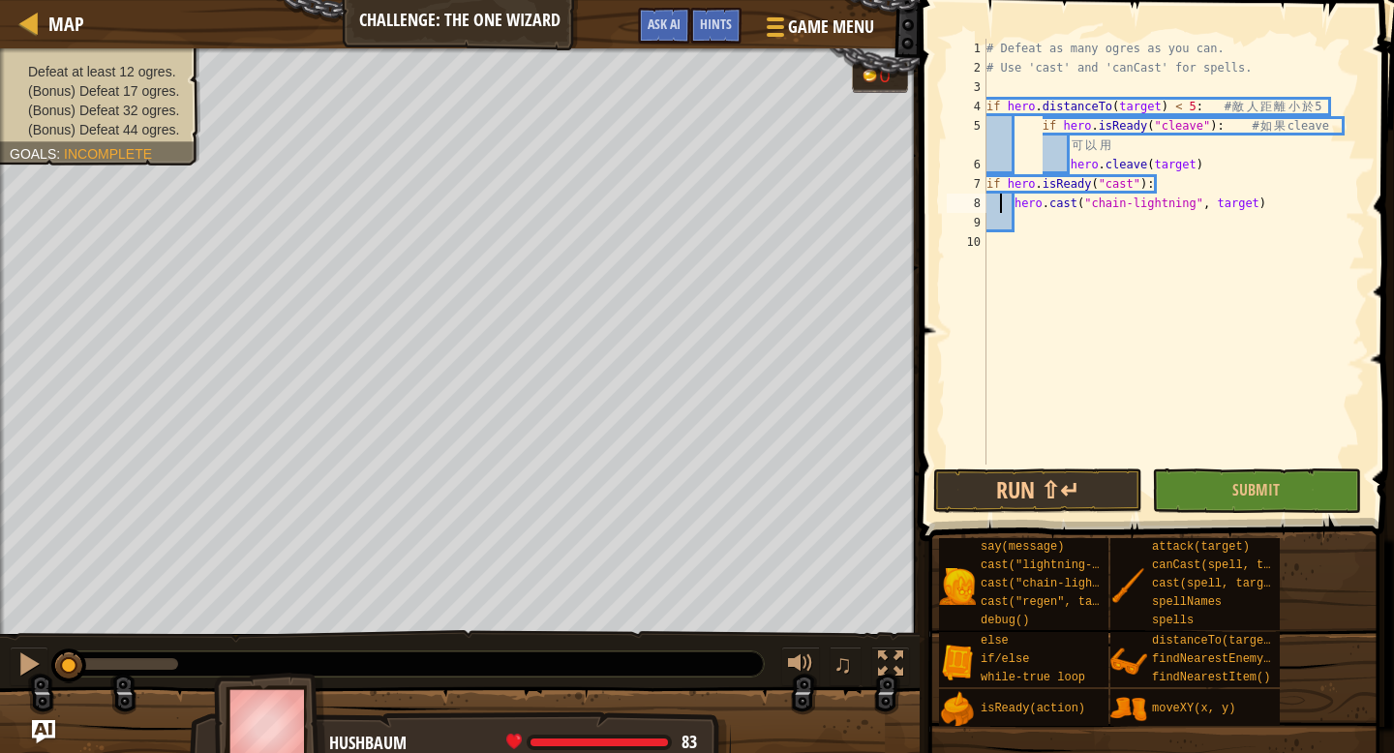
click at [999, 195] on div "# Defeat as many ogres as you can. # Use 'cast' and 'canCast' for spells. if he…" at bounding box center [1174, 271] width 382 height 465
click at [994, 185] on div "# Defeat as many ogres as you can. # Use 'cast' and 'canCast' for spells. if he…" at bounding box center [1174, 271] width 382 height 465
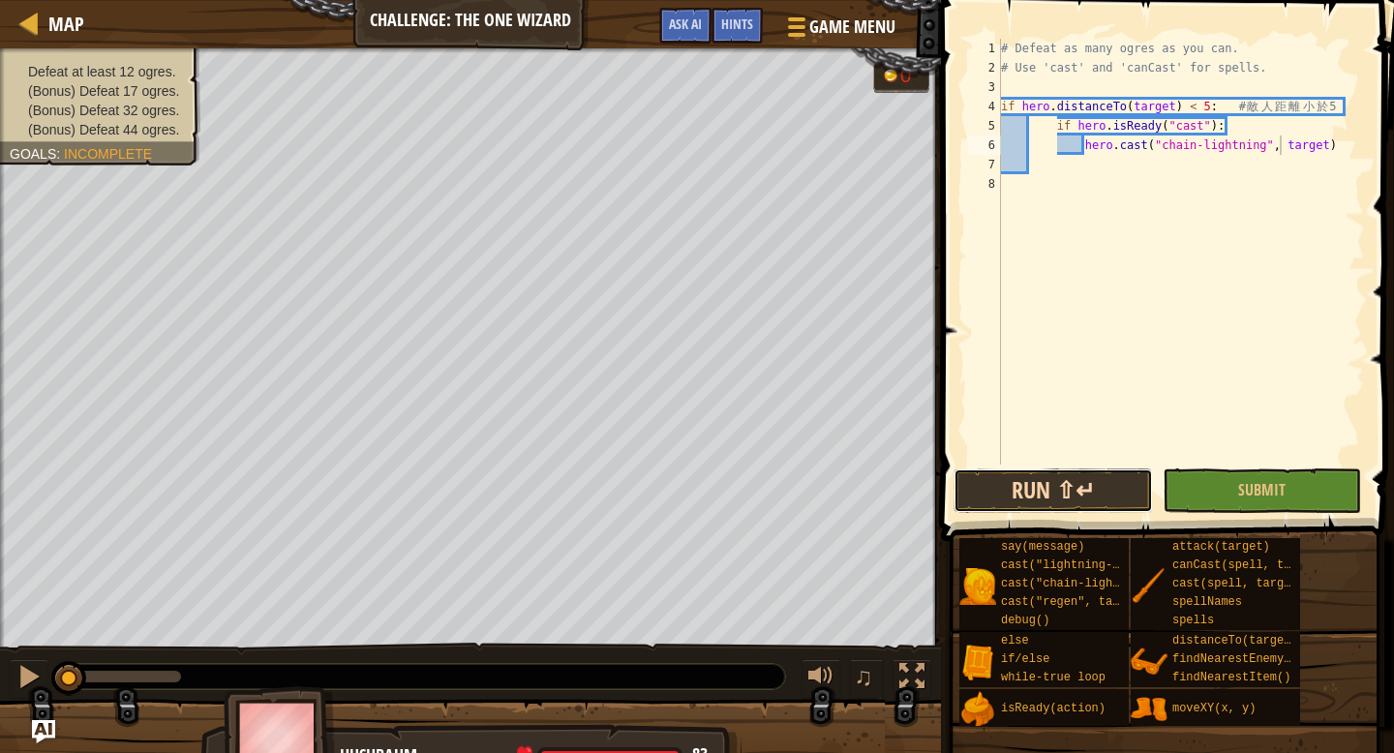
click at [981, 470] on button "Run ⇧↵" at bounding box center [1053, 491] width 198 height 45
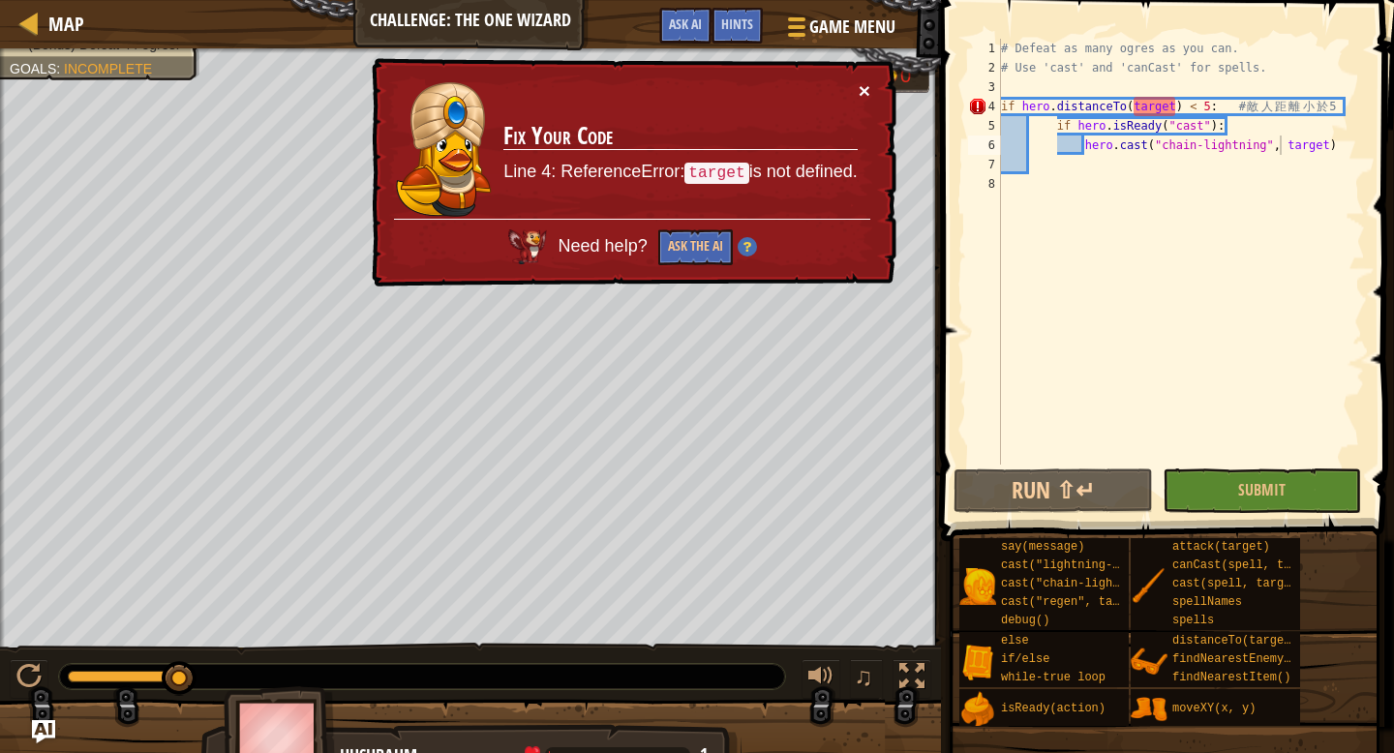
click at [867, 99] on button "×" at bounding box center [865, 90] width 12 height 20
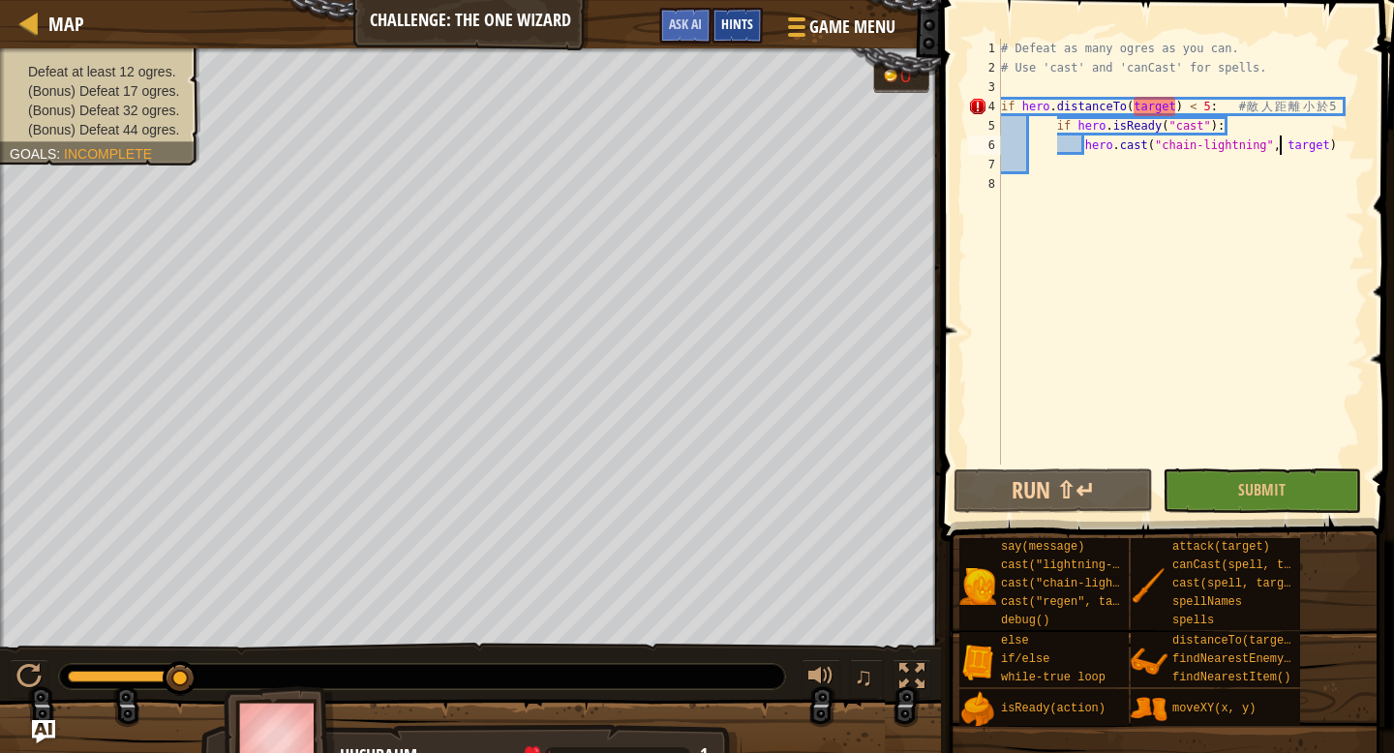
click at [728, 33] on span "Hints" at bounding box center [737, 24] width 32 height 18
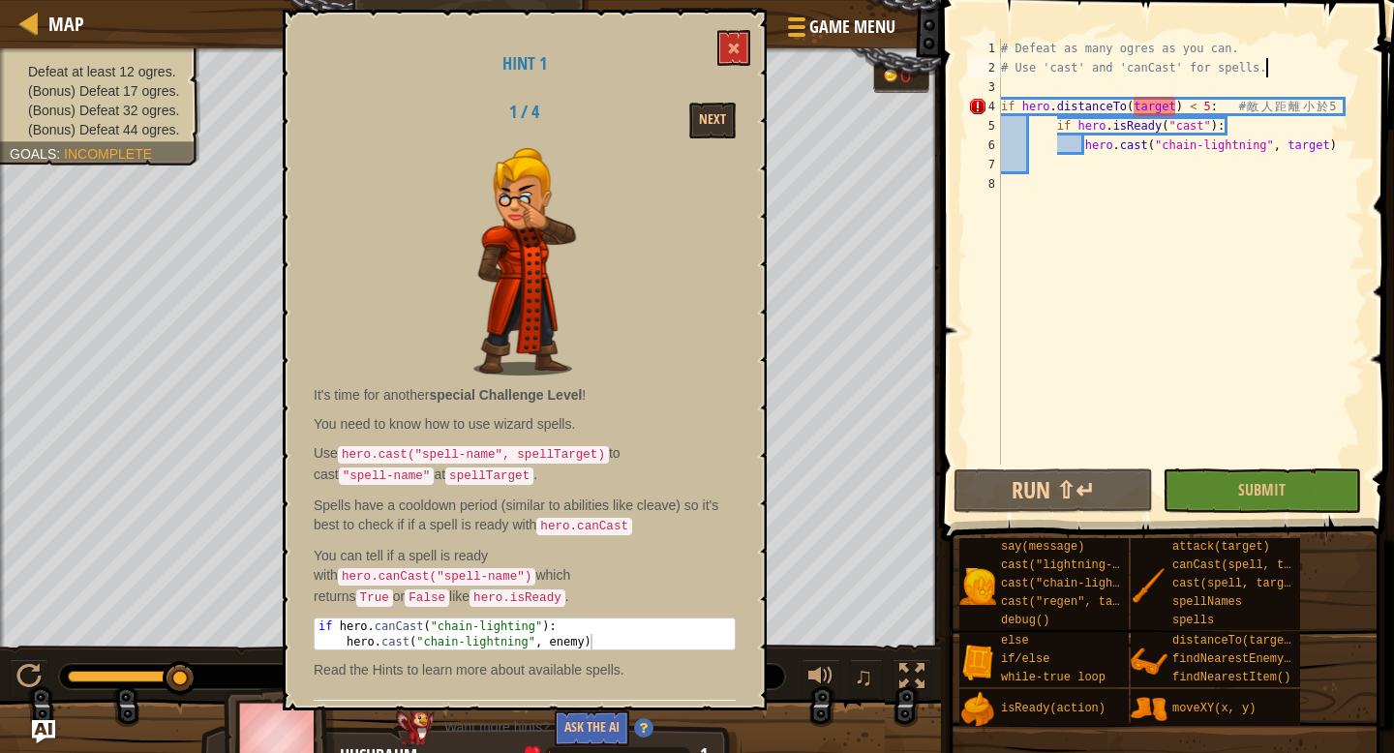
click at [1288, 64] on div "# Defeat as many ogres as you can. # Use 'cast' and 'canCast' for spells. if he…" at bounding box center [1181, 271] width 368 height 465
type textarea "# Use 'cast' and 'canCast' for spells."
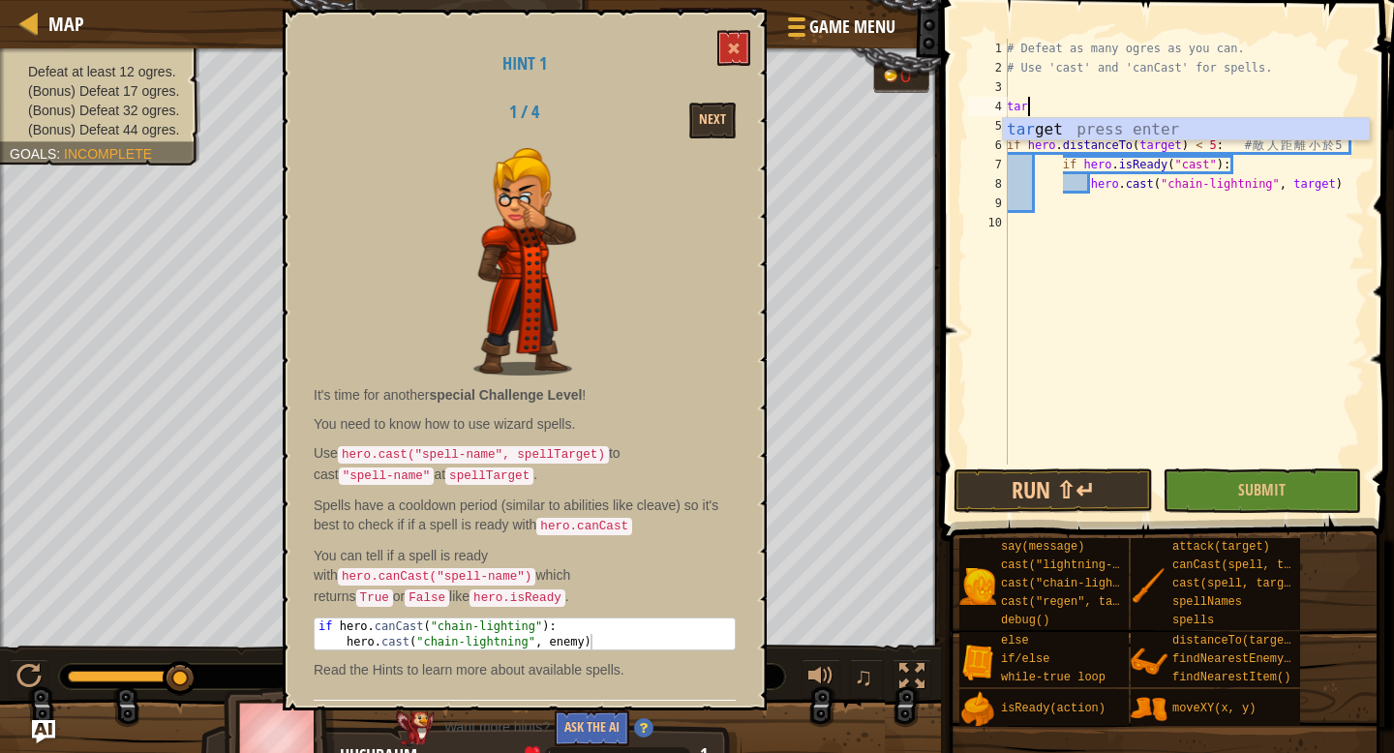
scroll to position [9, 1]
type textarea "tare"
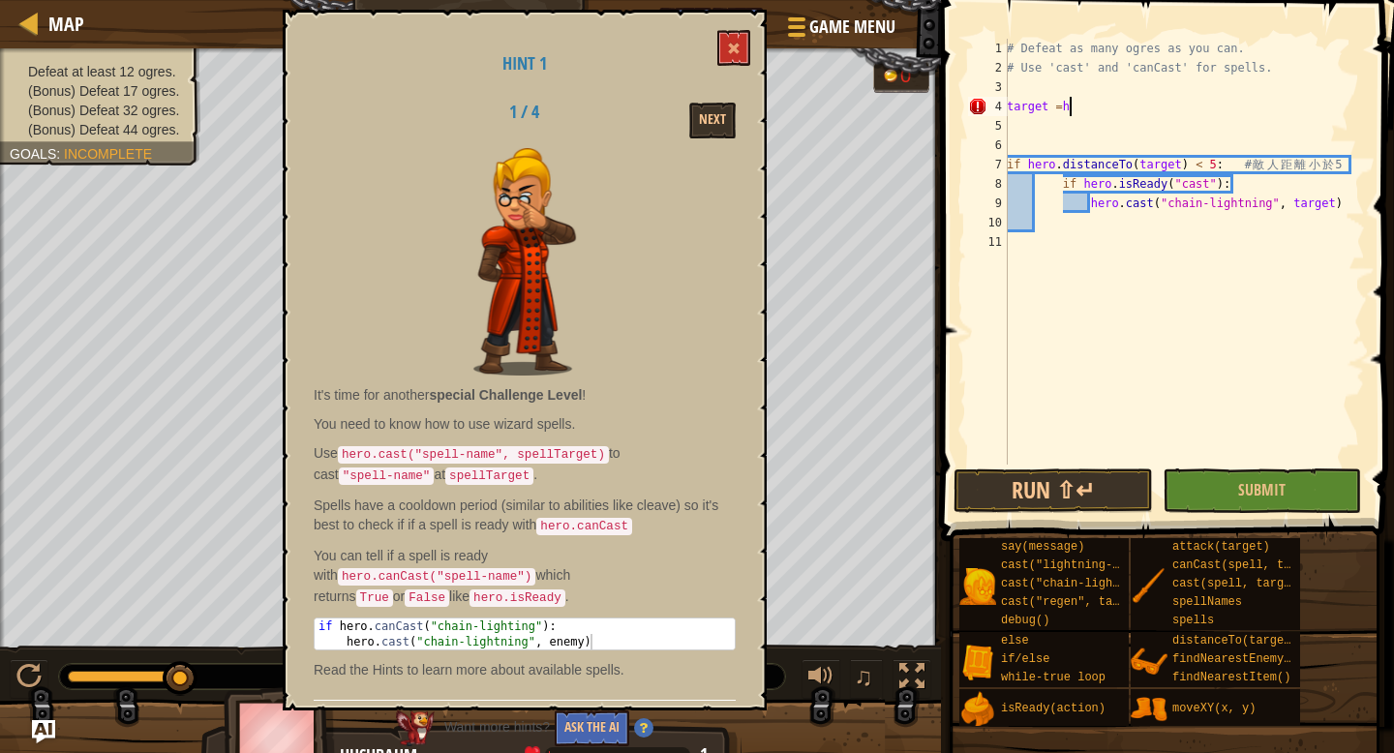
scroll to position [9, 4]
type textarea "target = f"
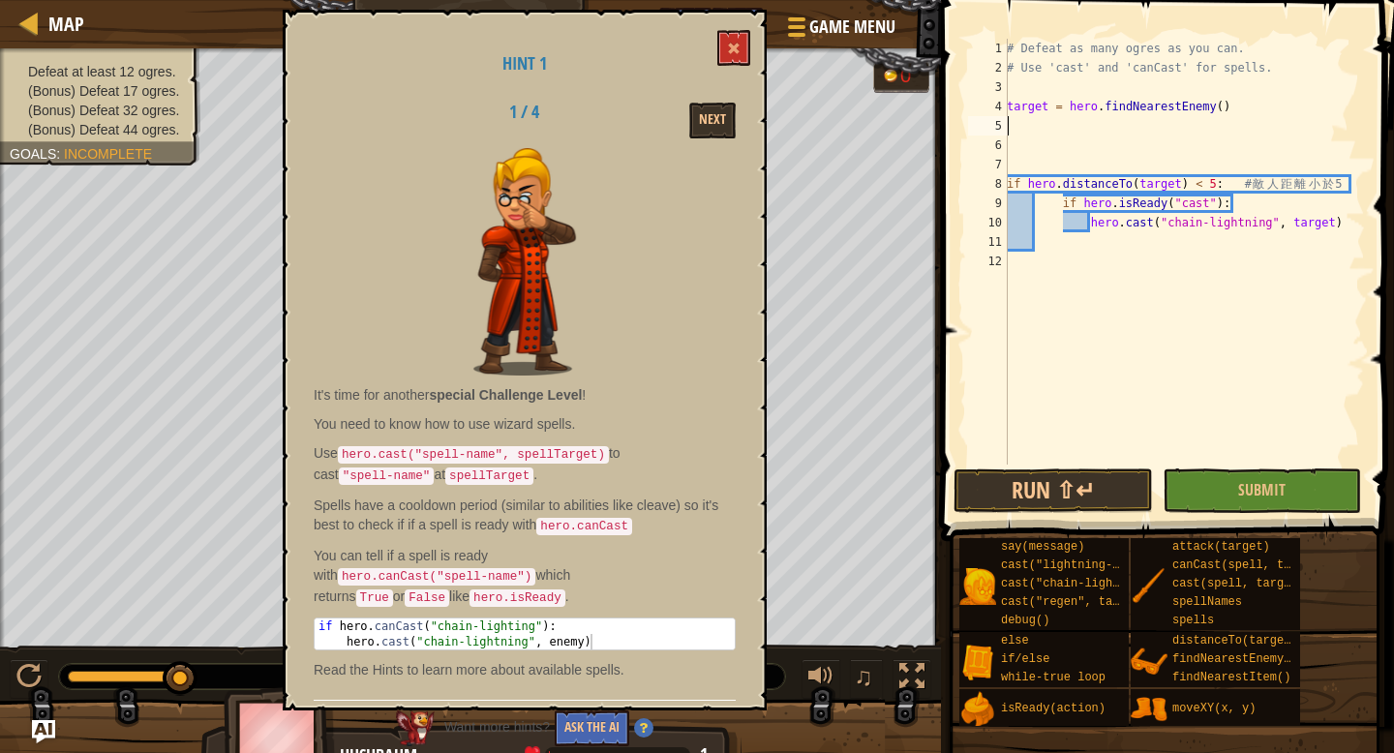
scroll to position [9, 0]
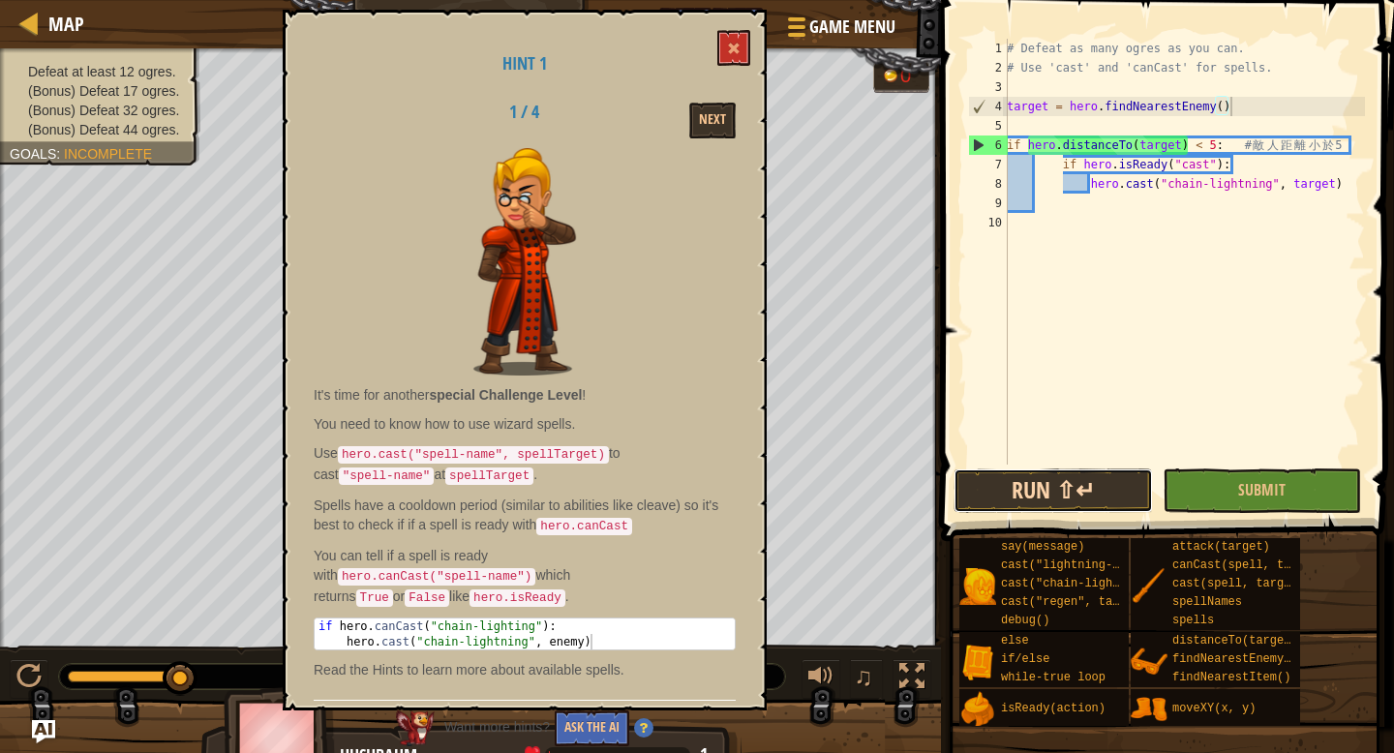
click at [1099, 474] on button "Run ⇧↵" at bounding box center [1053, 491] width 198 height 45
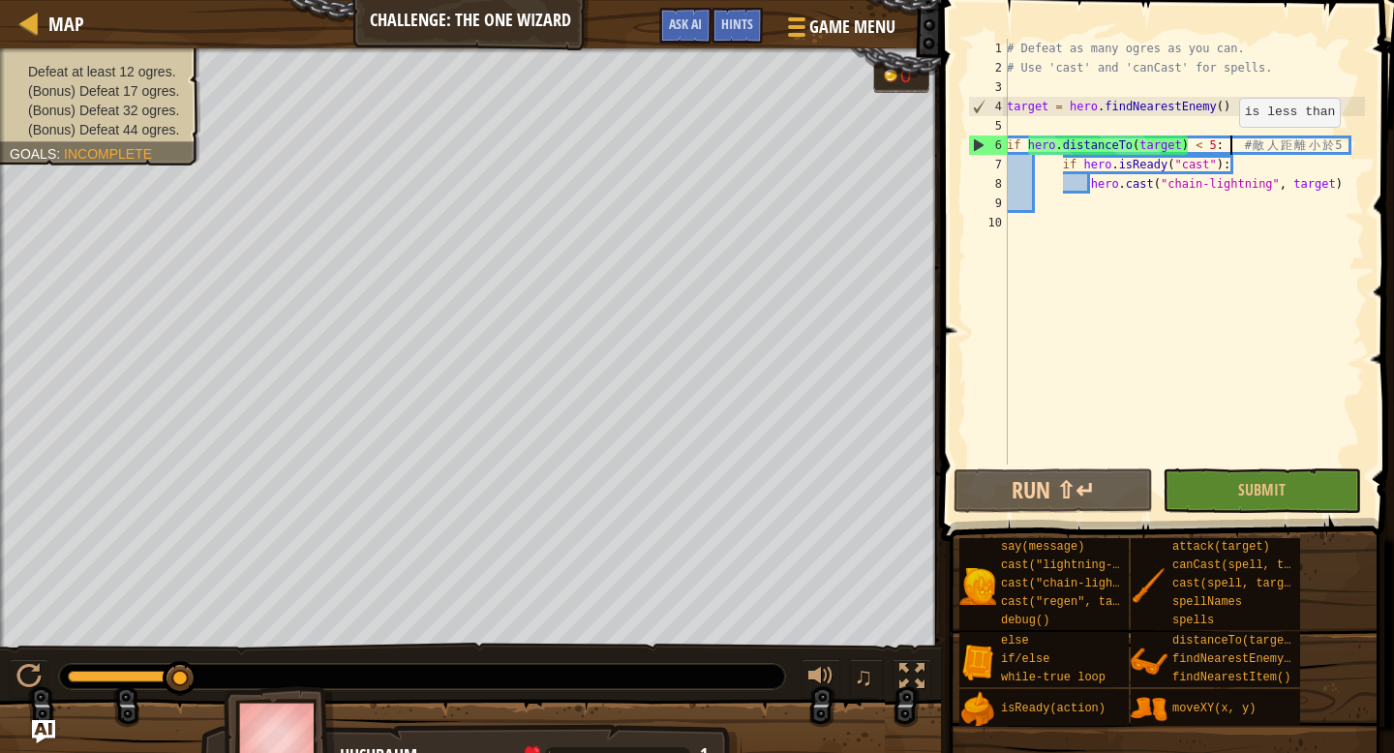
click at [1230, 145] on div "# Defeat as many ogres as you can. # Use 'cast' and 'canCast' for spells. targe…" at bounding box center [1184, 271] width 362 height 465
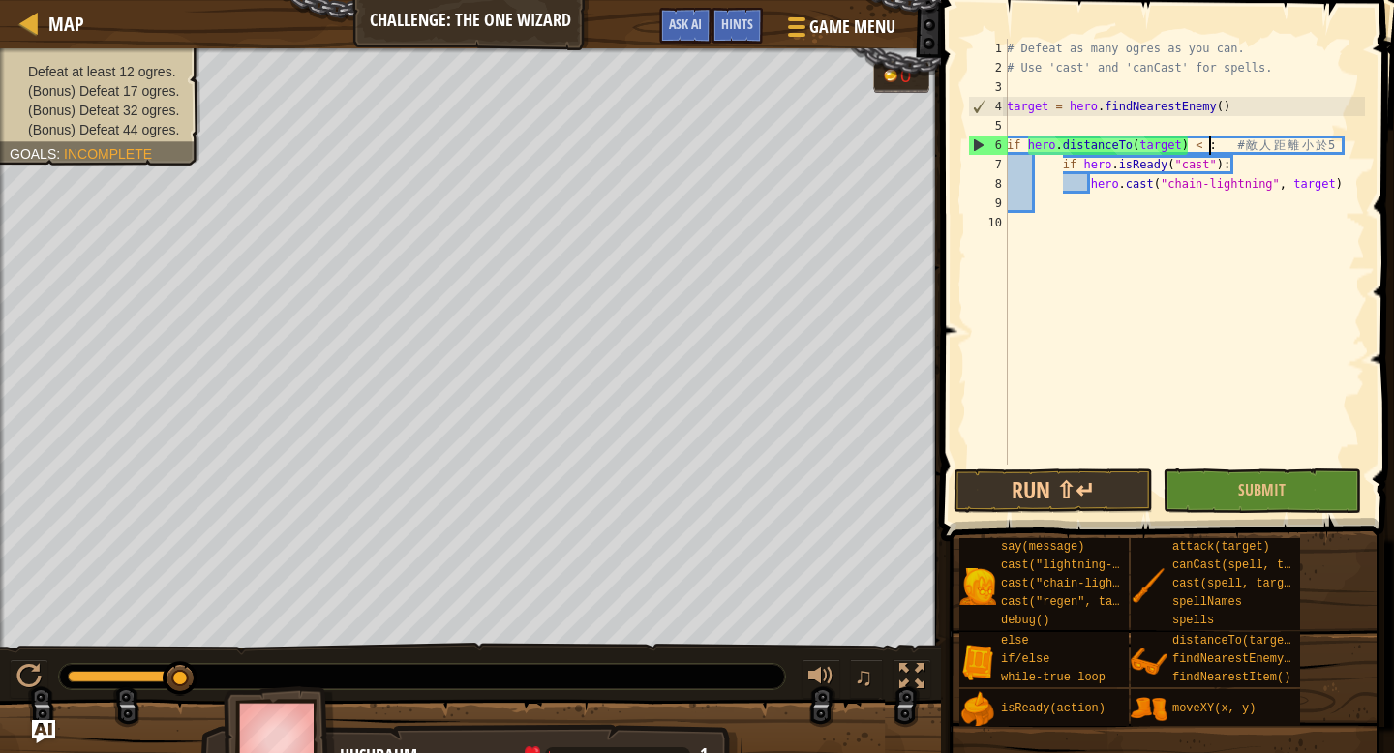
scroll to position [9, 17]
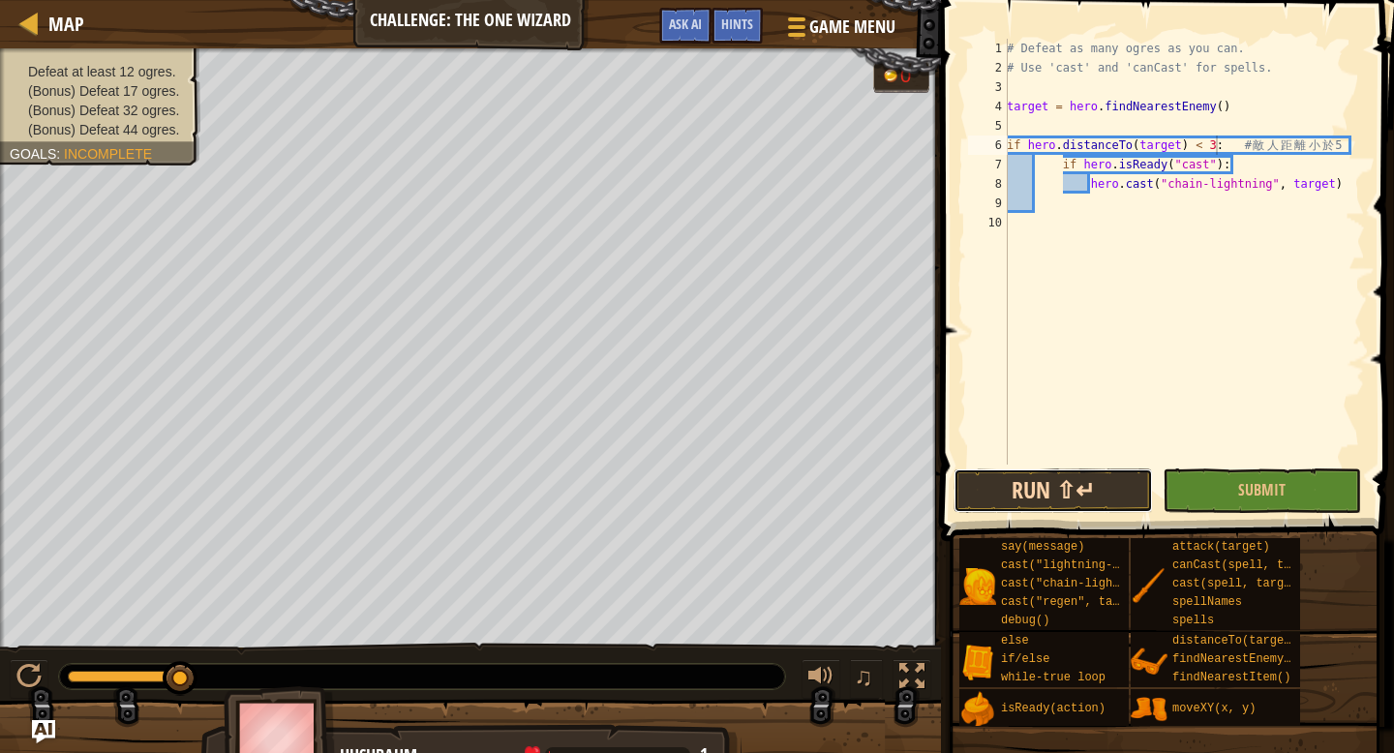
click at [1073, 488] on button "Run ⇧↵" at bounding box center [1053, 491] width 198 height 45
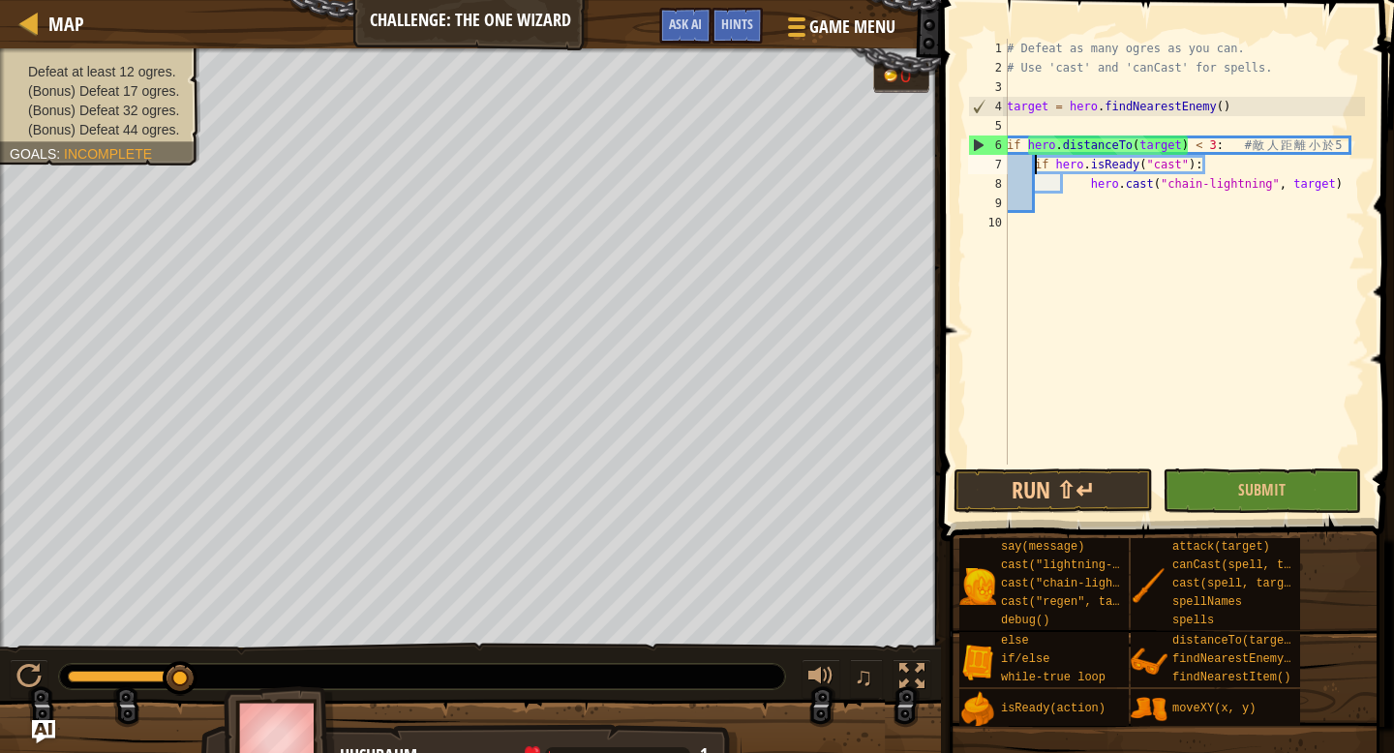
scroll to position [9, 13]
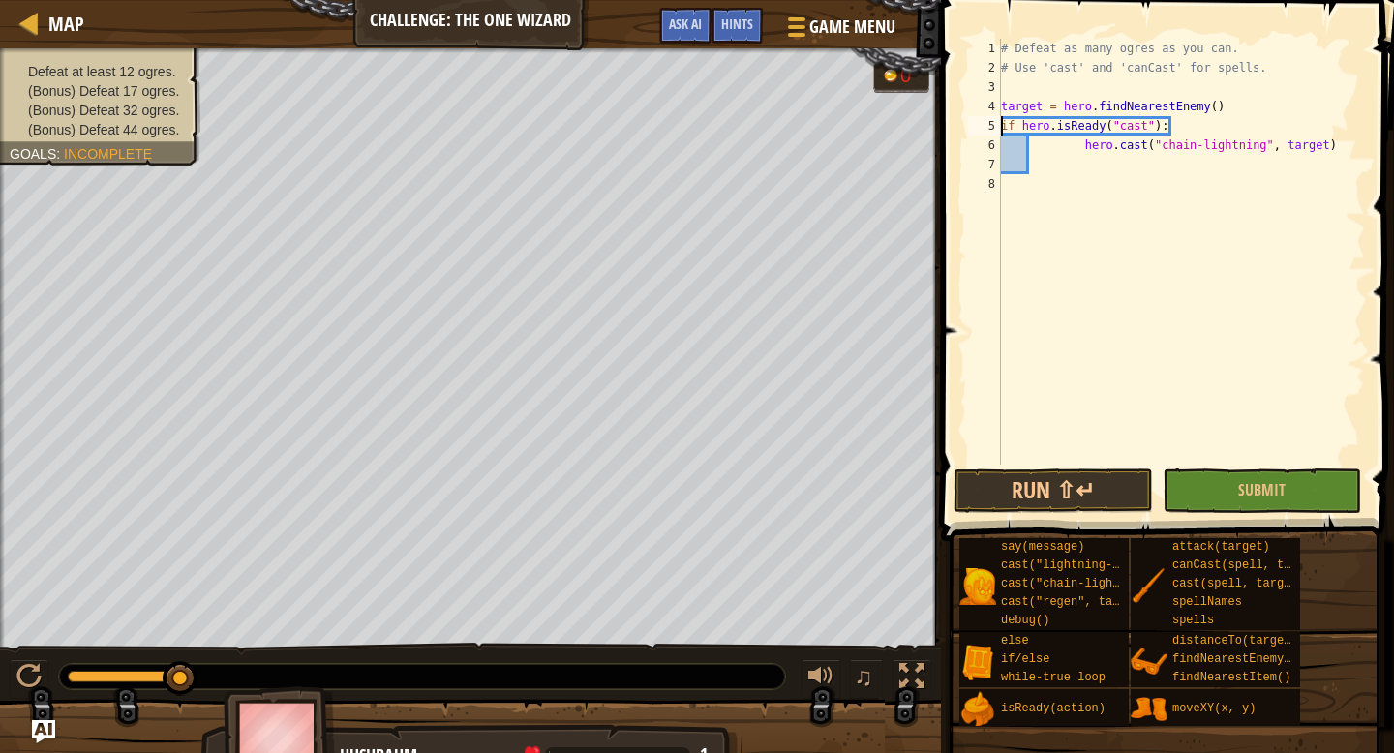
click at [1006, 497] on button "Run ⇧↵" at bounding box center [1053, 491] width 198 height 45
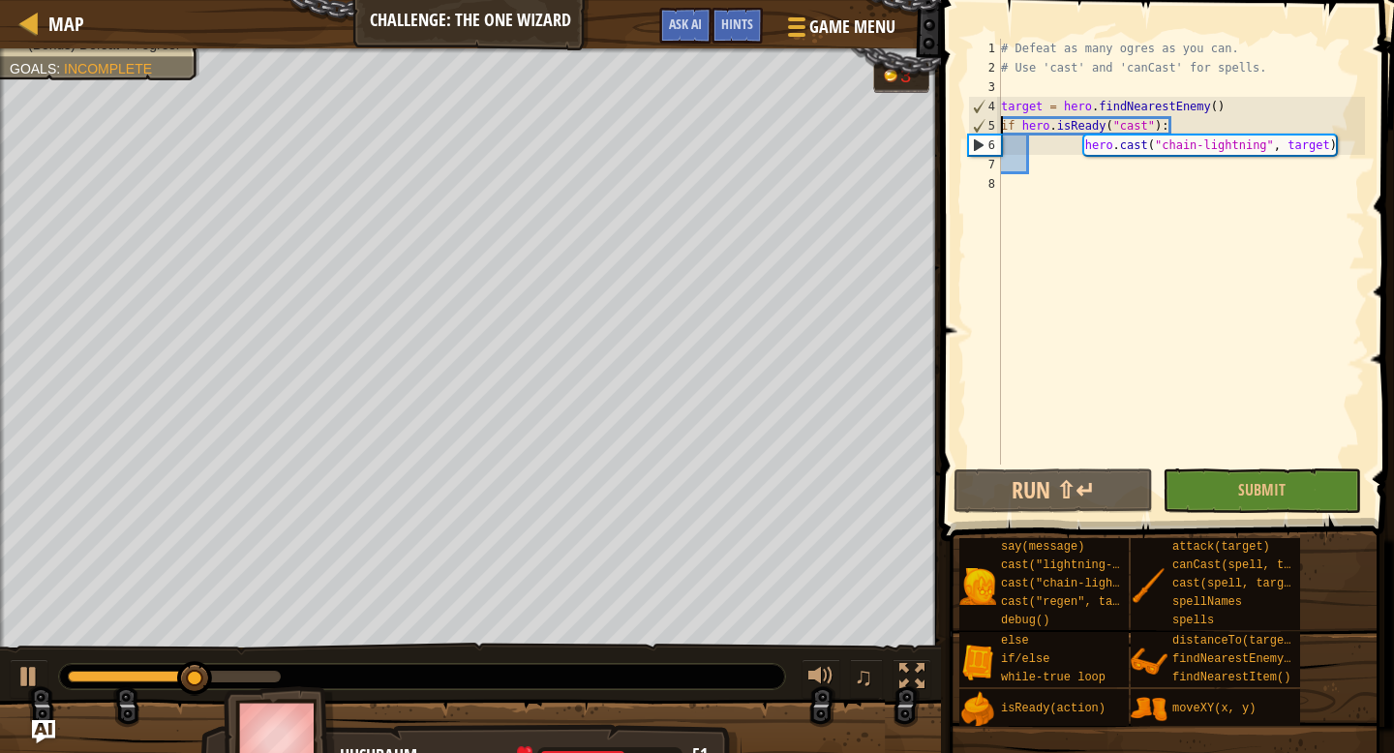
click at [1079, 150] on div "# Defeat as many ogres as you can. # Use 'cast' and 'canCast' for spells. targe…" at bounding box center [1181, 271] width 368 height 465
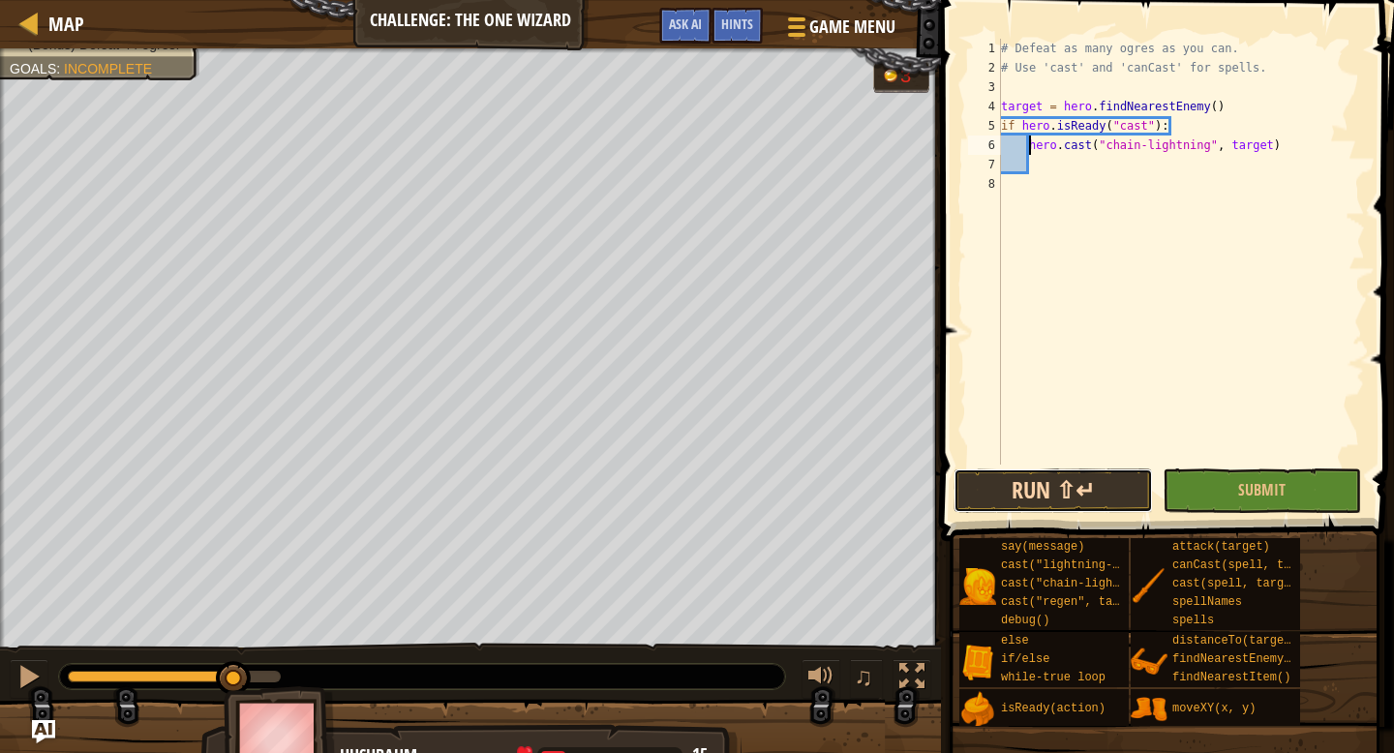
click at [1110, 493] on button "Run ⇧↵" at bounding box center [1053, 491] width 198 height 45
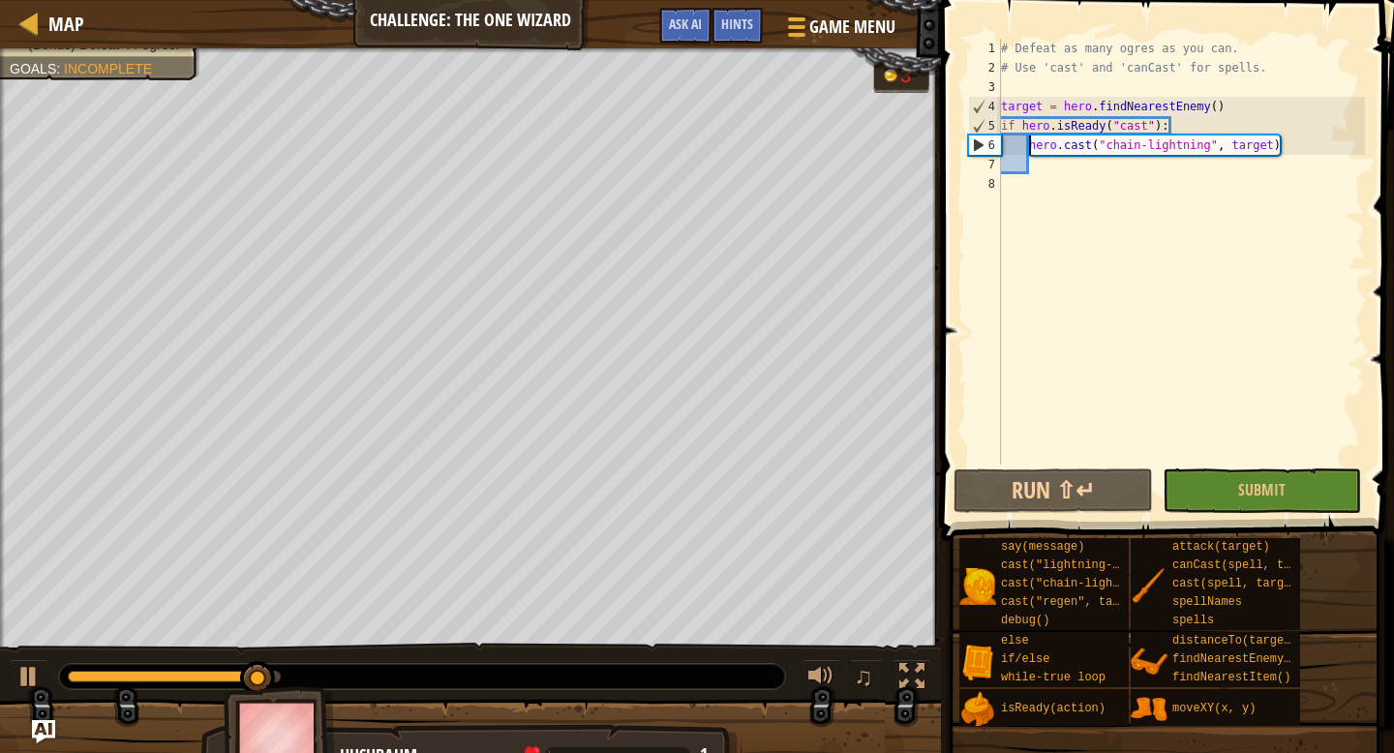
click at [1324, 135] on div "# Defeat as many ogres as you can. # Use 'cast' and 'canCast' for spells. targe…" at bounding box center [1181, 271] width 368 height 465
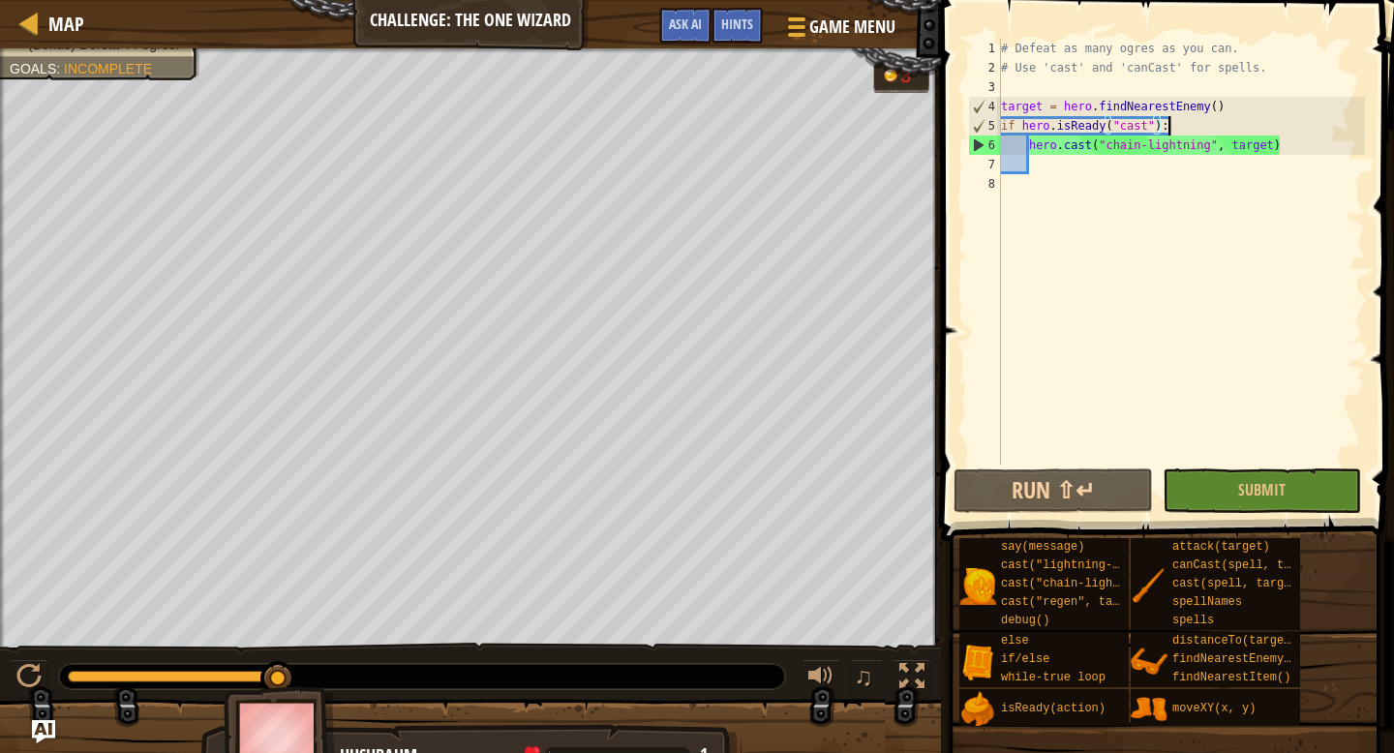
type textarea "hero.cast("chain-lightning", target)"
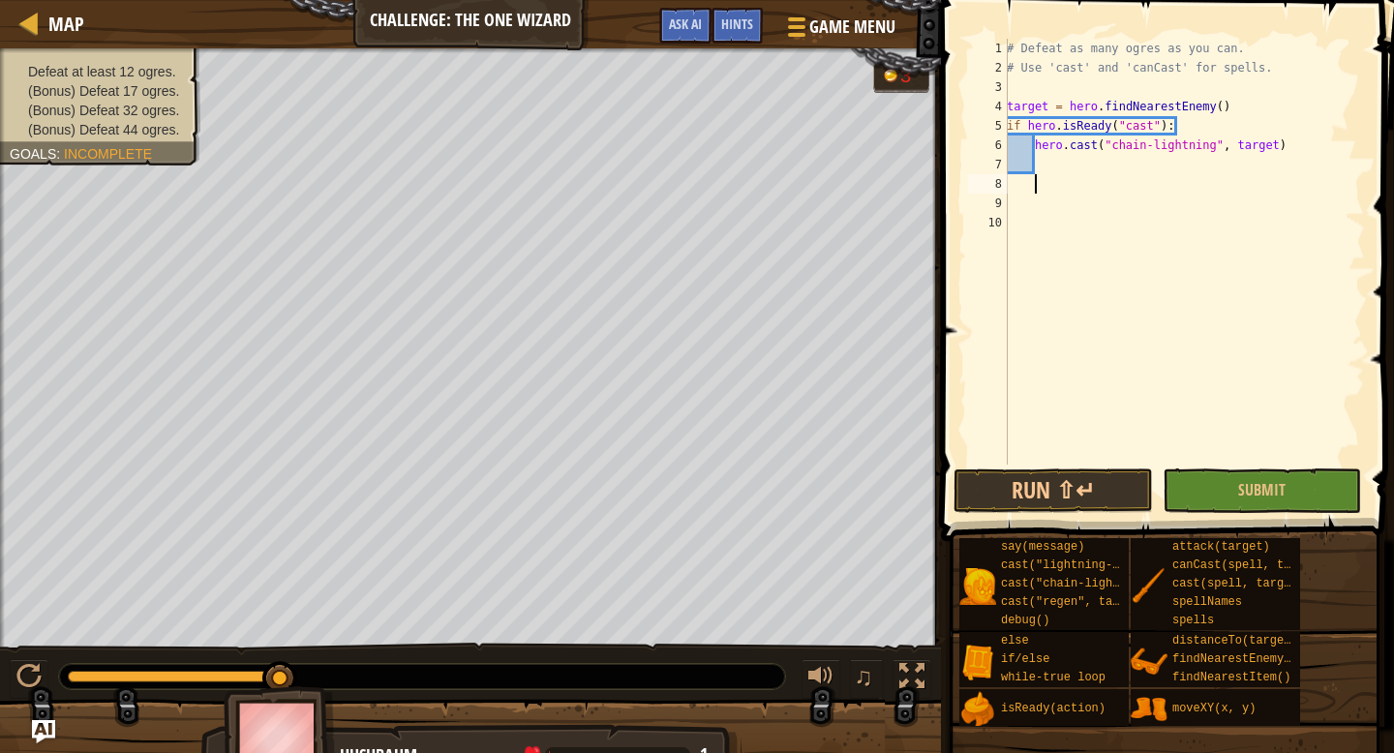
scroll to position [9, 0]
type textarea "d"
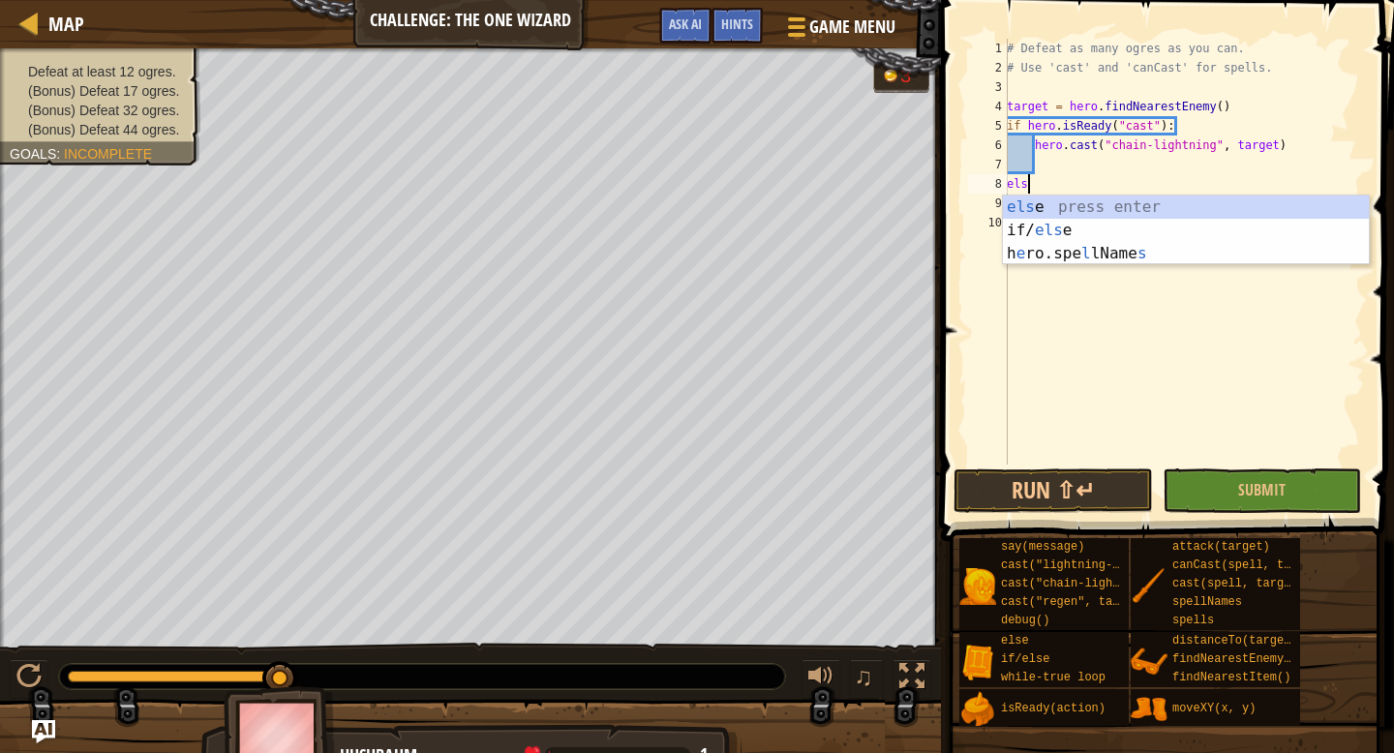
type textarea "else"
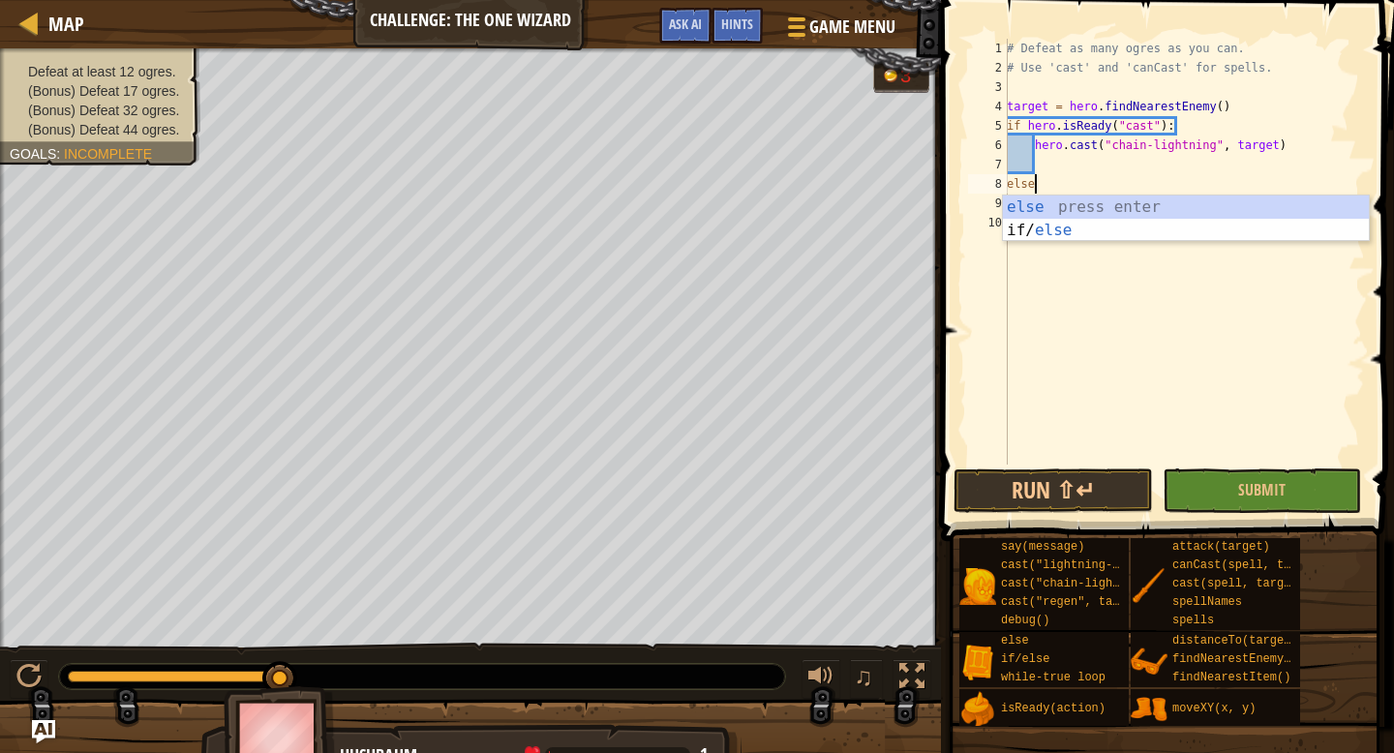
scroll to position [9, 1]
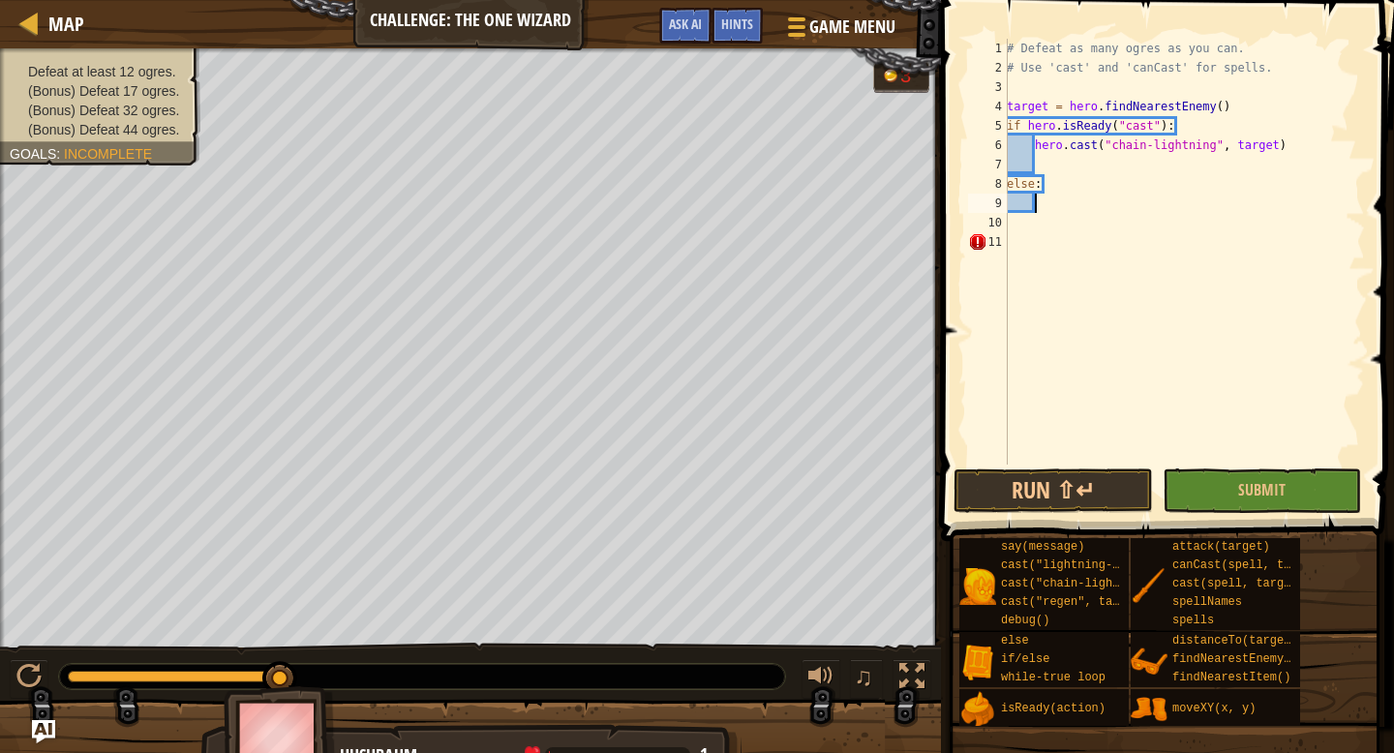
type textarea "h"
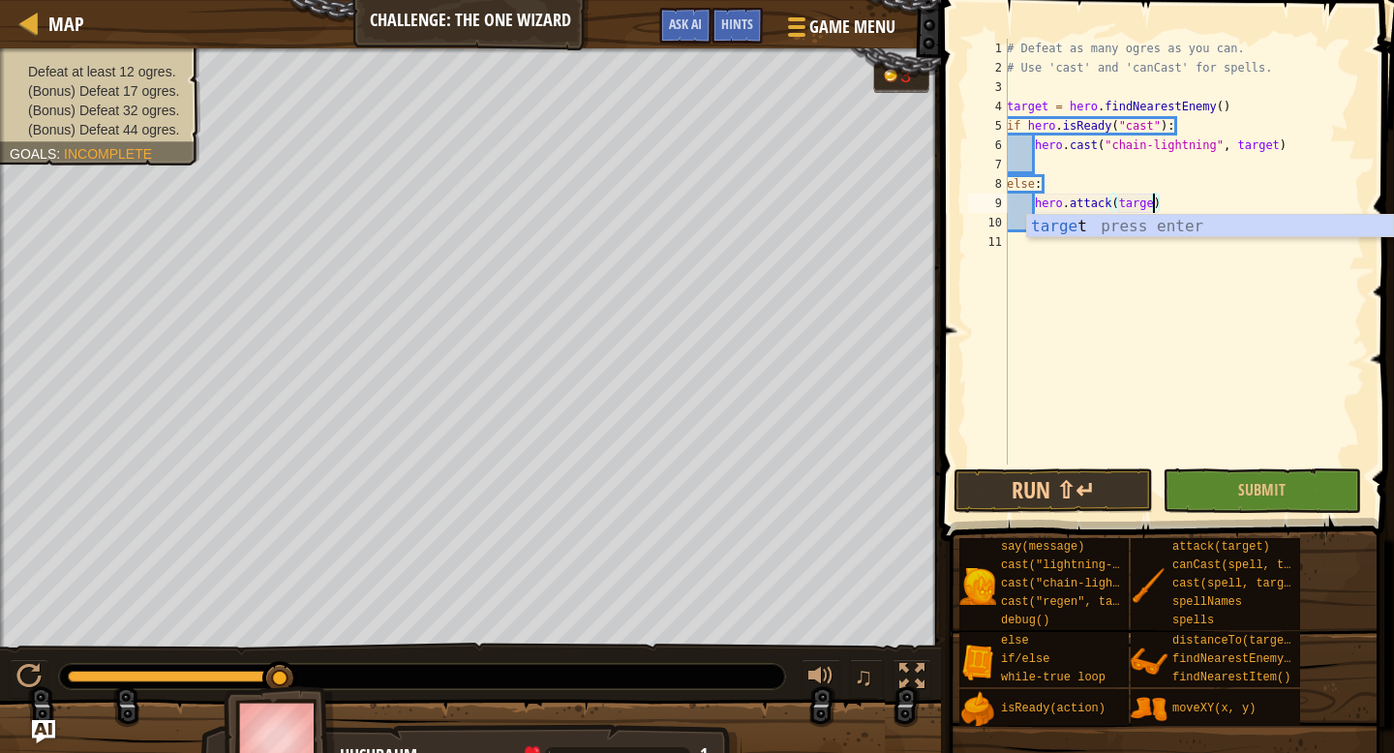
scroll to position [9, 13]
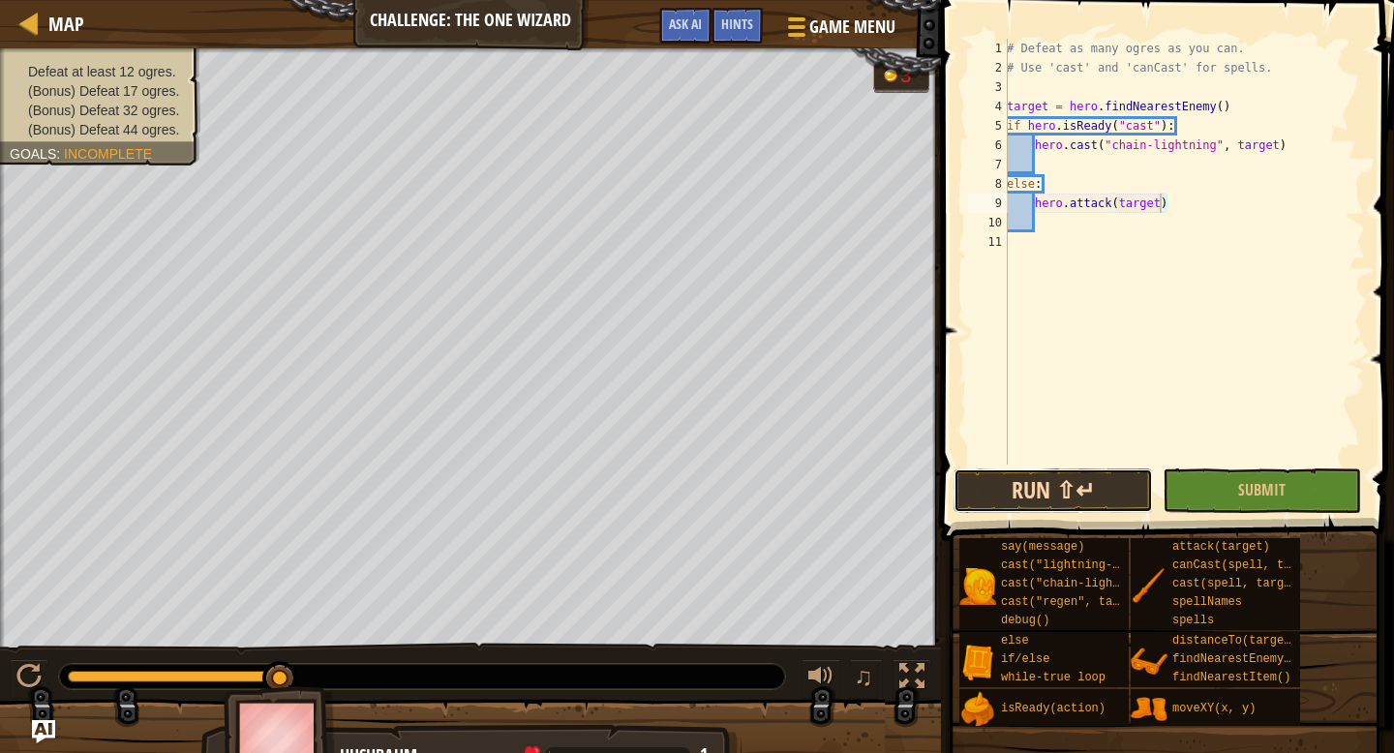
click at [1032, 474] on button "Run ⇧↵" at bounding box center [1053, 491] width 198 height 45
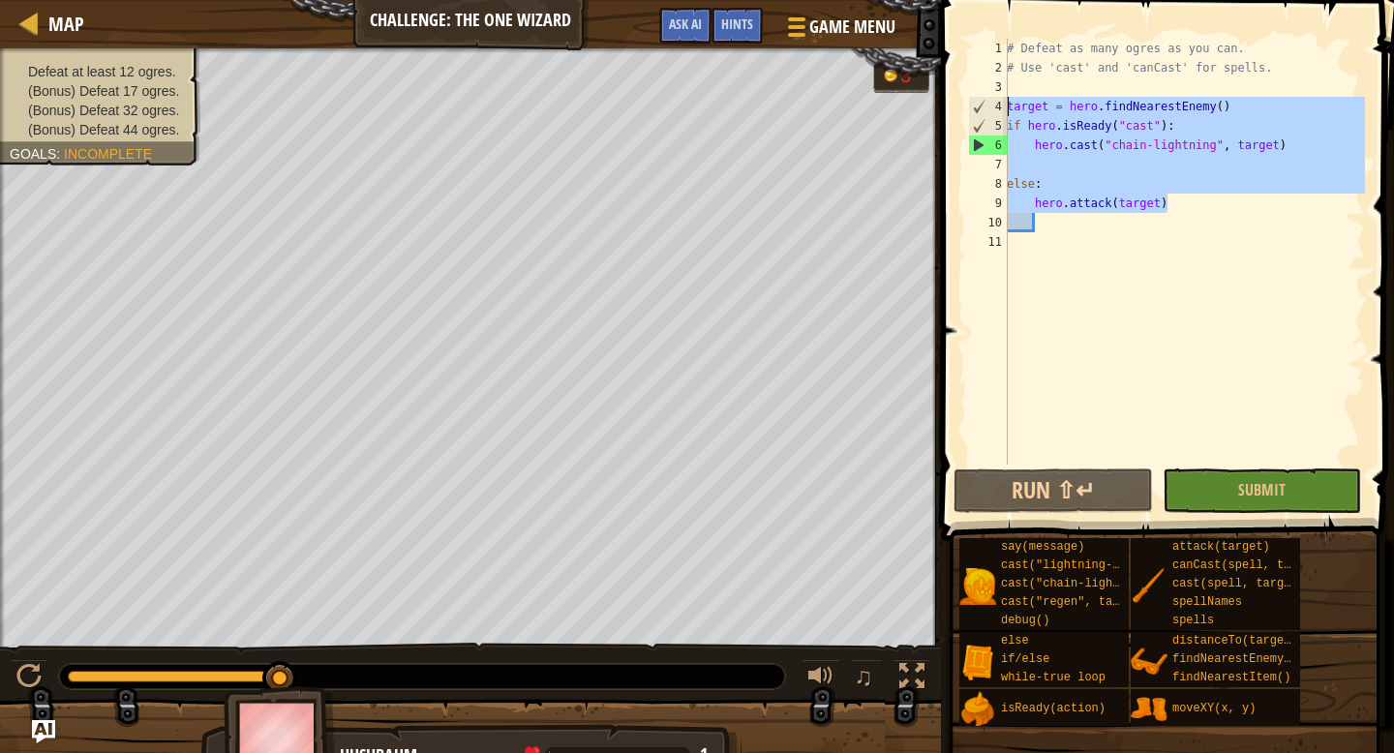
drag, startPoint x: 1191, startPoint y: 209, endPoint x: 964, endPoint y: 111, distance: 246.8
click at [964, 111] on div "hero.attack(target) 1 2 3 4 5 6 7 8 9 10 11 # Defeat as many ogres as you can. …" at bounding box center [1164, 252] width 401 height 426
type textarea "target = hero.findNearestEnemy() if hero.isReady("cast"):"
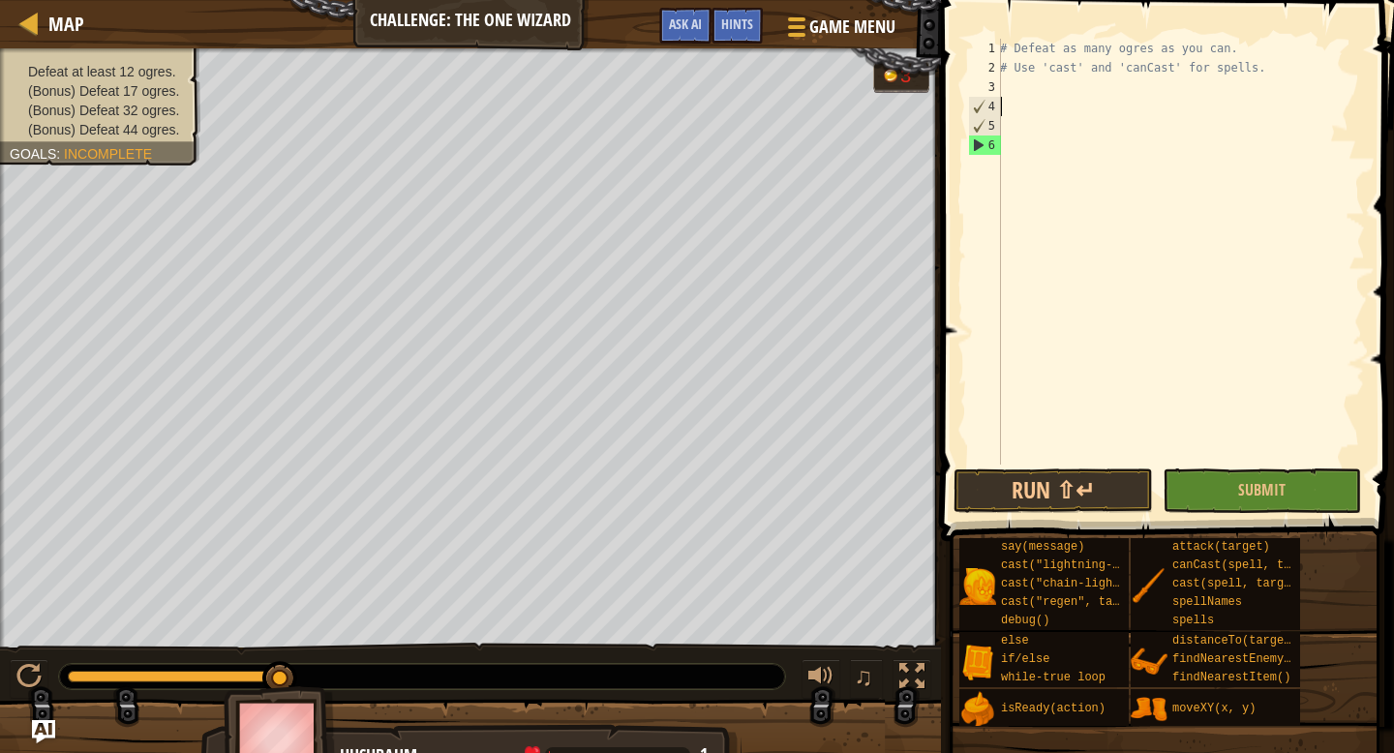
scroll to position [9, 0]
type textarea "d"
type textarea "wh"
click at [0, 752] on div "Defeat at least 12 ogres. (Bonus) Defeat 17 ogres. (Bonus) Defeat 32 ogres. (Bo…" at bounding box center [697, 413] width 1394 height 730
click at [0, 620] on div "Defeat at least 12 ogres. (Bonus) Defeat 17 ogres. (Bonus) Defeat 32 ogres. (Bo…" at bounding box center [470, 347] width 941 height 599
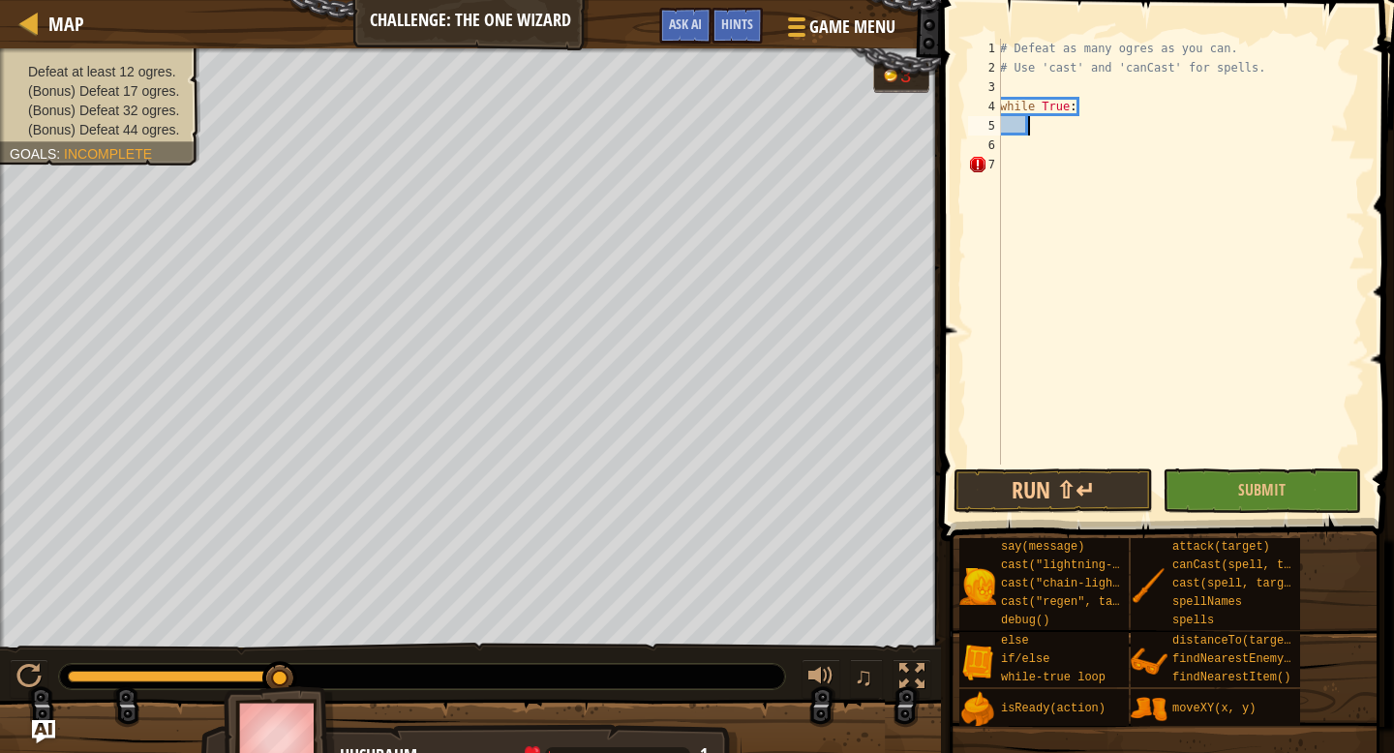
click at [0, 482] on div "Defeat at least 12 ogres. (Bonus) Defeat 17 ogres. (Bonus) Defeat 32 ogres. (Bo…" at bounding box center [470, 347] width 941 height 599
click at [0, 722] on div "Defeat at least 12 ogres. (Bonus) Defeat 17 ogres. (Bonus) Defeat 32 ogres. (Bo…" at bounding box center [697, 413] width 1394 height 730
drag, startPoint x: 0, startPoint y: 742, endPoint x: 235, endPoint y: 752, distance: 235.5
click at [235, 752] on div "Hushbaum 1 x: 4 y: 8 No target action: idle 3 defeated: No defeated" at bounding box center [470, 739] width 941 height 77
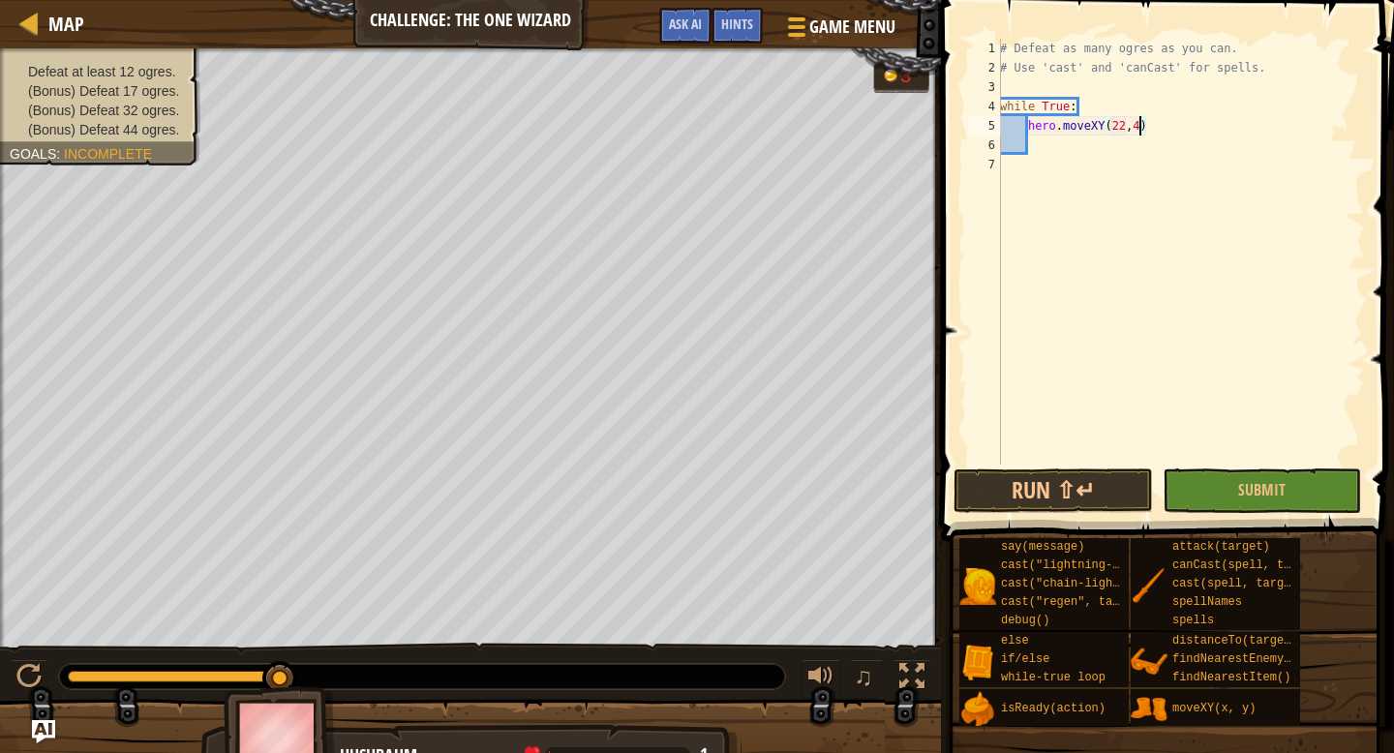
type textarea "hero.moveXY(22,48)"
type textarea "hero.moveXY(9,35)"
click at [916, 687] on div at bounding box center [912, 676] width 25 height 25
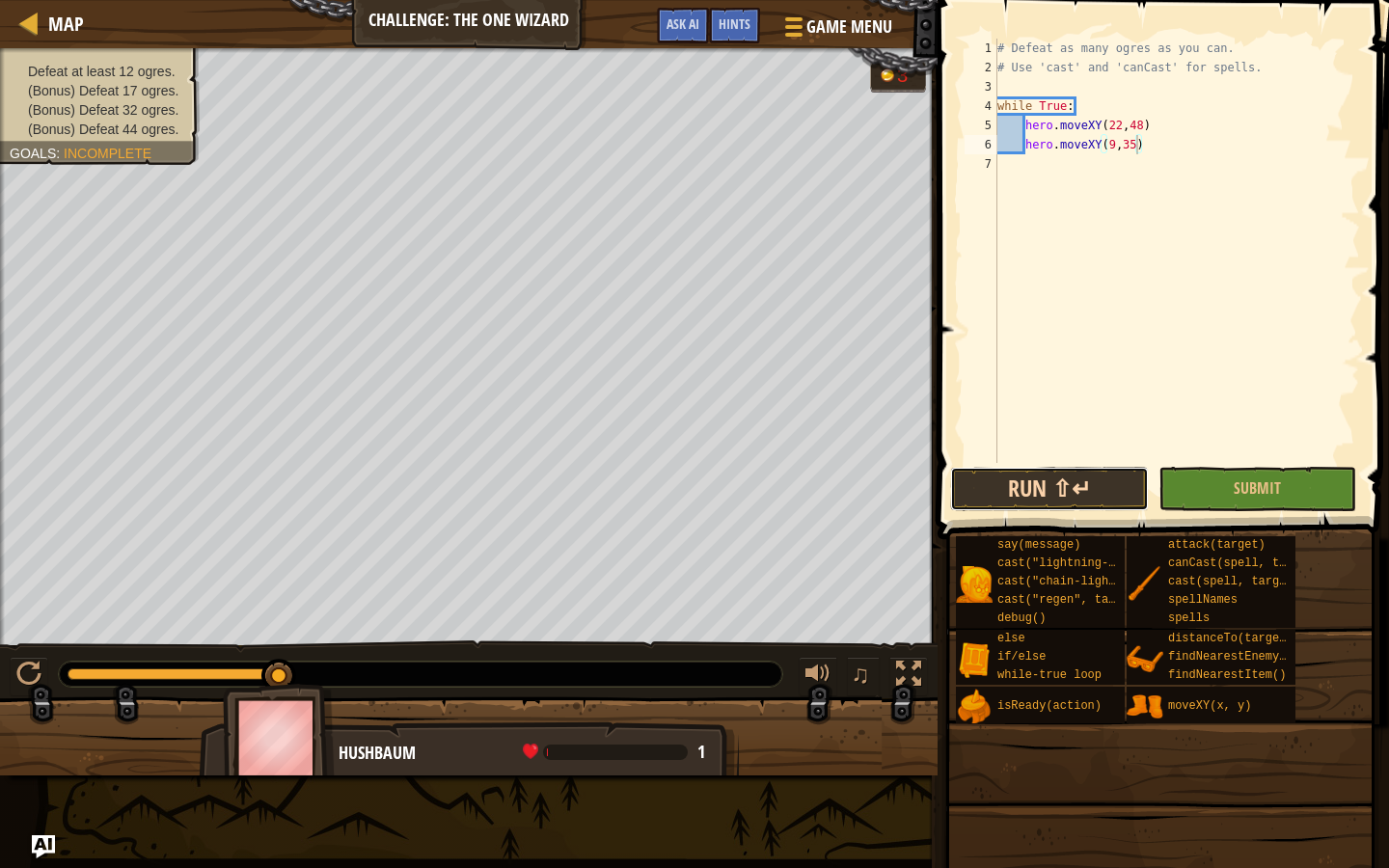
click at [991, 498] on button "Run ⇧↵" at bounding box center [1049, 489] width 197 height 45
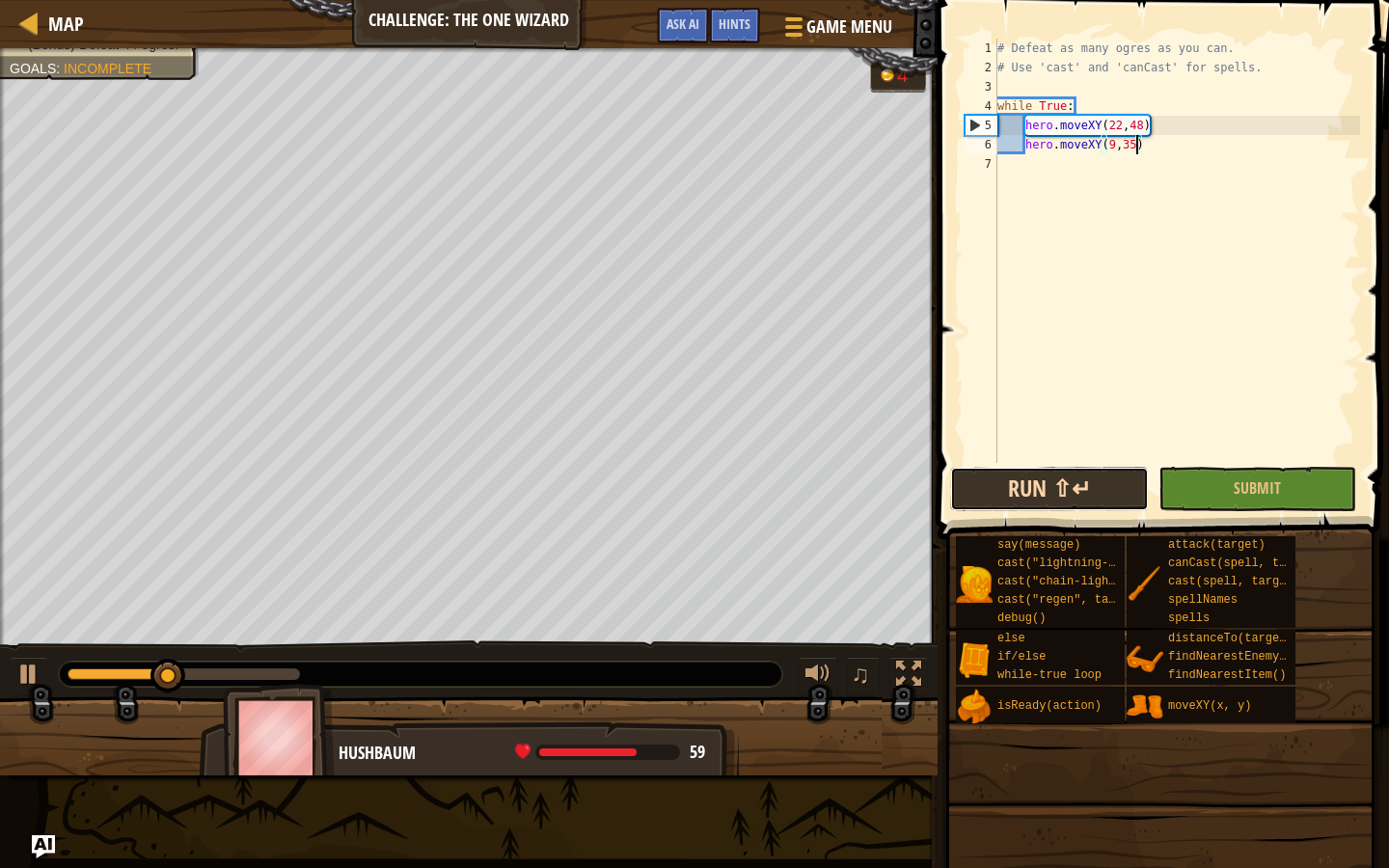
click at [991, 498] on button "Run ⇧↵" at bounding box center [1049, 489] width 197 height 45
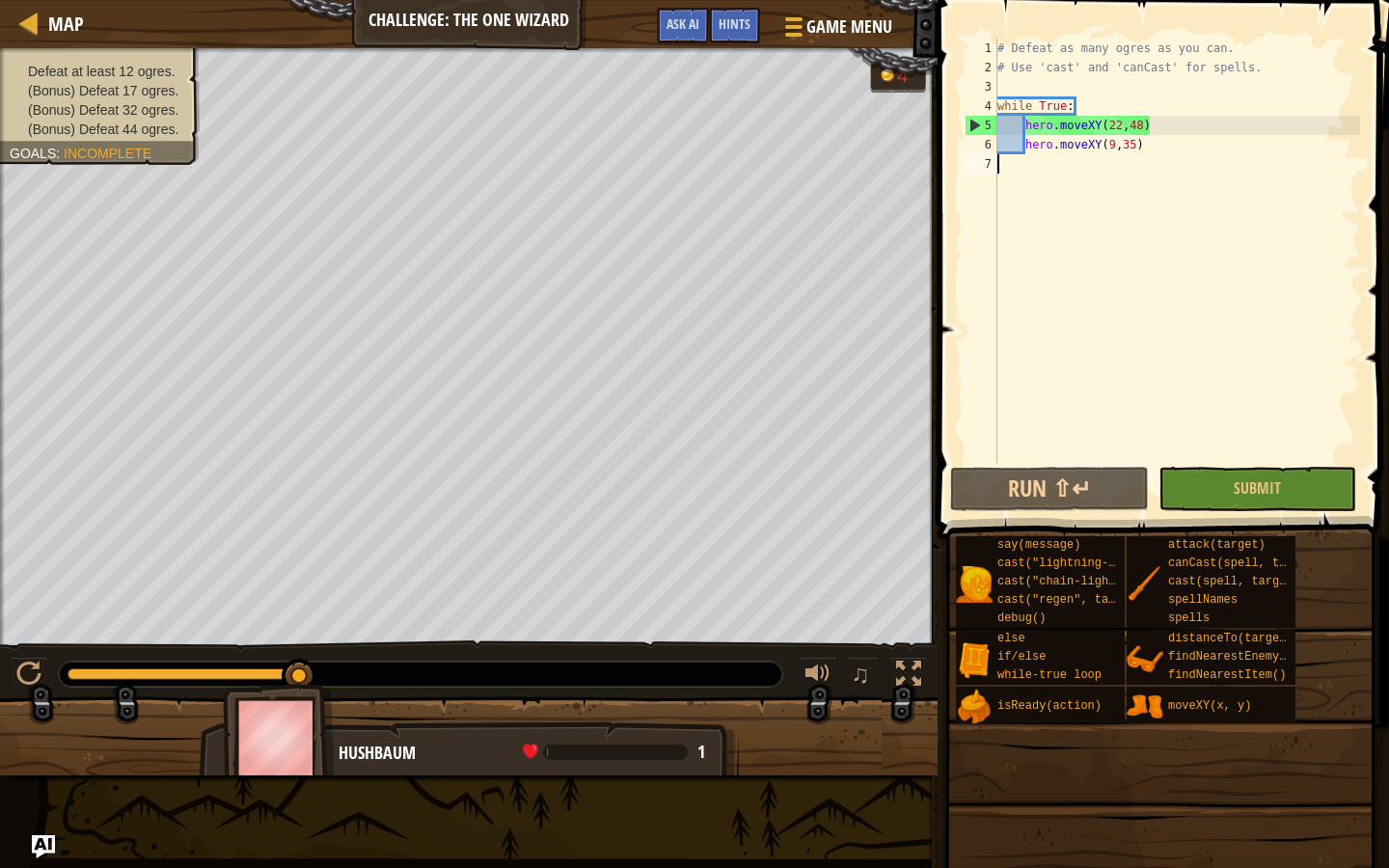
type textarea "hero.moveXY(9,35)"
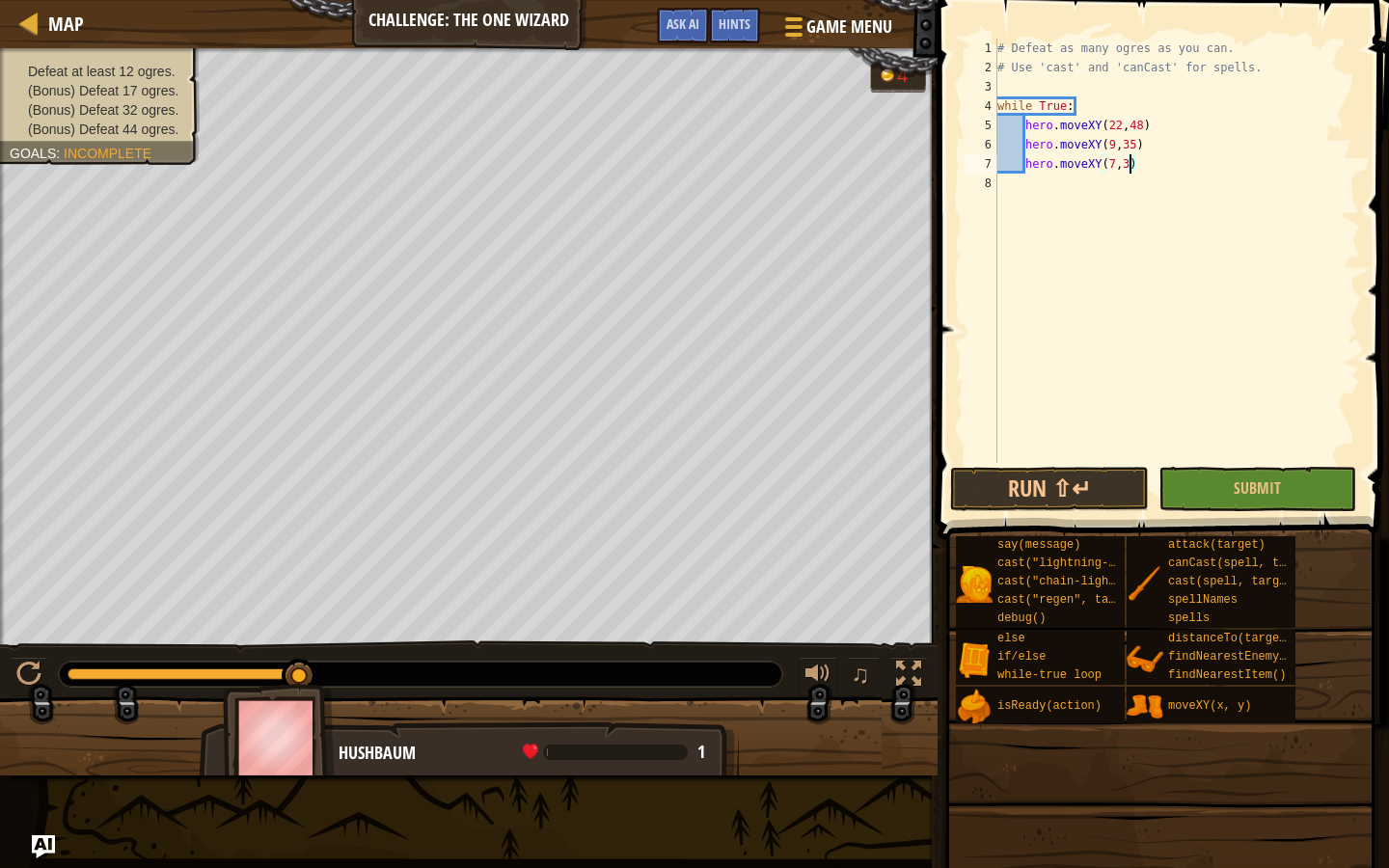
scroll to position [9, 11]
type textarea "hero.moveXY(7,3)"
click at [1132, 479] on button "Run ⇧↵" at bounding box center [1049, 489] width 197 height 45
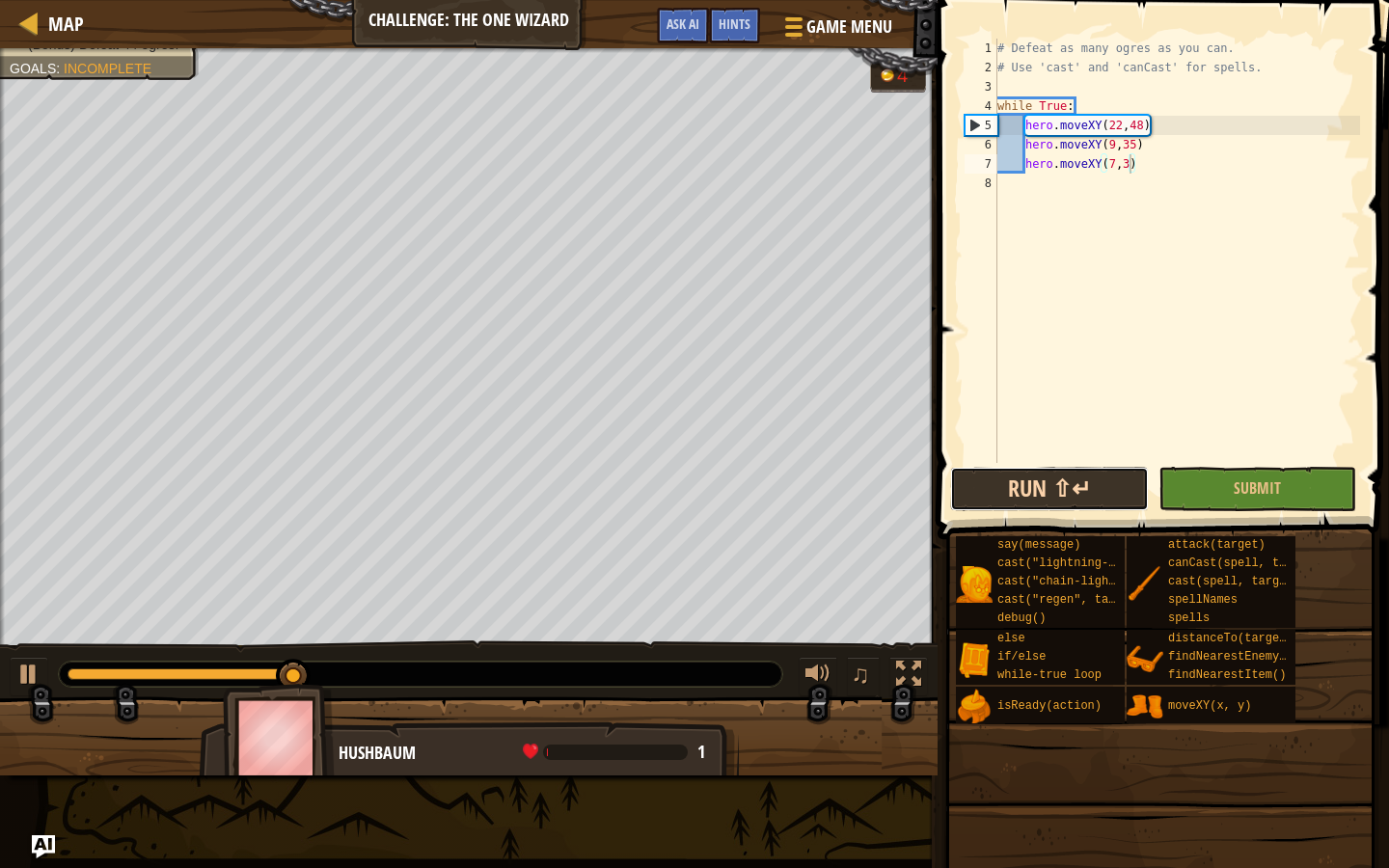
click at [1132, 479] on button "Run ⇧↵" at bounding box center [1049, 489] width 197 height 45
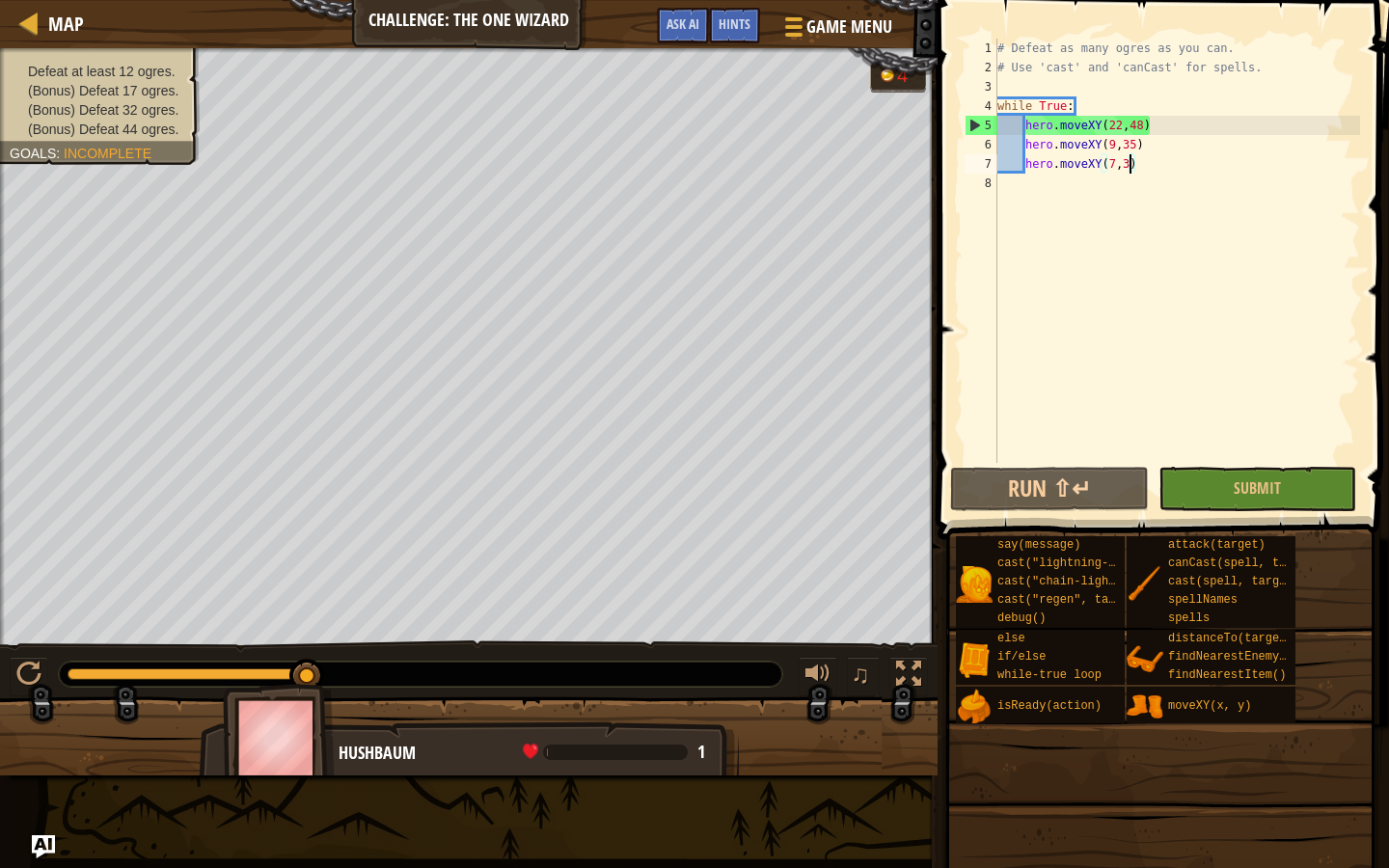
scroll to position [9, 0]
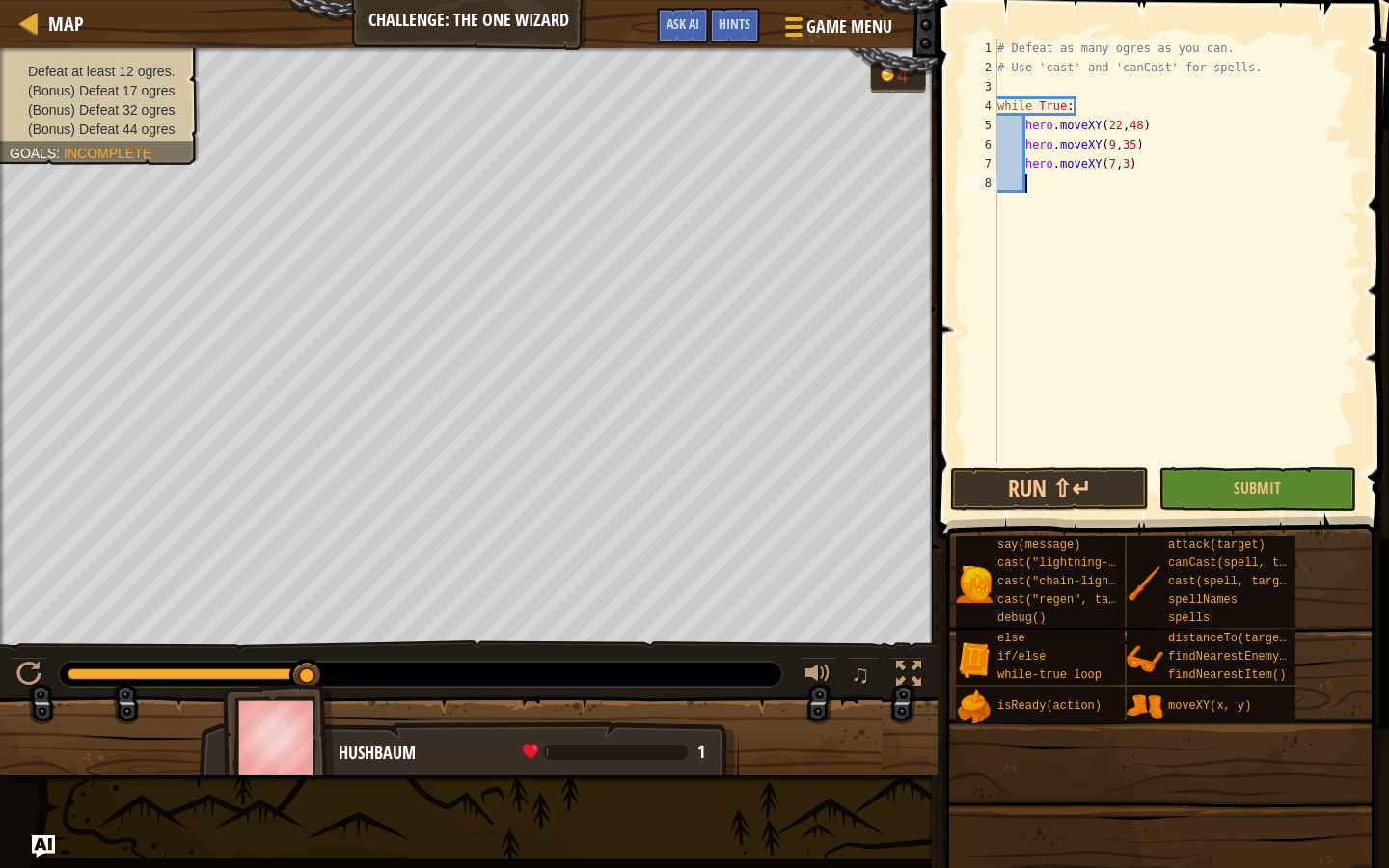
type textarea "7"
type textarea "hero.moveXY(74,31)"
click at [1115, 530] on span at bounding box center [1161, 801] width 438 height 571
click at [1106, 493] on button "Run ⇧↵" at bounding box center [1049, 489] width 197 height 45
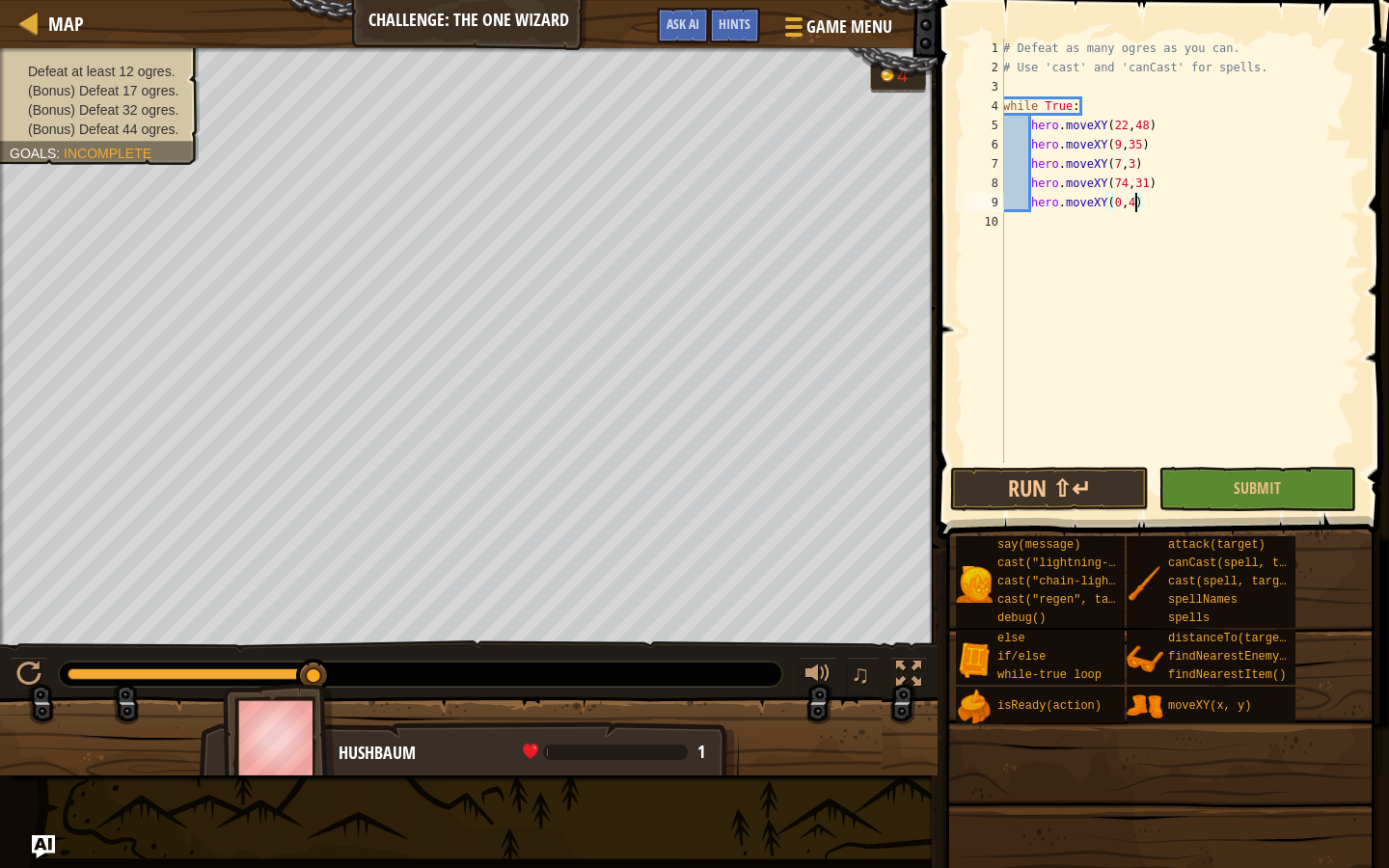
scroll to position [9, 11]
type textarea "hero.moveXY(0,42)"
click at [1045, 485] on button "Run ⇧↵" at bounding box center [1049, 489] width 197 height 45
click at [1045, 481] on button "Run ⇧↵" at bounding box center [1049, 489] width 197 height 45
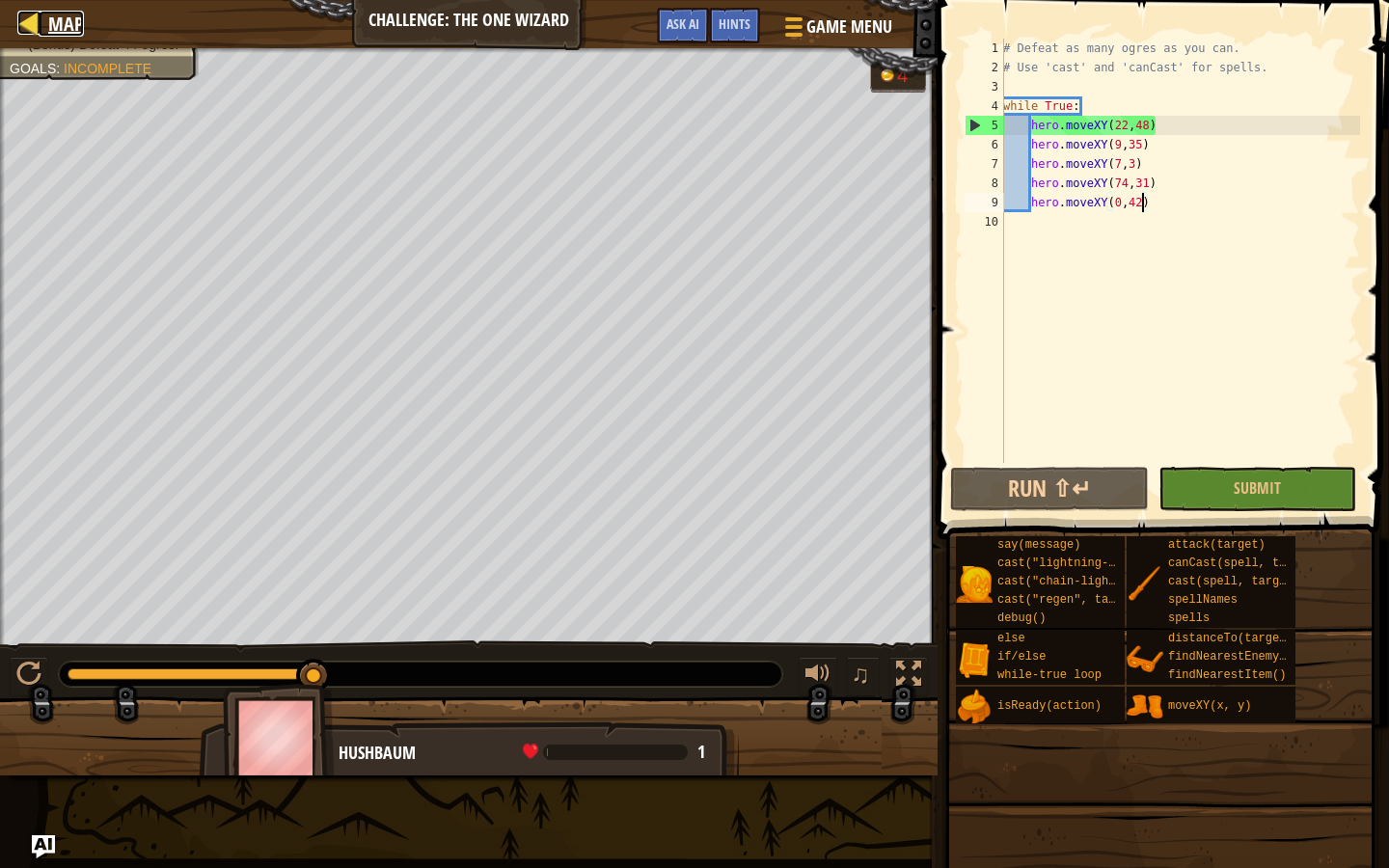
click at [34, 33] on div at bounding box center [29, 23] width 24 height 24
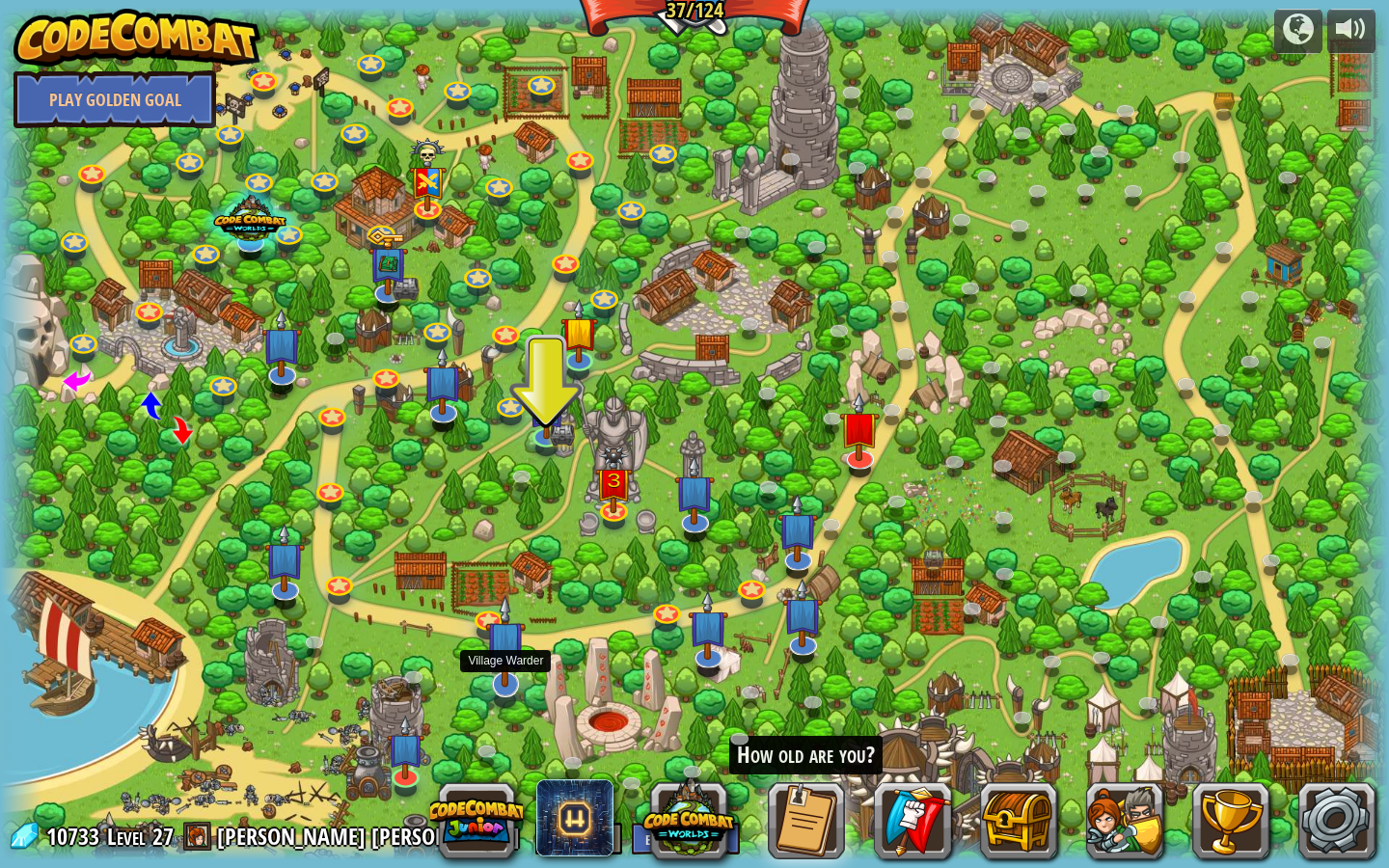
click at [523, 684] on img at bounding box center [505, 641] width 41 height 94
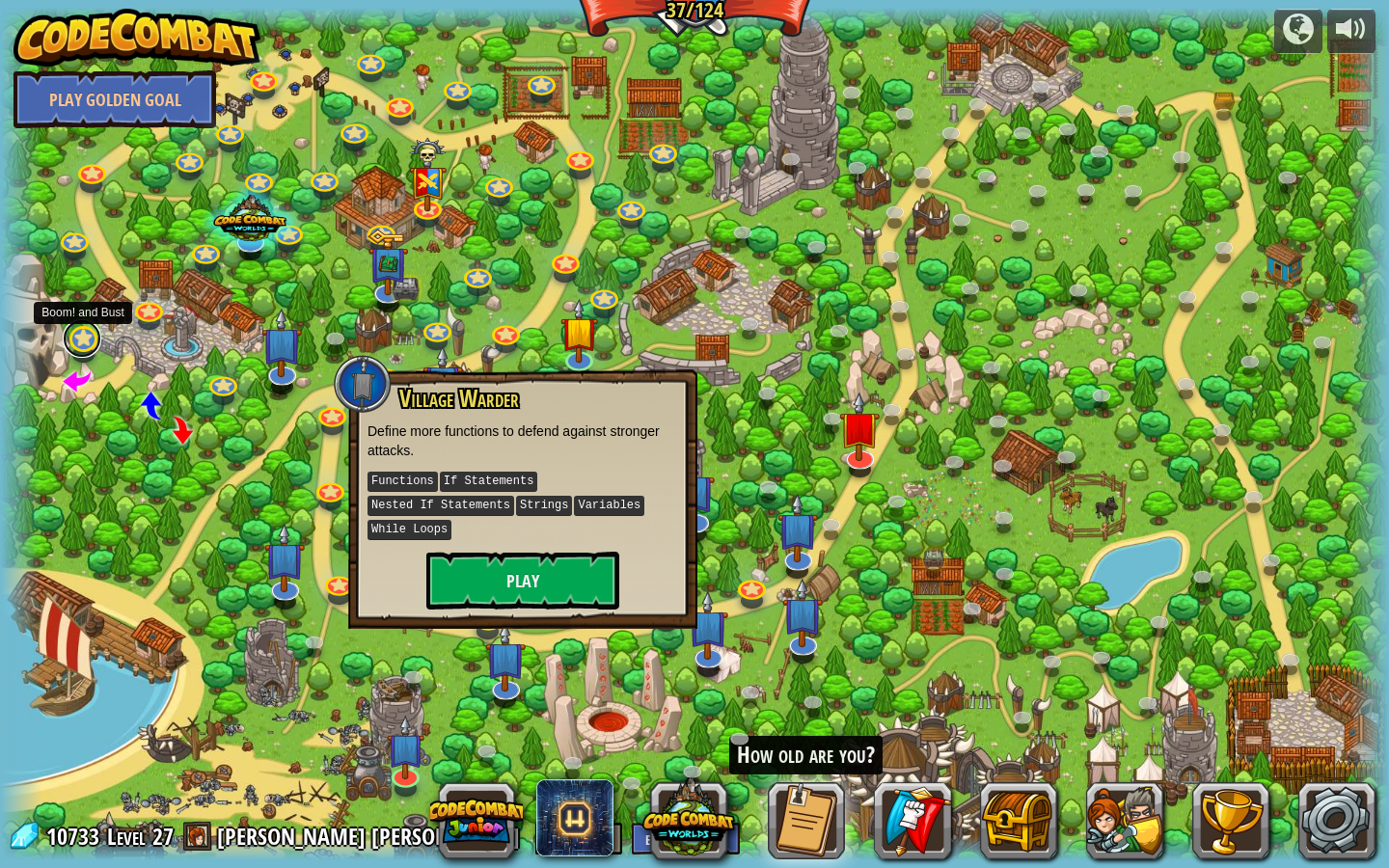
click at [76, 344] on link at bounding box center [82, 338] width 39 height 39
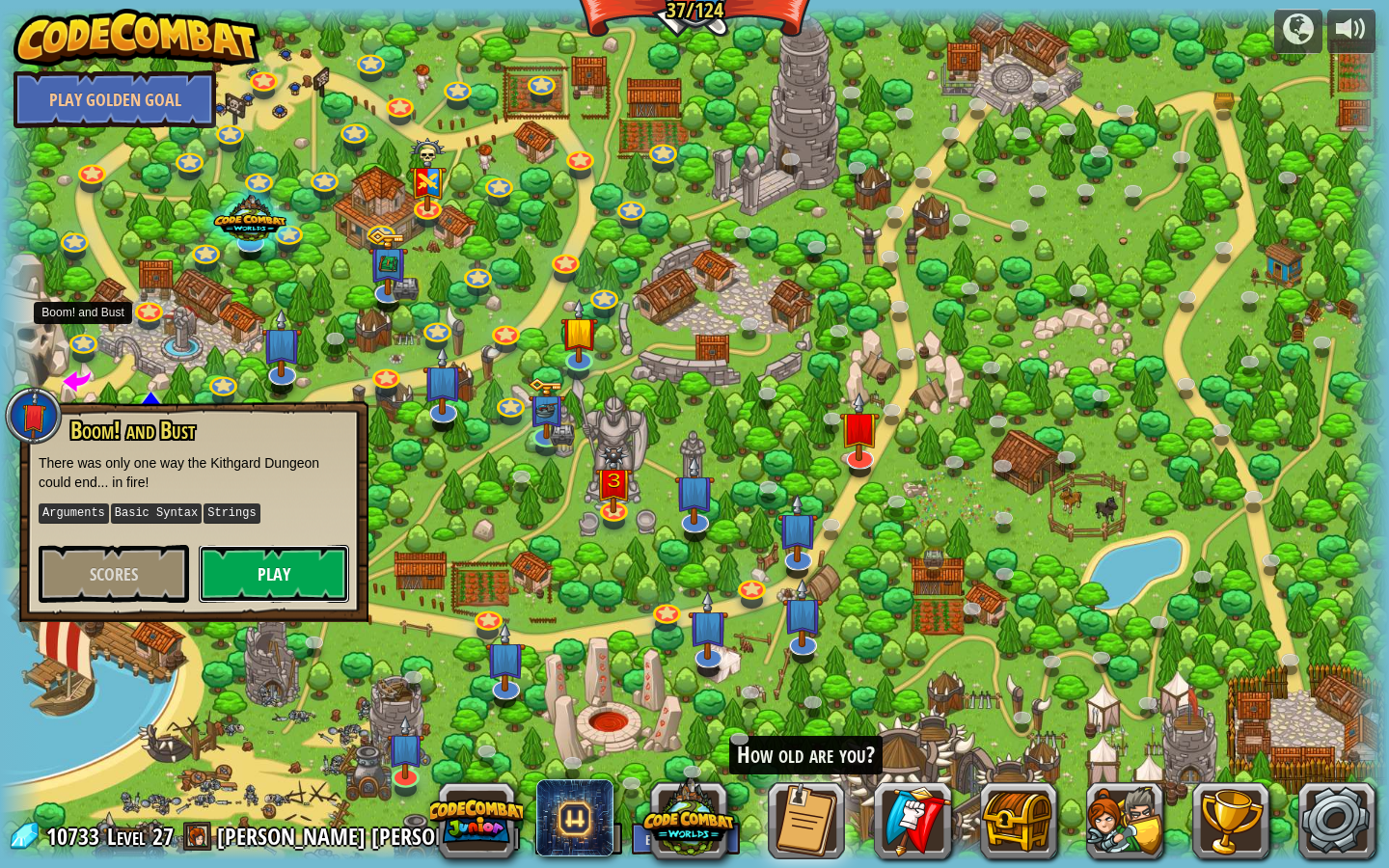
click at [303, 570] on button "Play" at bounding box center [273, 574] width 150 height 58
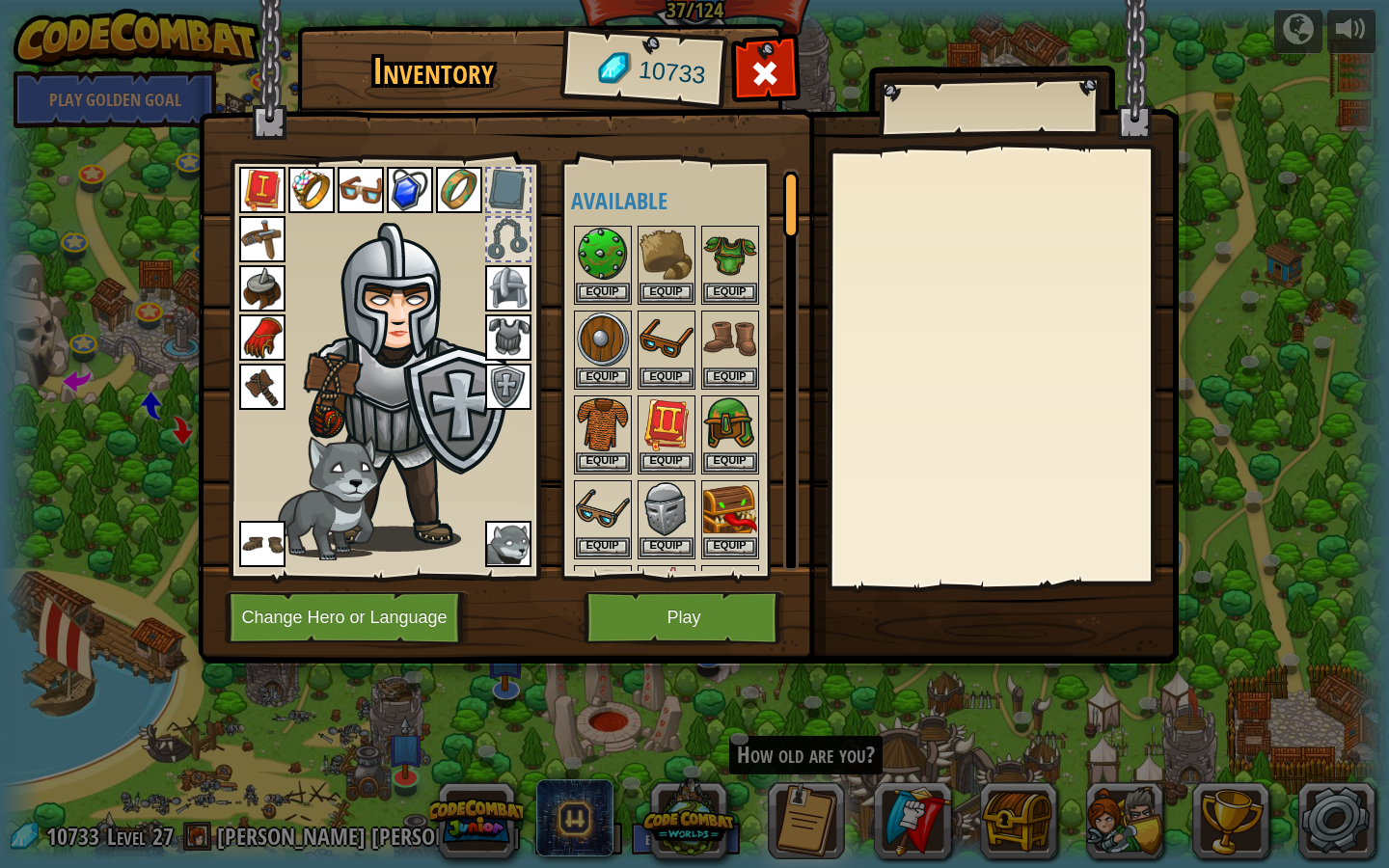
click at [656, 650] on img at bounding box center [688, 313] width 981 height 701
click at [660, 637] on button "Play" at bounding box center [685, 618] width 201 height 53
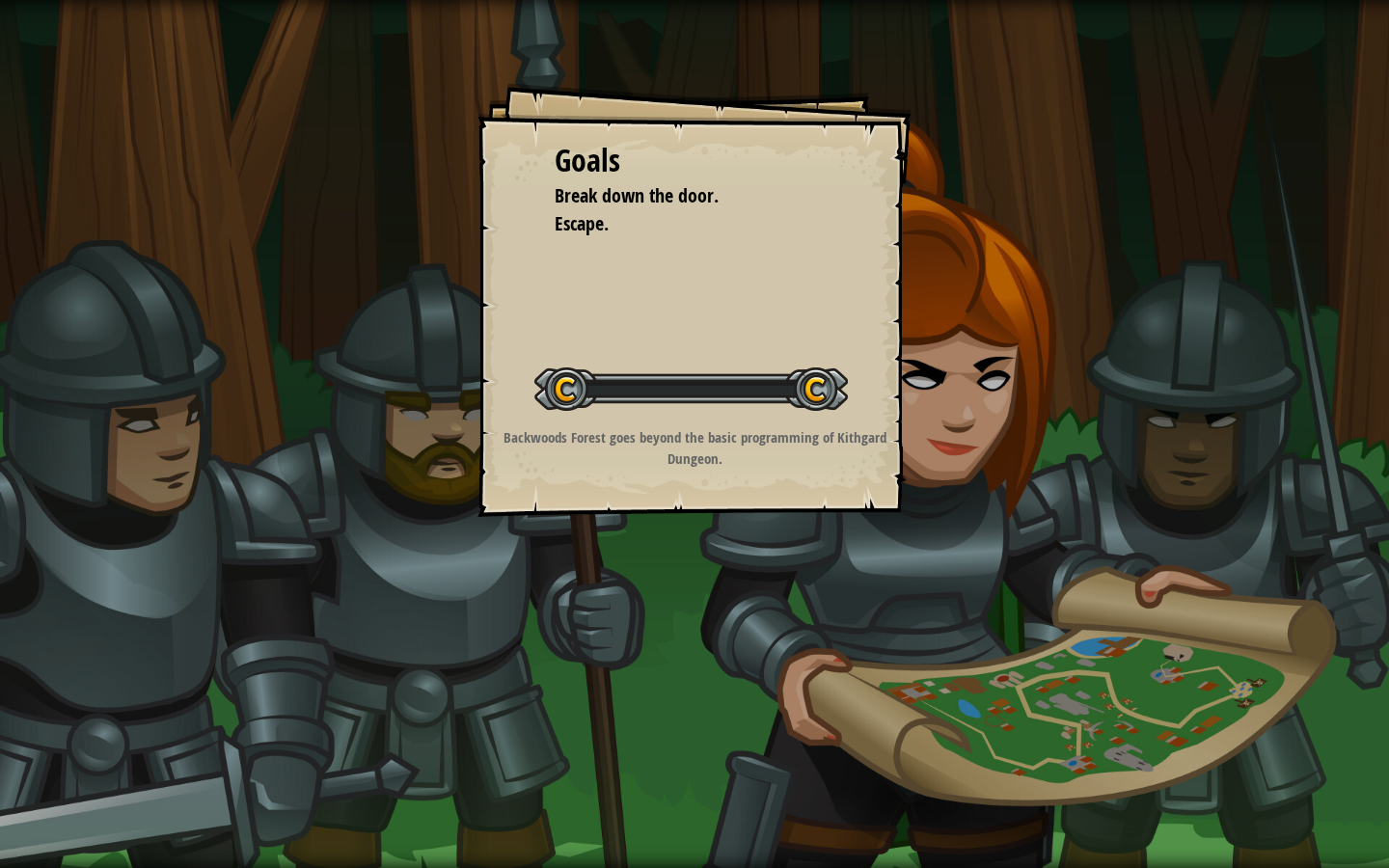
click at [660, 637] on div "Goals Break down the door. Escape. Start Level Error loading from server. Try r…" at bounding box center [694, 434] width 1389 height 868
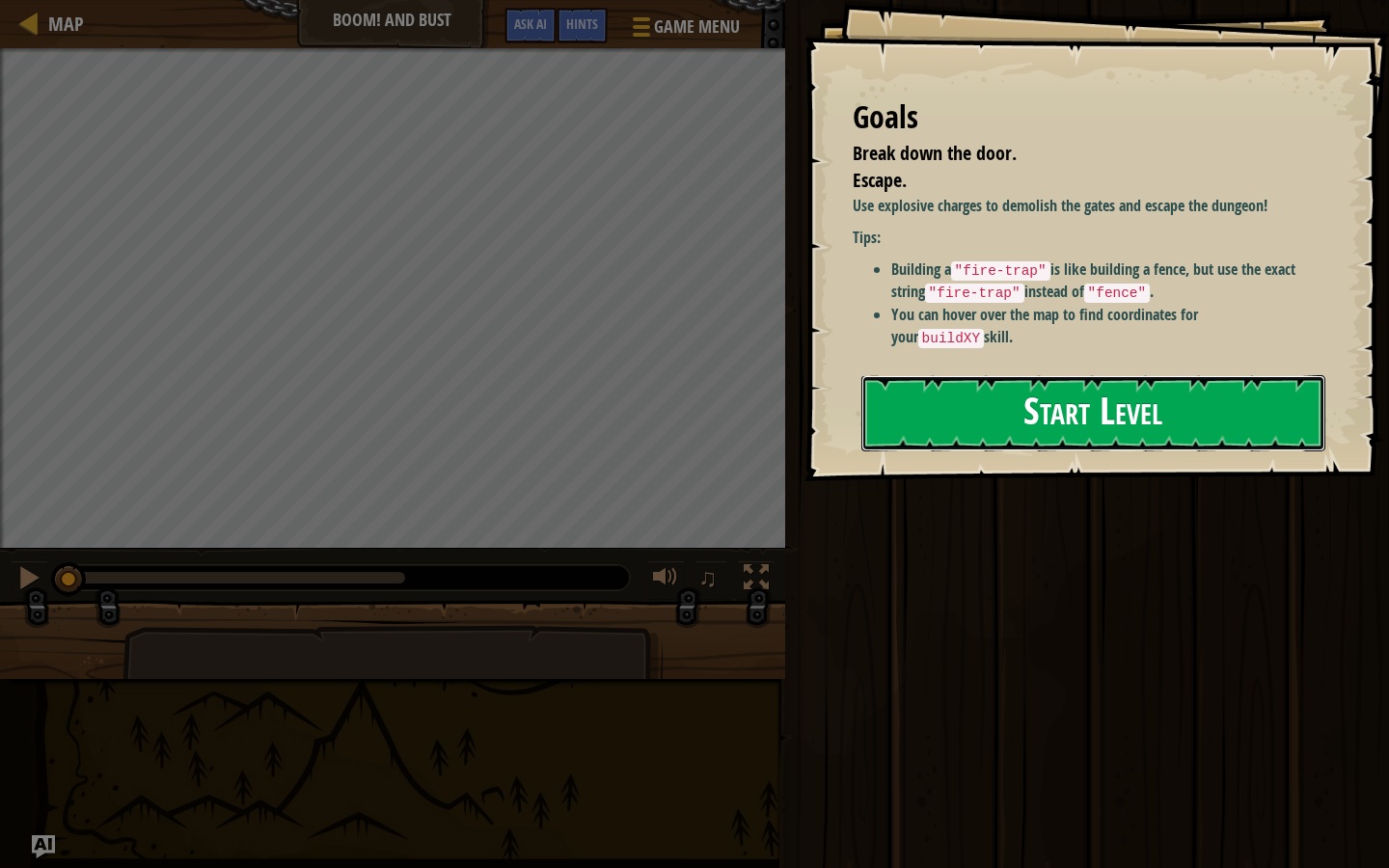
click at [1027, 411] on button "Start Level" at bounding box center [1094, 414] width 464 height 76
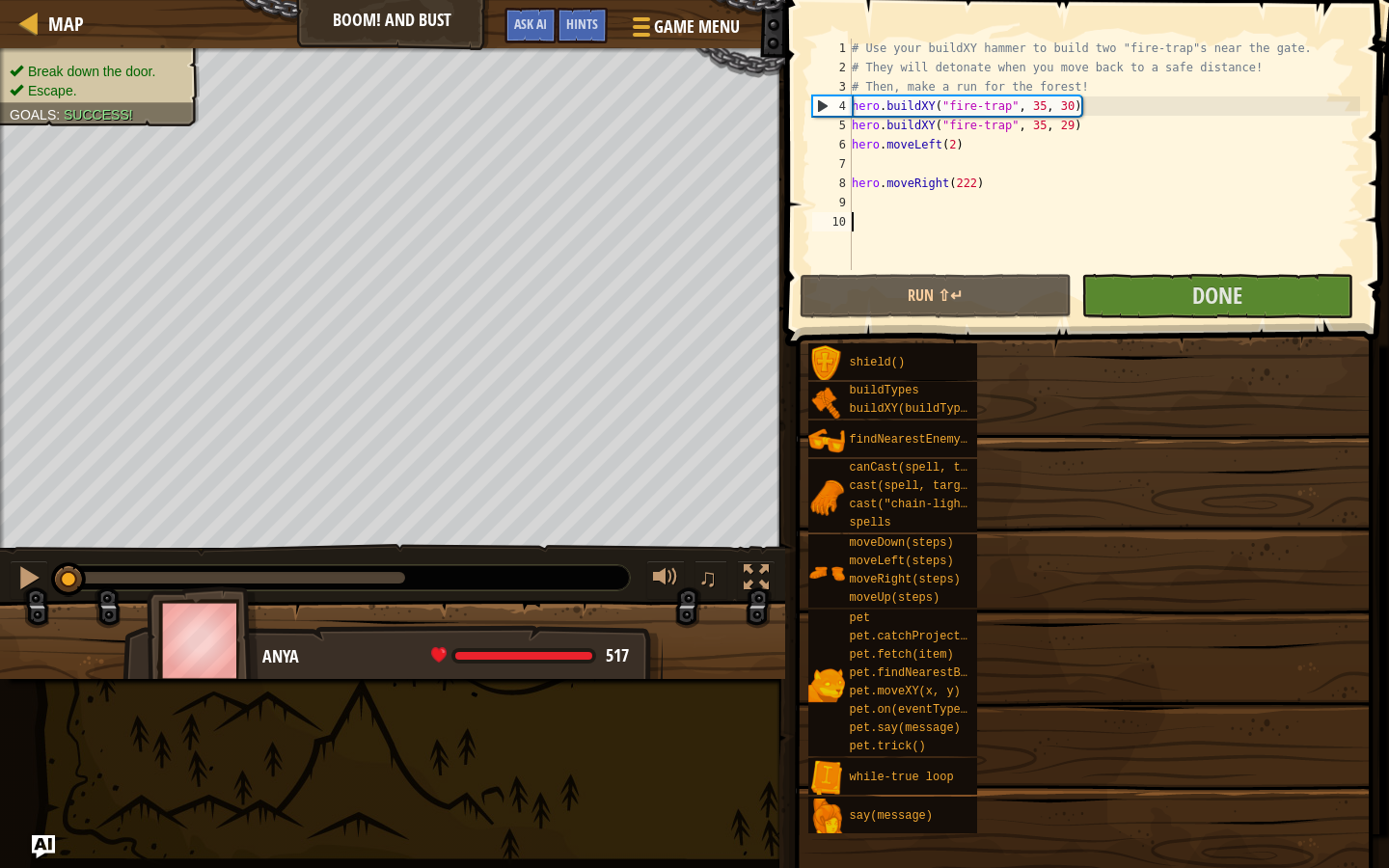
click at [1009, 323] on span at bounding box center [1084, 608] width 591 height 571
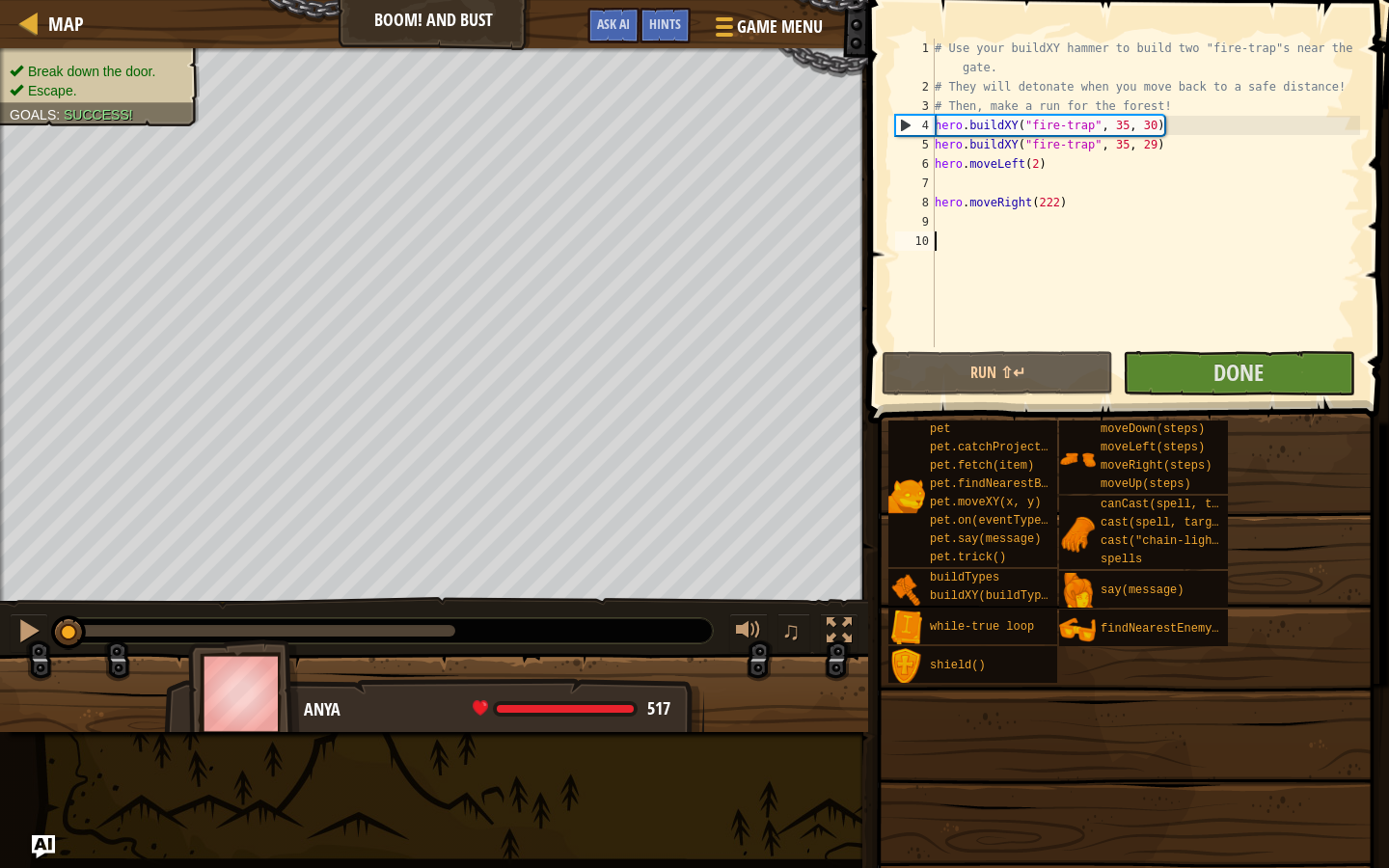
click at [1013, 291] on div "# Use your buildXY hammer to build two "fire-trap"s near the gate. # They will …" at bounding box center [1145, 222] width 429 height 367
click at [1009, 362] on button "Run ⇧↵" at bounding box center [997, 373] width 231 height 45
